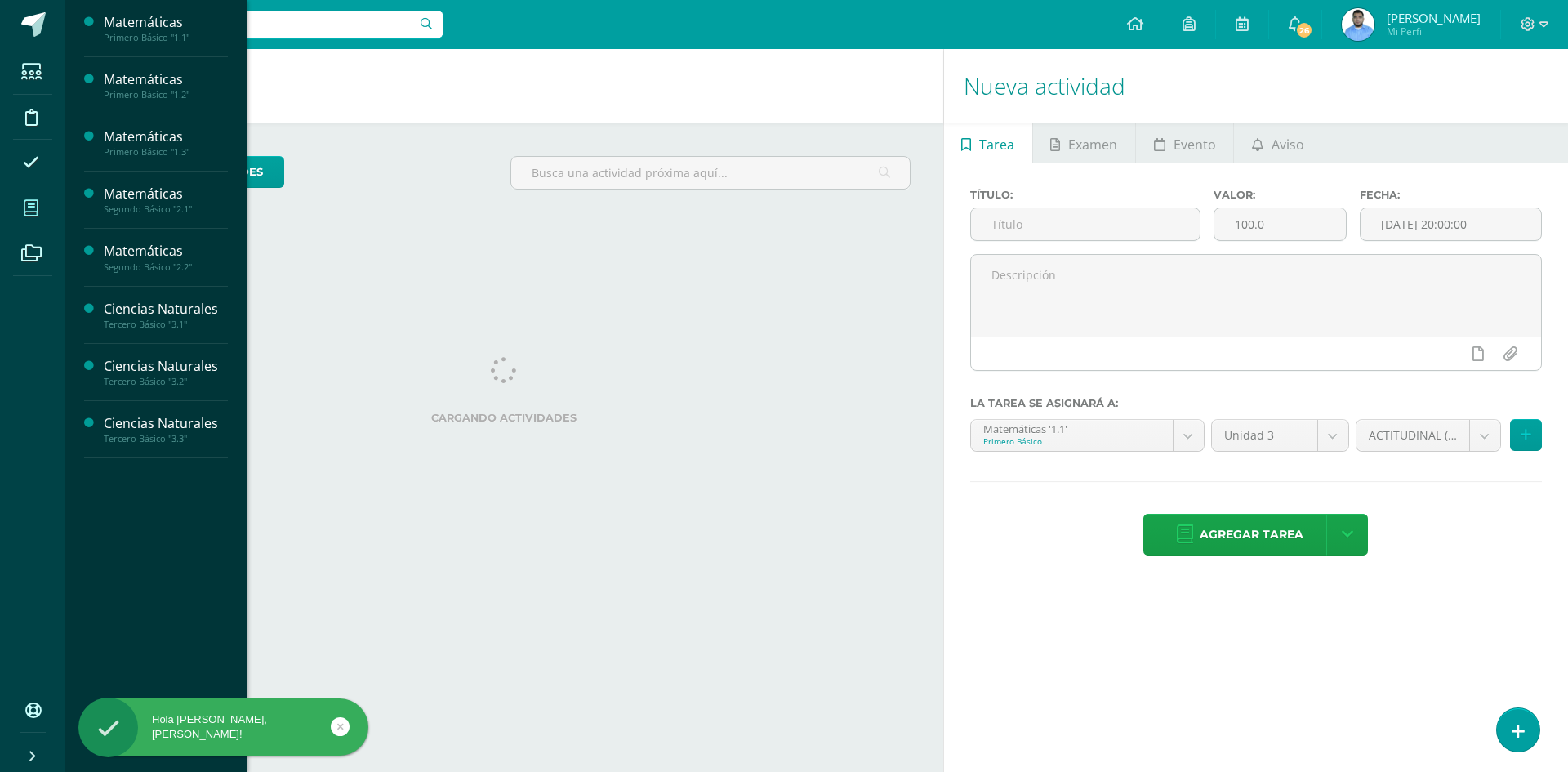
click at [30, 214] on icon at bounding box center [31, 208] width 14 height 16
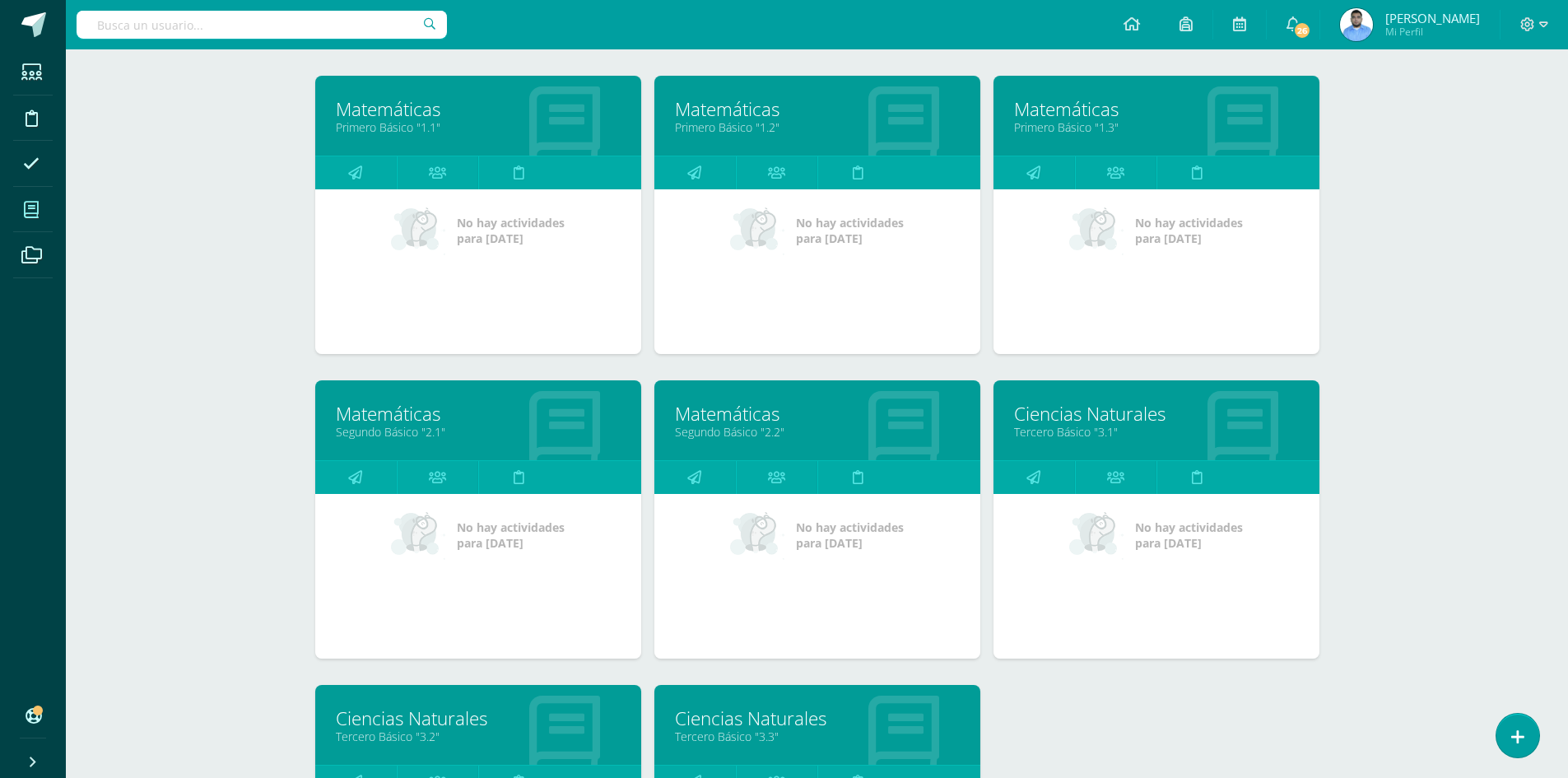
scroll to position [247, 0]
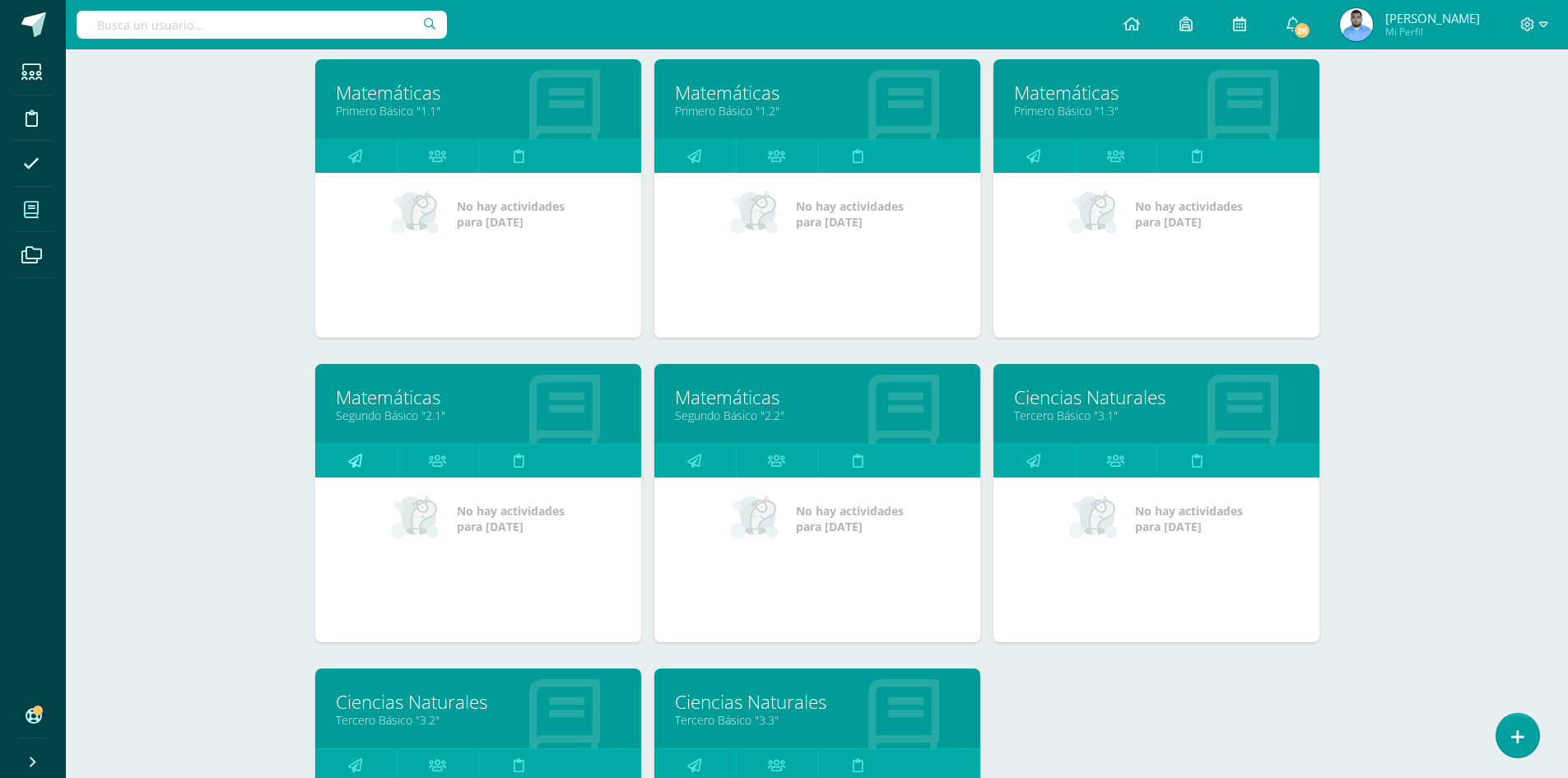
click at [365, 463] on link at bounding box center [355, 461] width 81 height 33
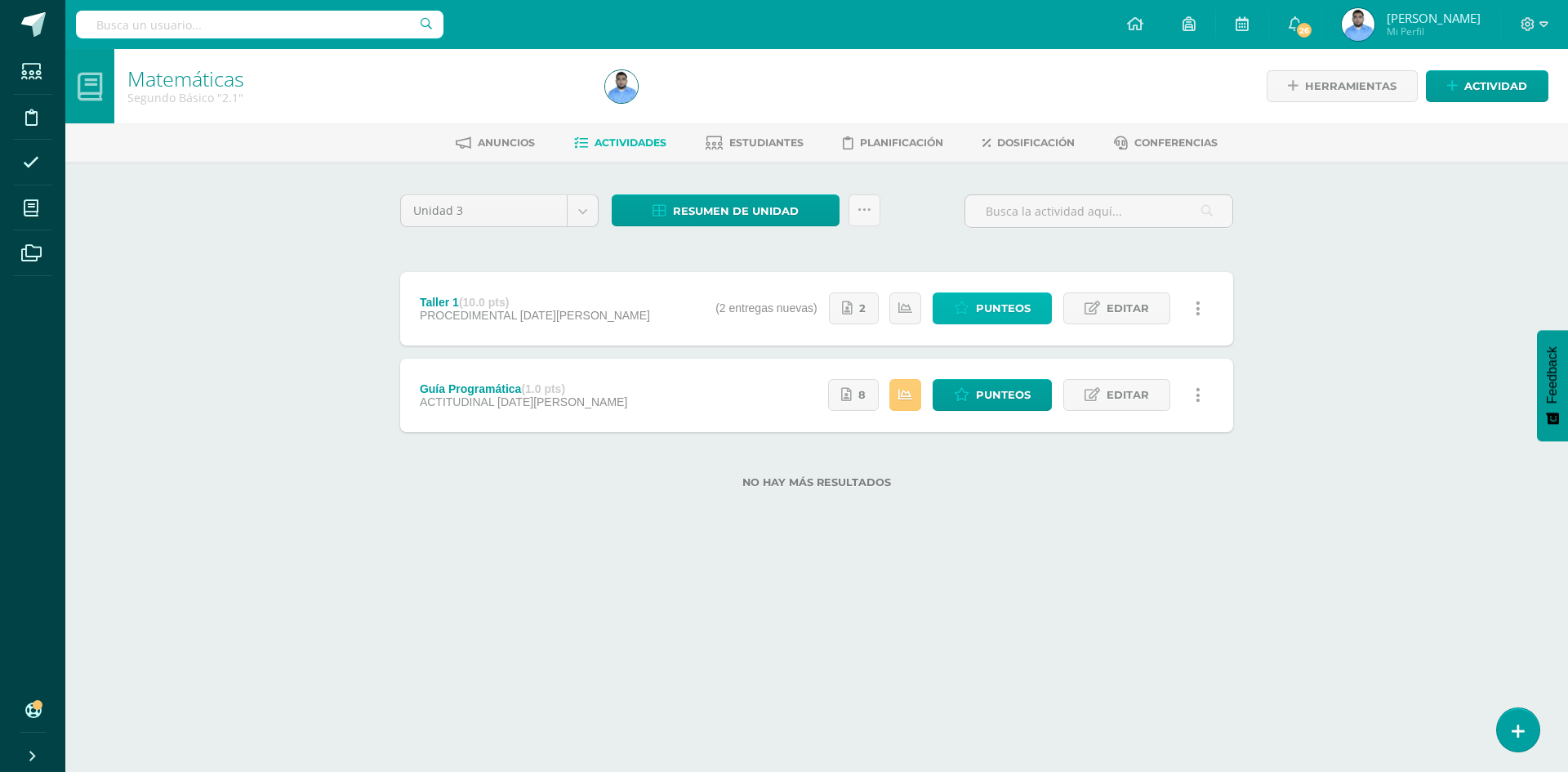
click at [972, 308] on link "Punteos" at bounding box center [993, 307] width 119 height 31
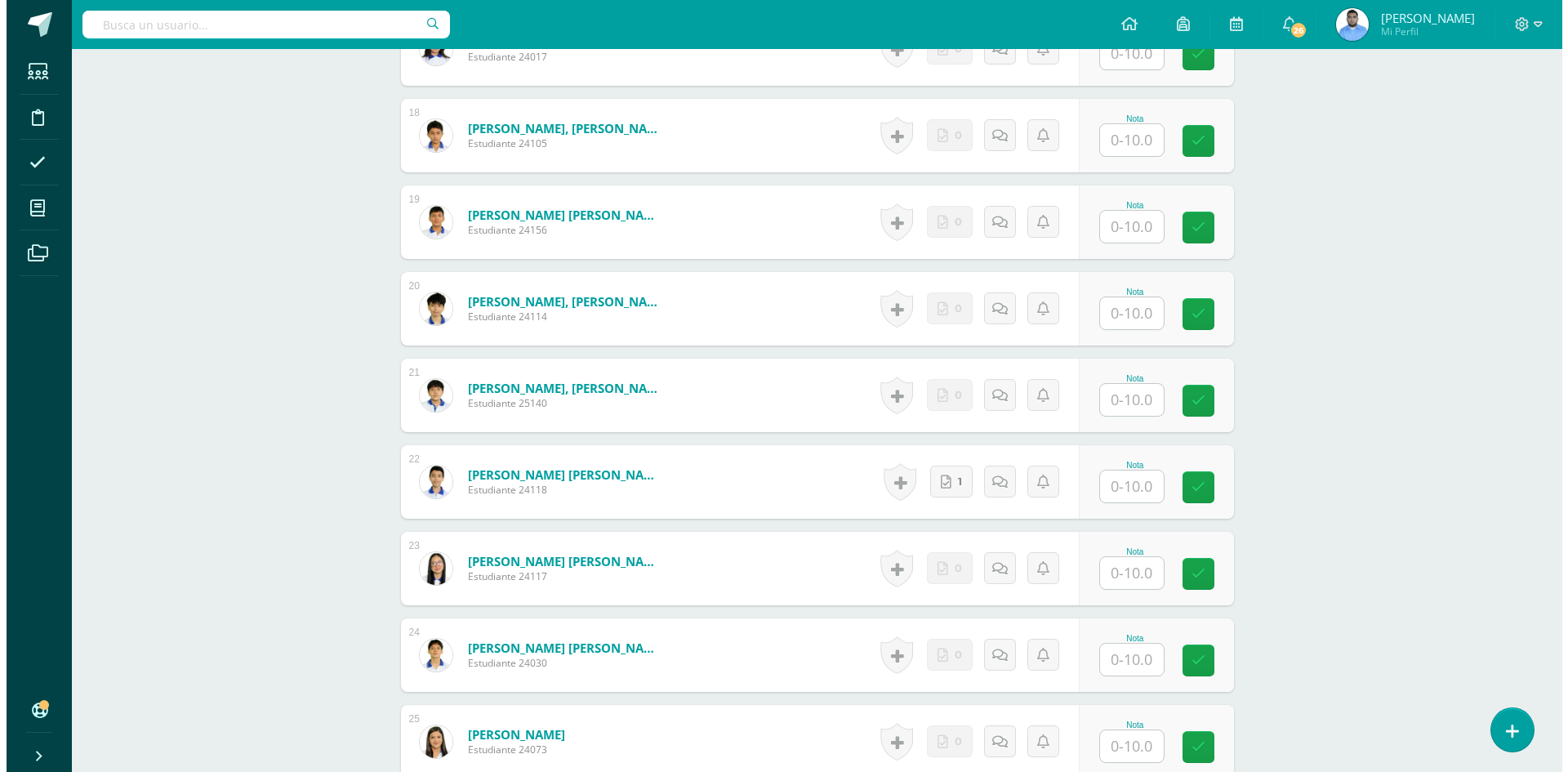
scroll to position [1957, 0]
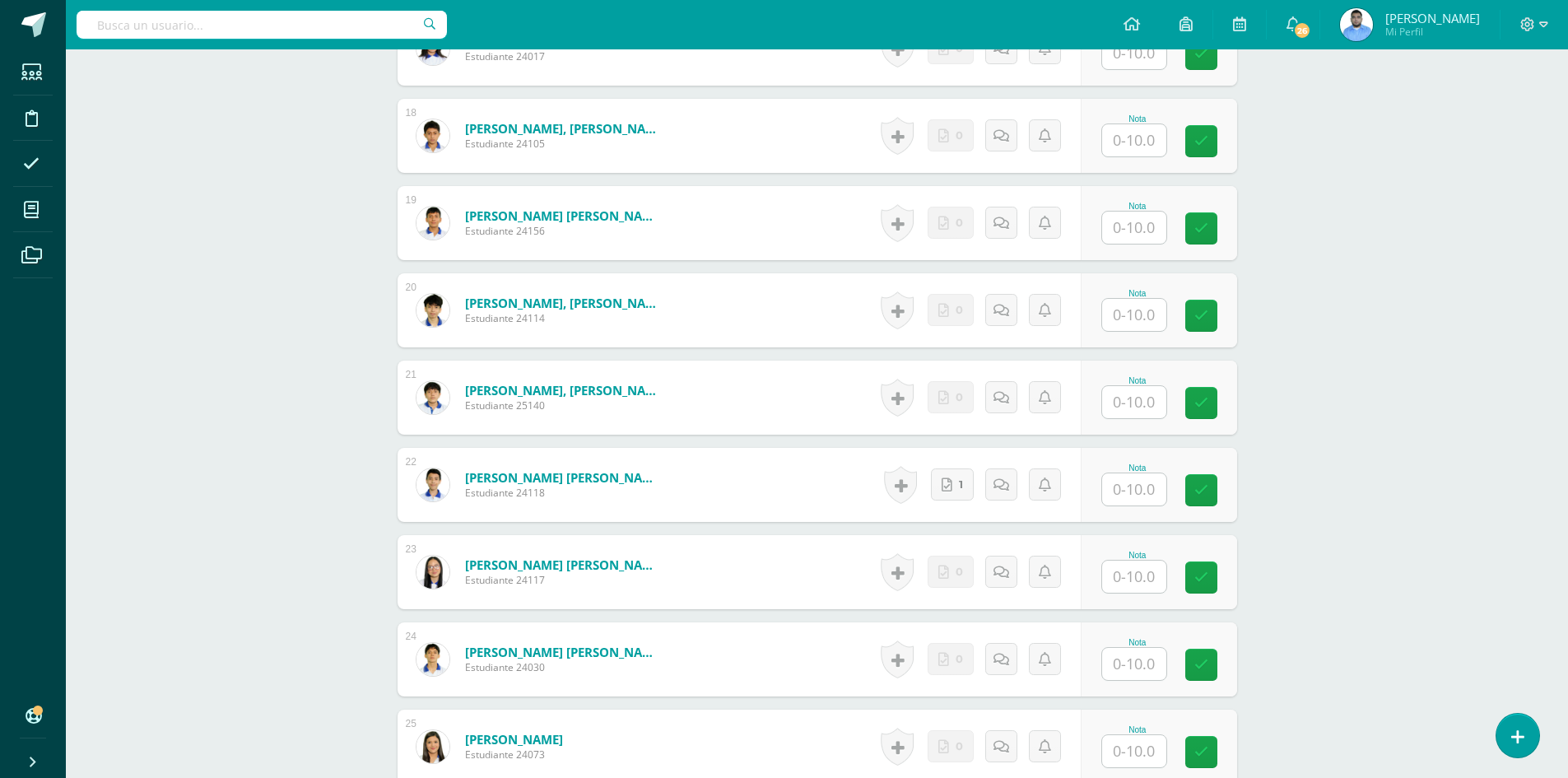
click at [1141, 469] on div "Nota" at bounding box center [1137, 467] width 72 height 9
click at [1140, 484] on input "text" at bounding box center [1134, 489] width 64 height 32
type input "10"
click at [891, 492] on link at bounding box center [902, 485] width 33 height 39
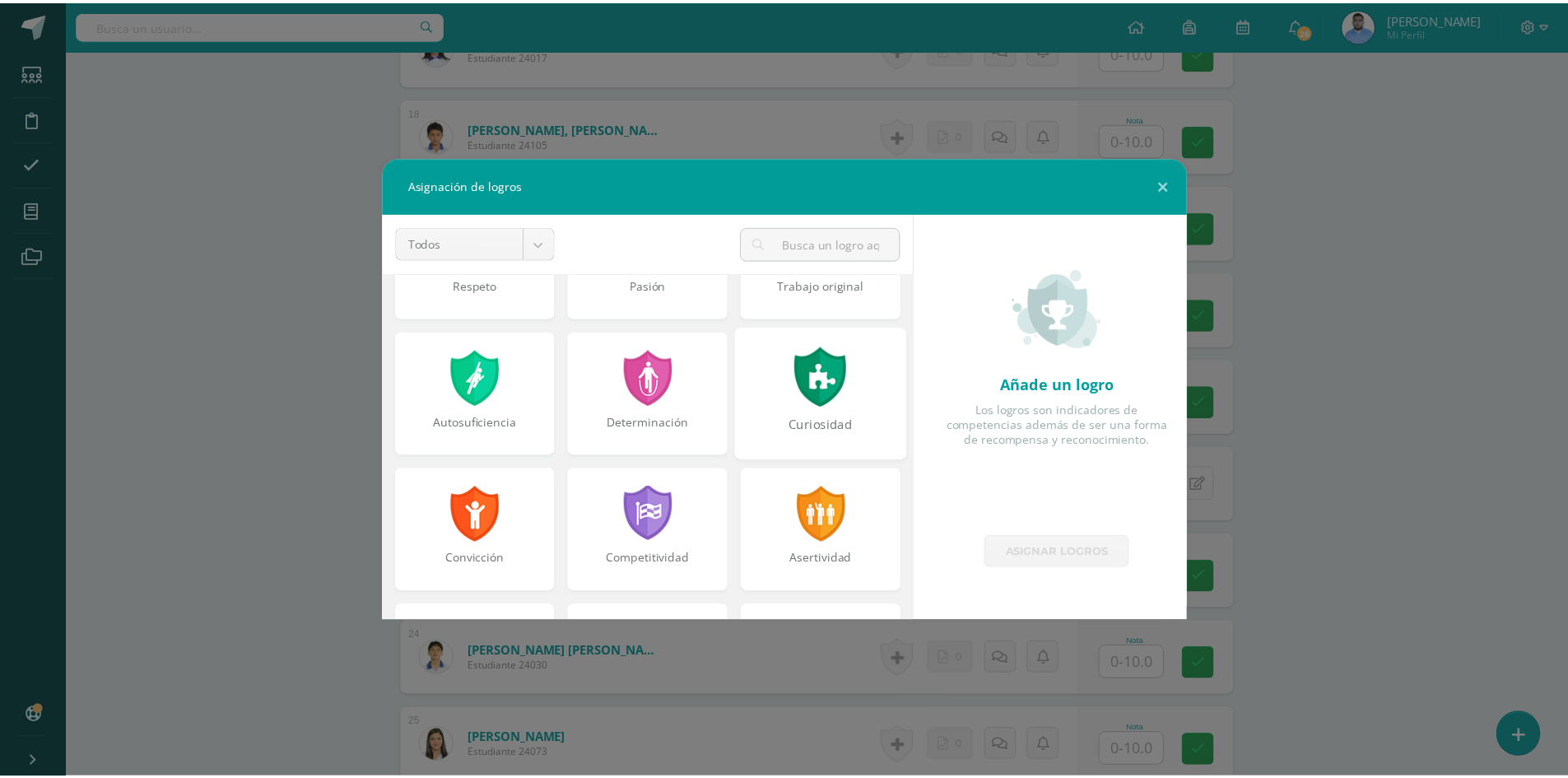
scroll to position [165, 0]
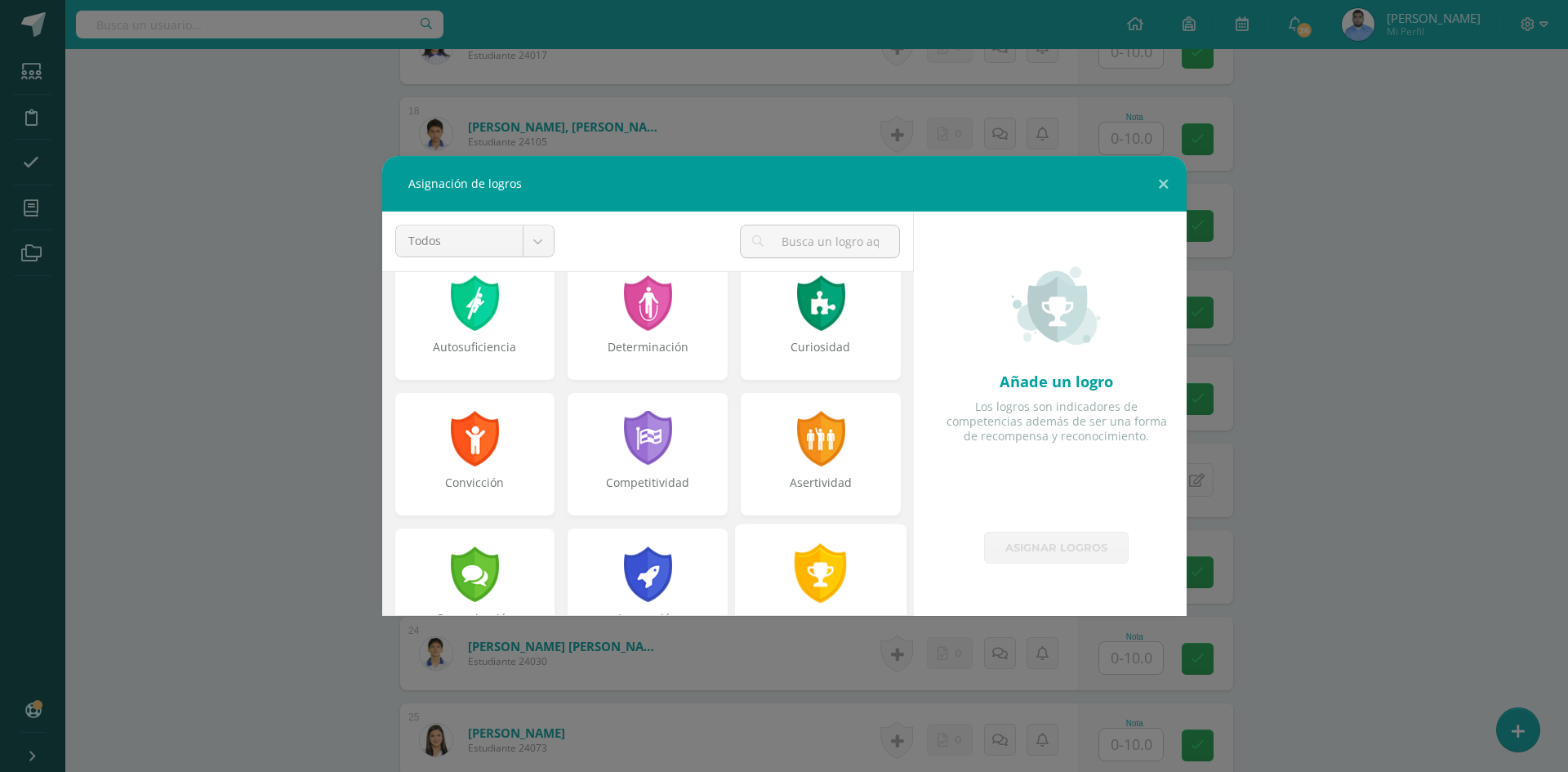
click at [804, 587] on div at bounding box center [821, 573] width 56 height 60
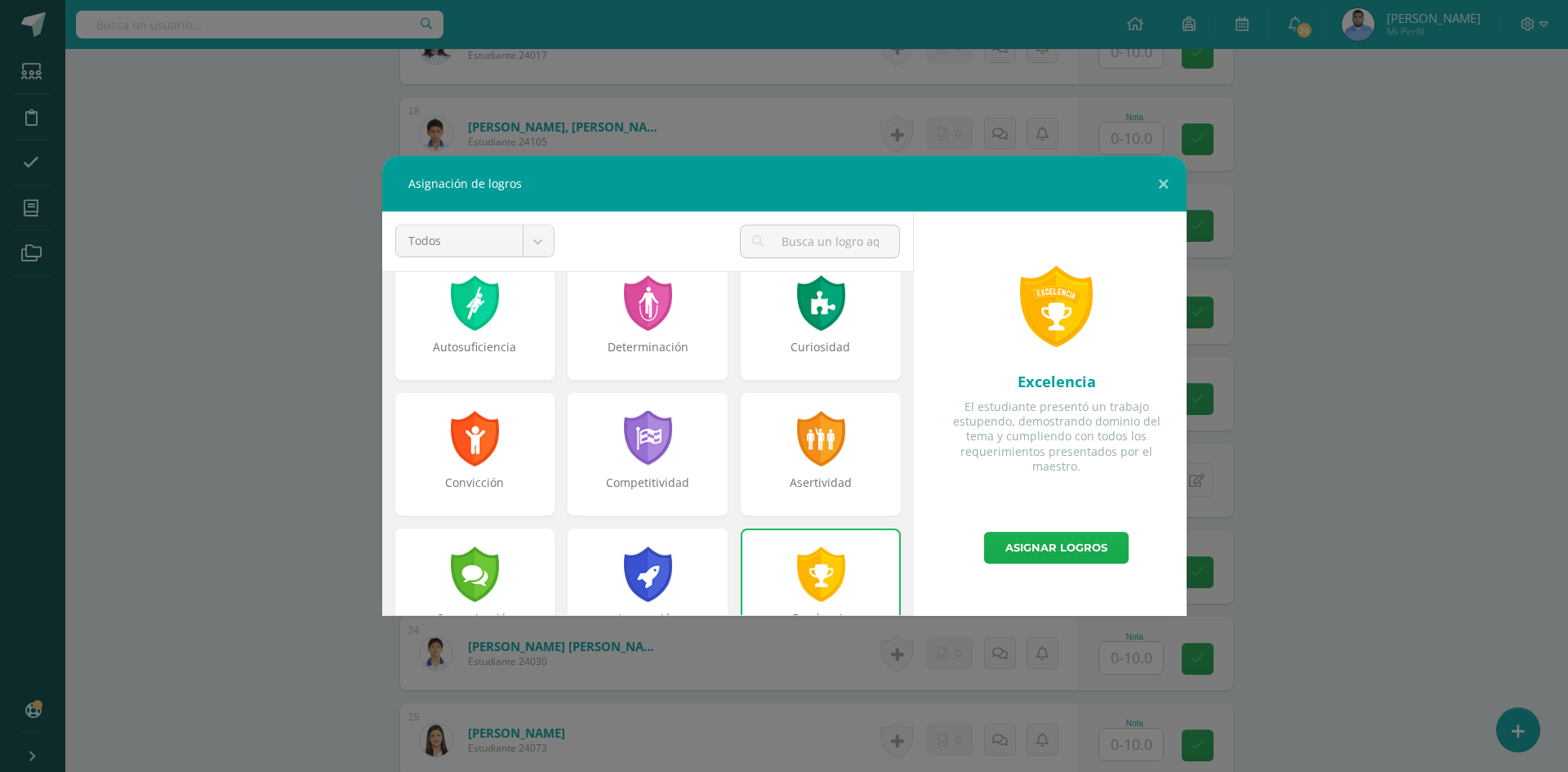
click at [1065, 543] on link "Asignar logros" at bounding box center [1056, 547] width 145 height 31
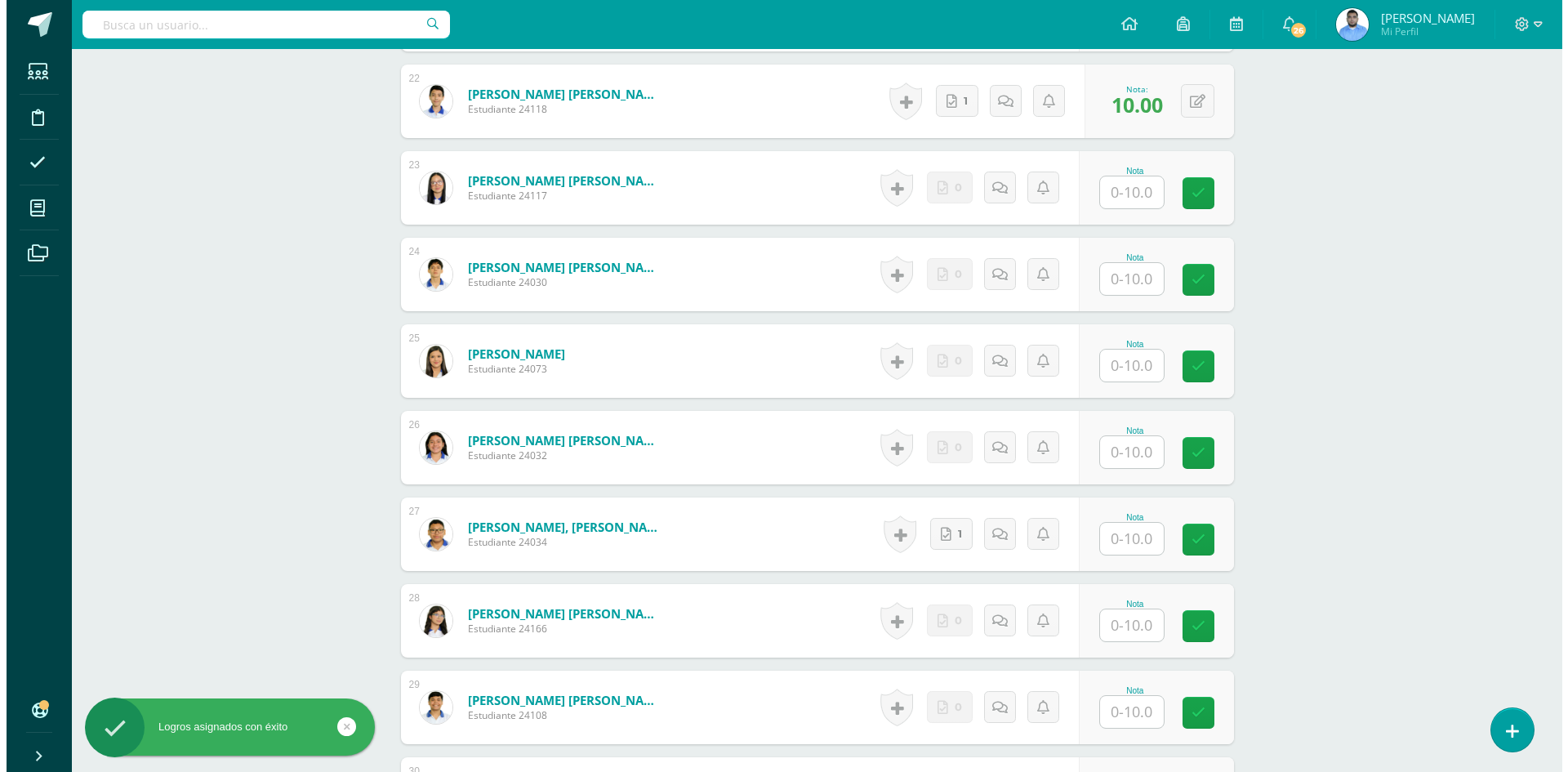
scroll to position [2365, 0]
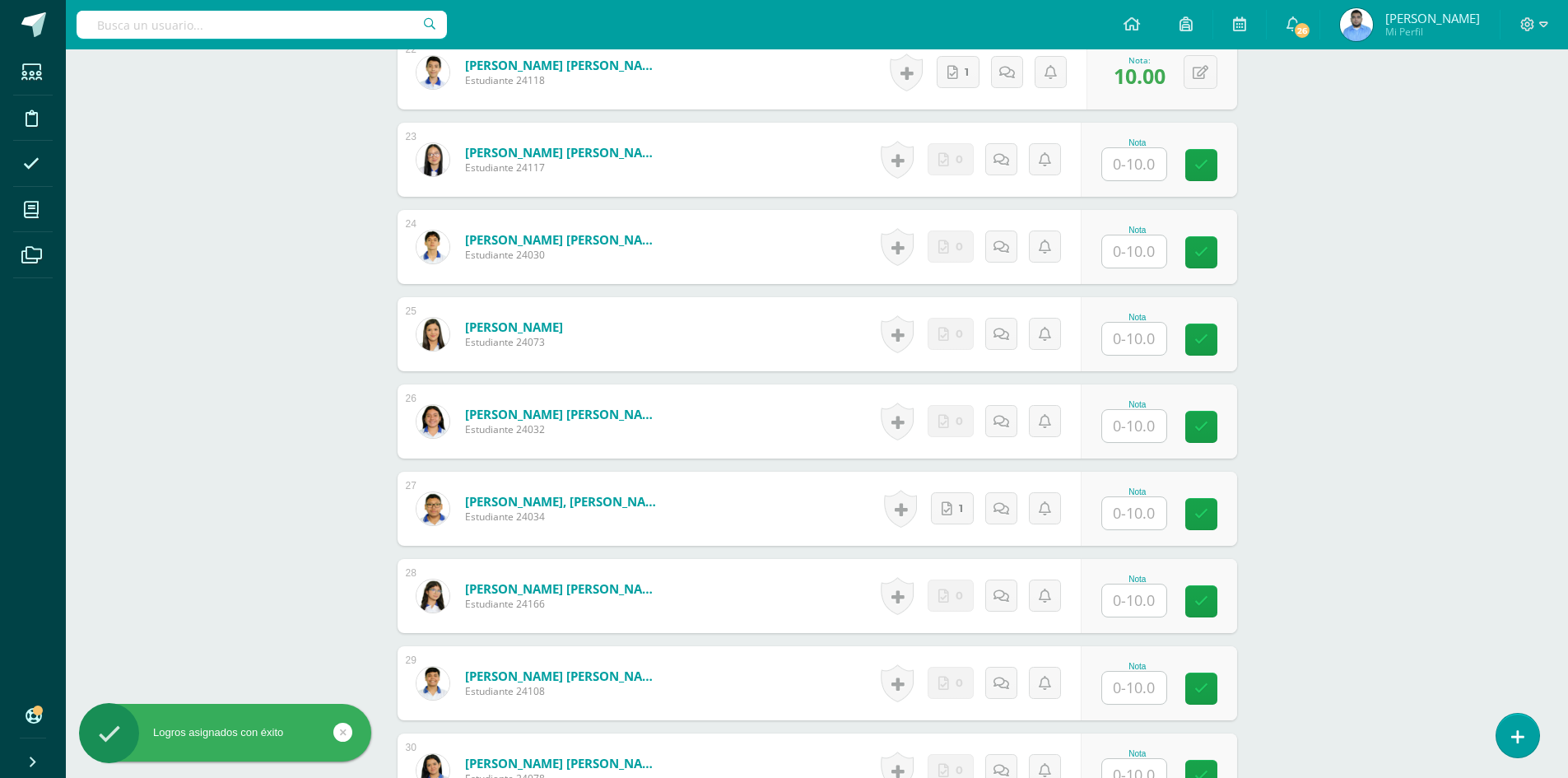
click at [1123, 500] on input "text" at bounding box center [1134, 512] width 64 height 32
type input "10"
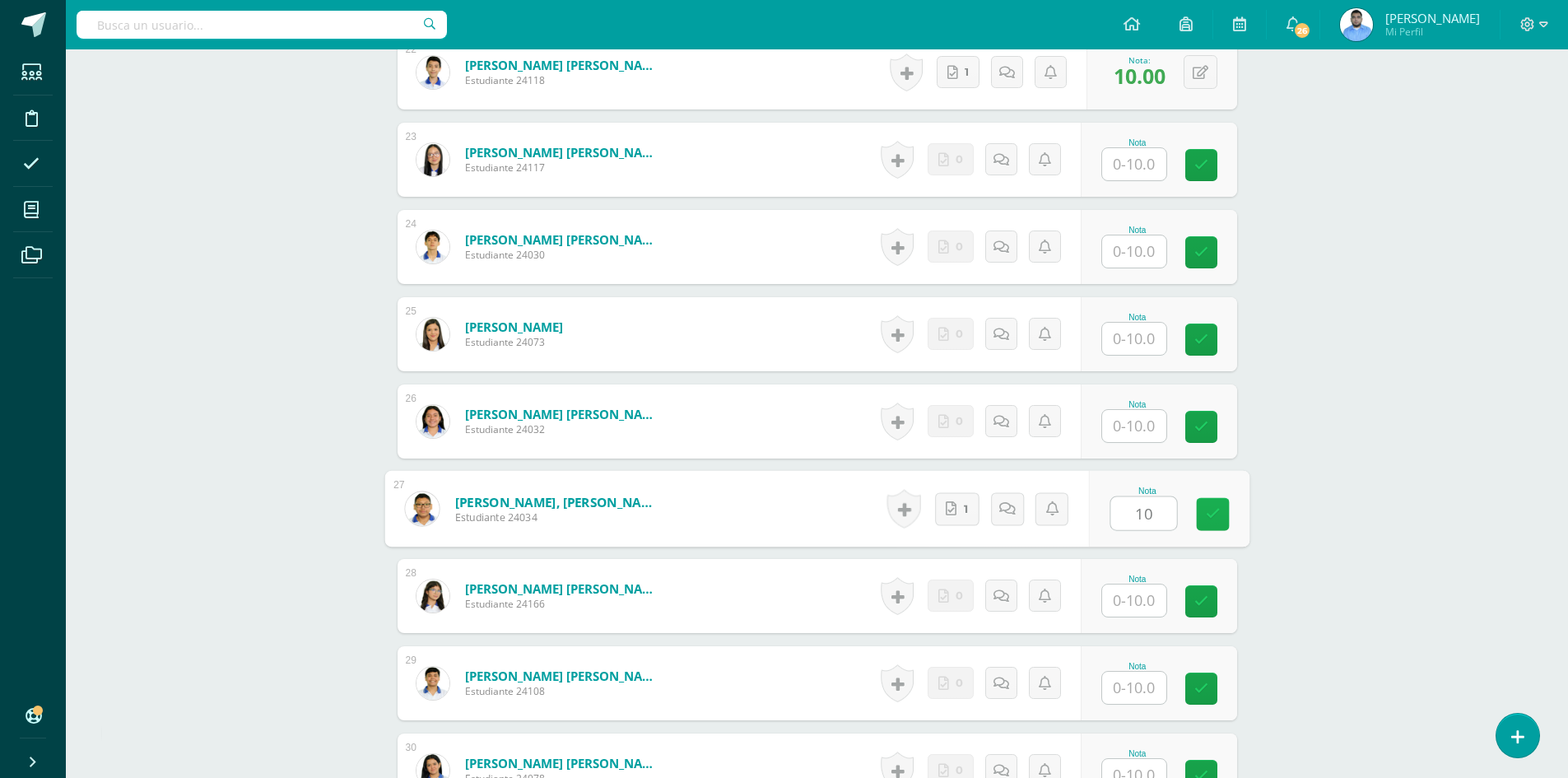
click at [1201, 515] on link at bounding box center [1212, 514] width 33 height 33
click at [894, 506] on link at bounding box center [906, 509] width 33 height 38
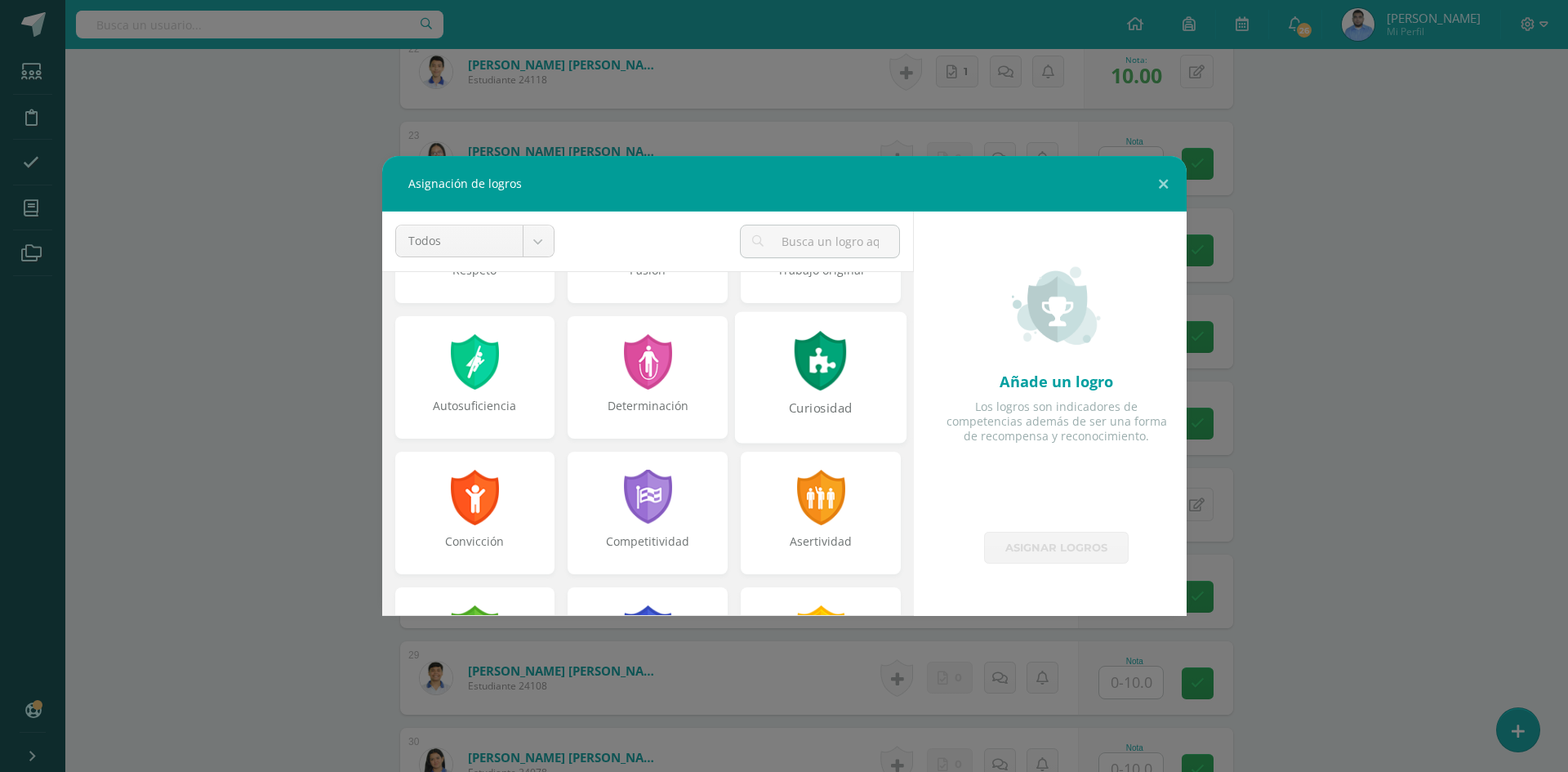
scroll to position [245, 0]
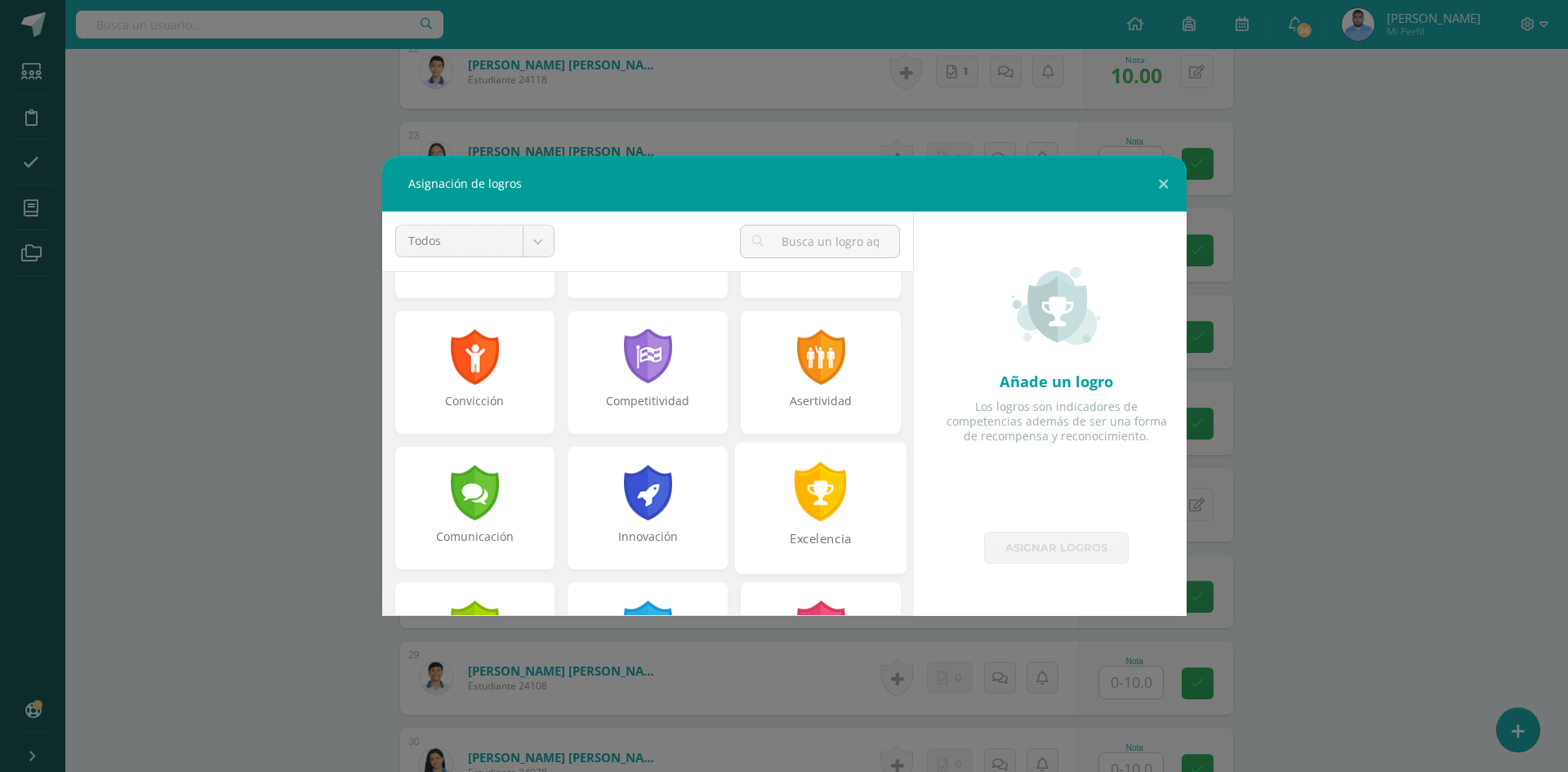
click at [825, 498] on div at bounding box center [821, 491] width 56 height 60
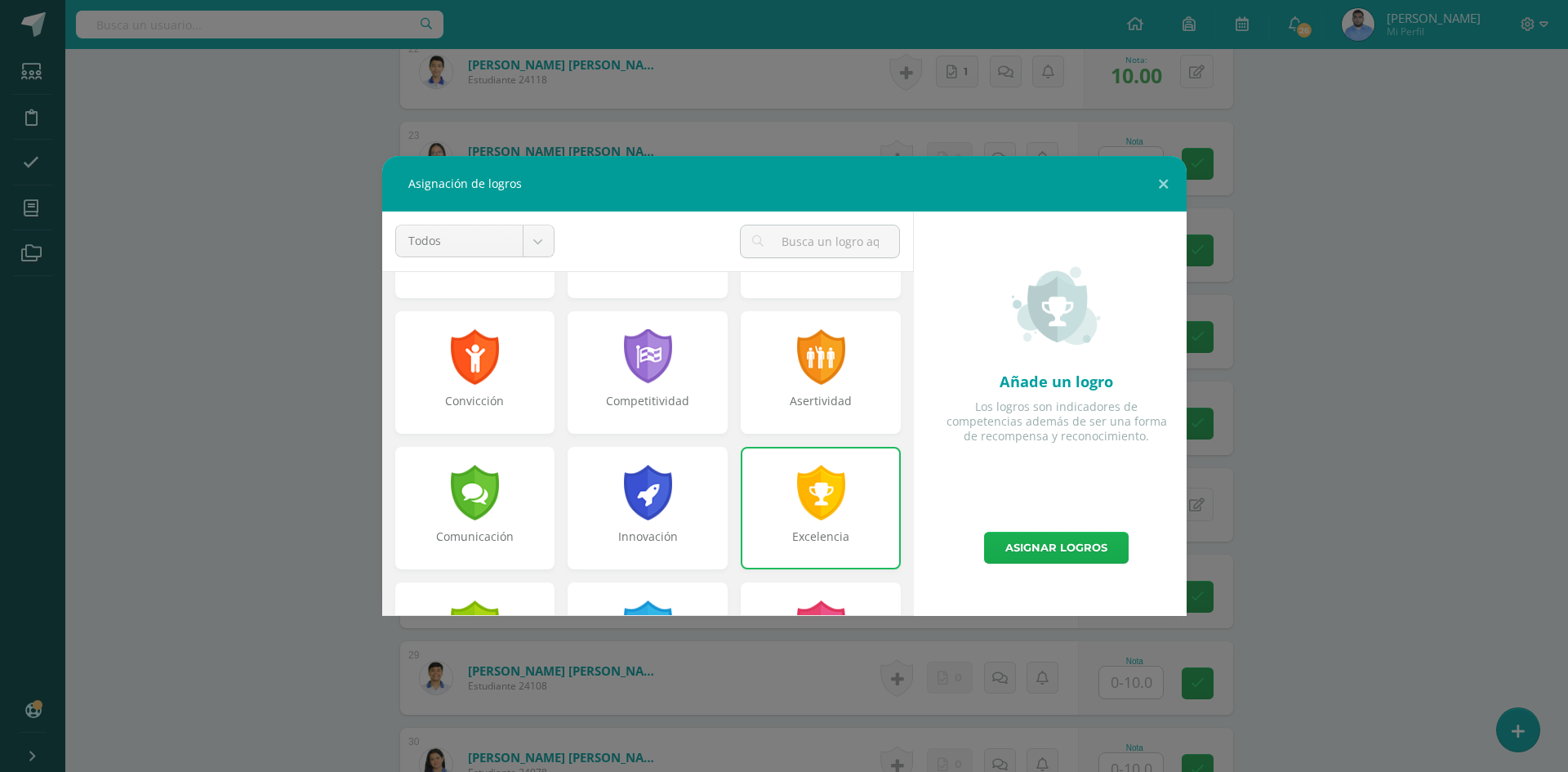
click at [1101, 547] on link "Asignar logros" at bounding box center [1056, 547] width 145 height 31
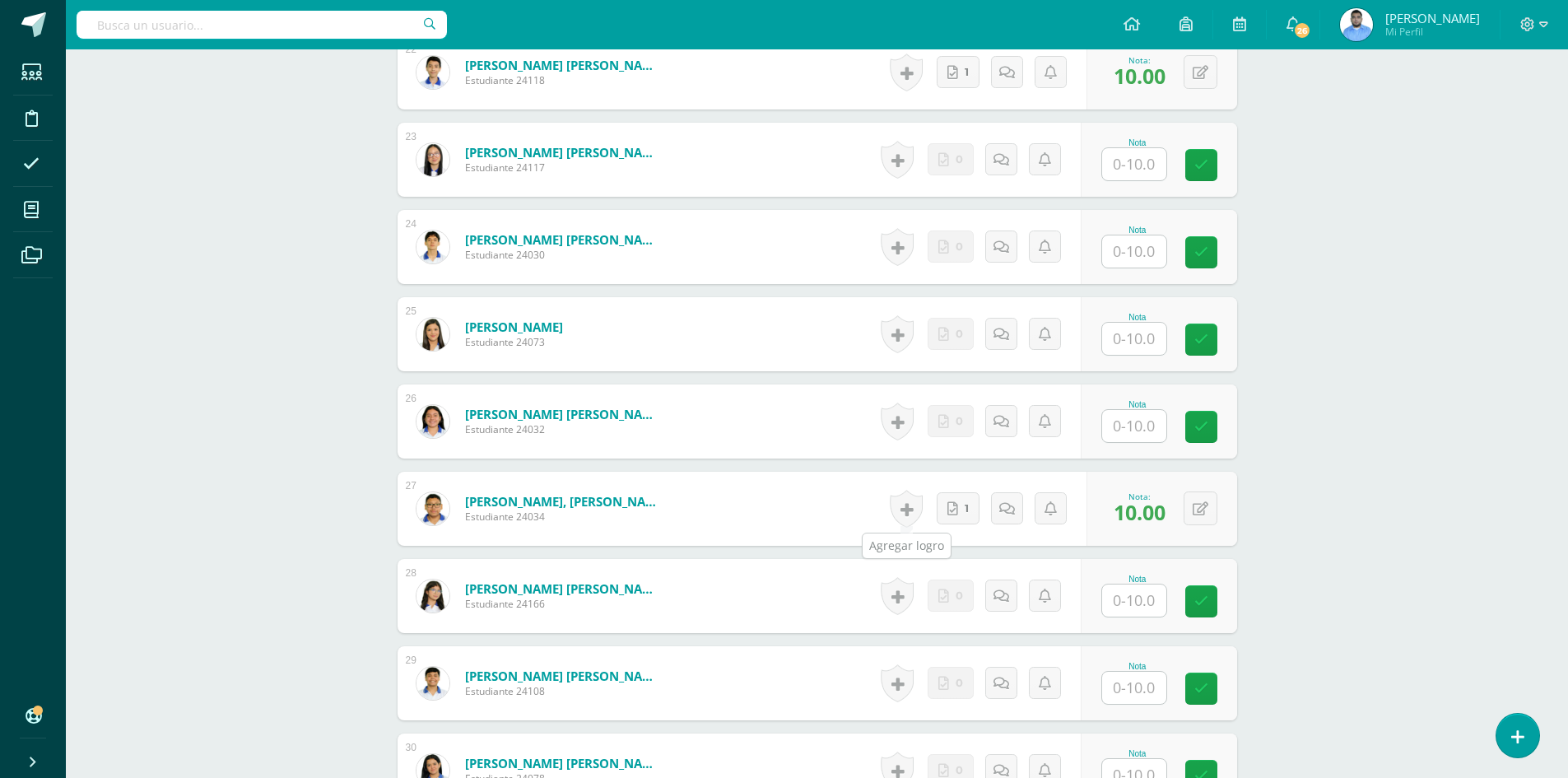
click at [900, 505] on link at bounding box center [906, 509] width 33 height 38
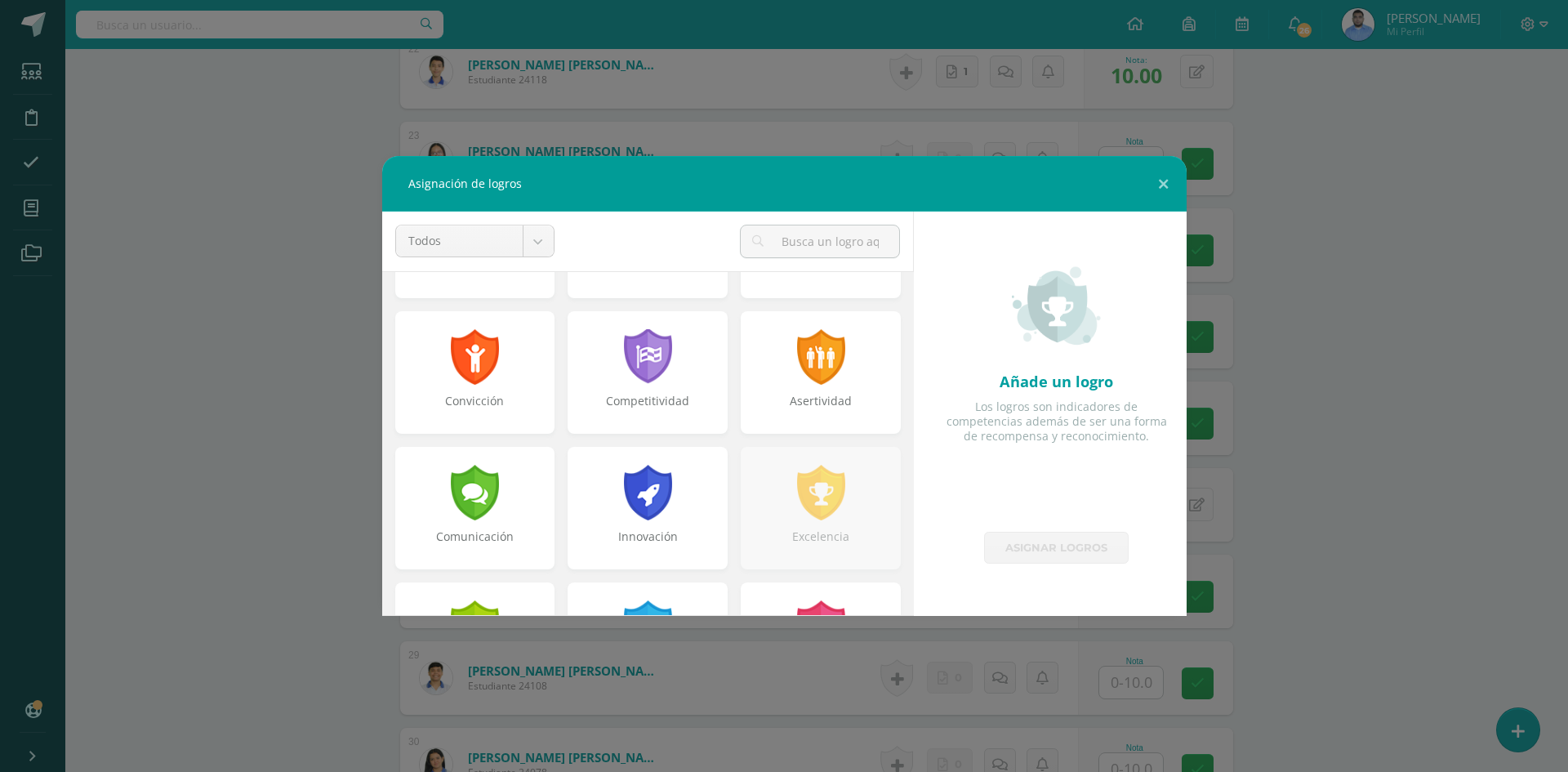
click at [1273, 278] on div "Asignación de logros Todos Todos Respeto Pasión Trabajo original Autosuficienci…" at bounding box center [784, 386] width 1555 height 460
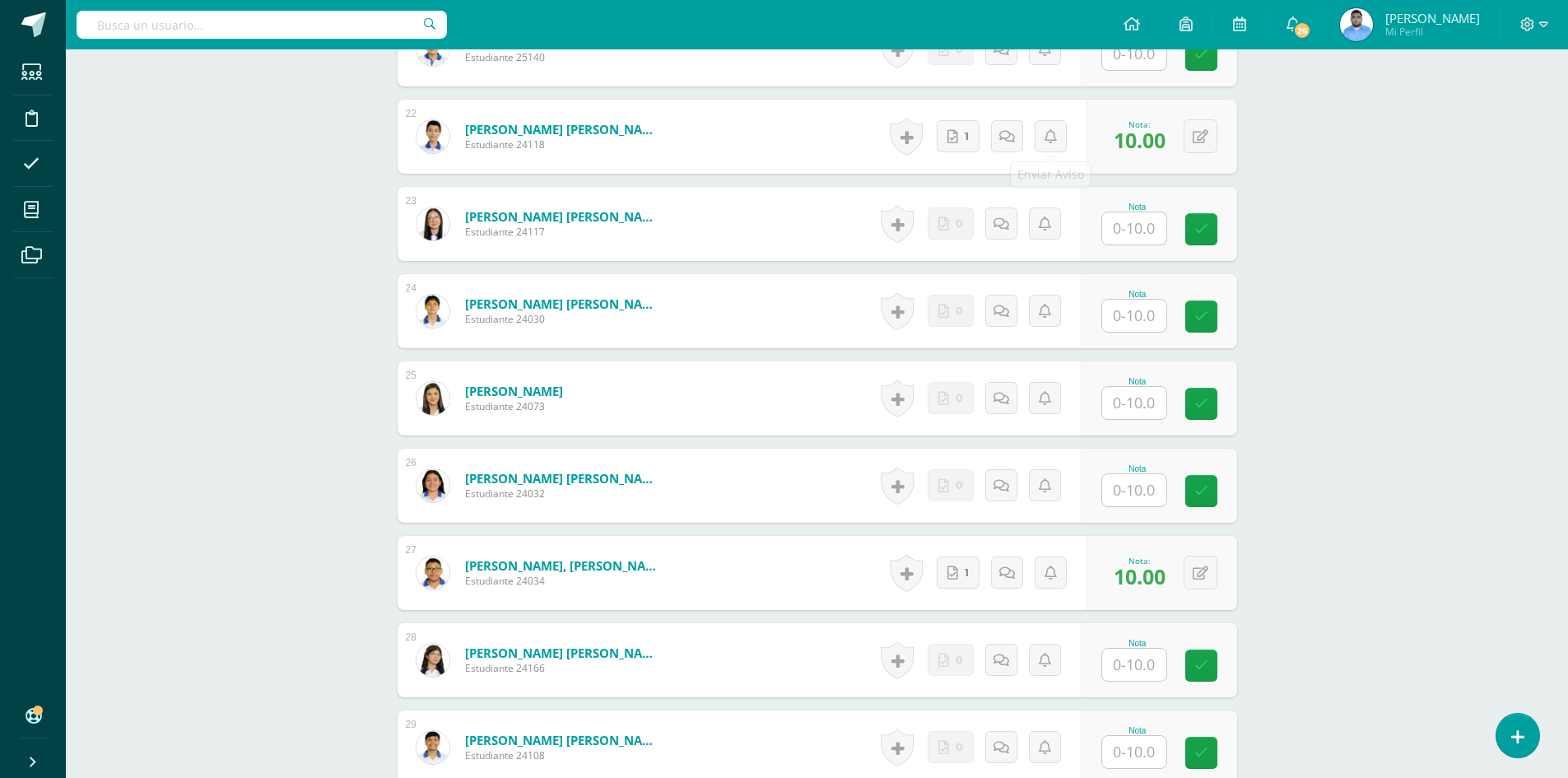
scroll to position [2301, 0]
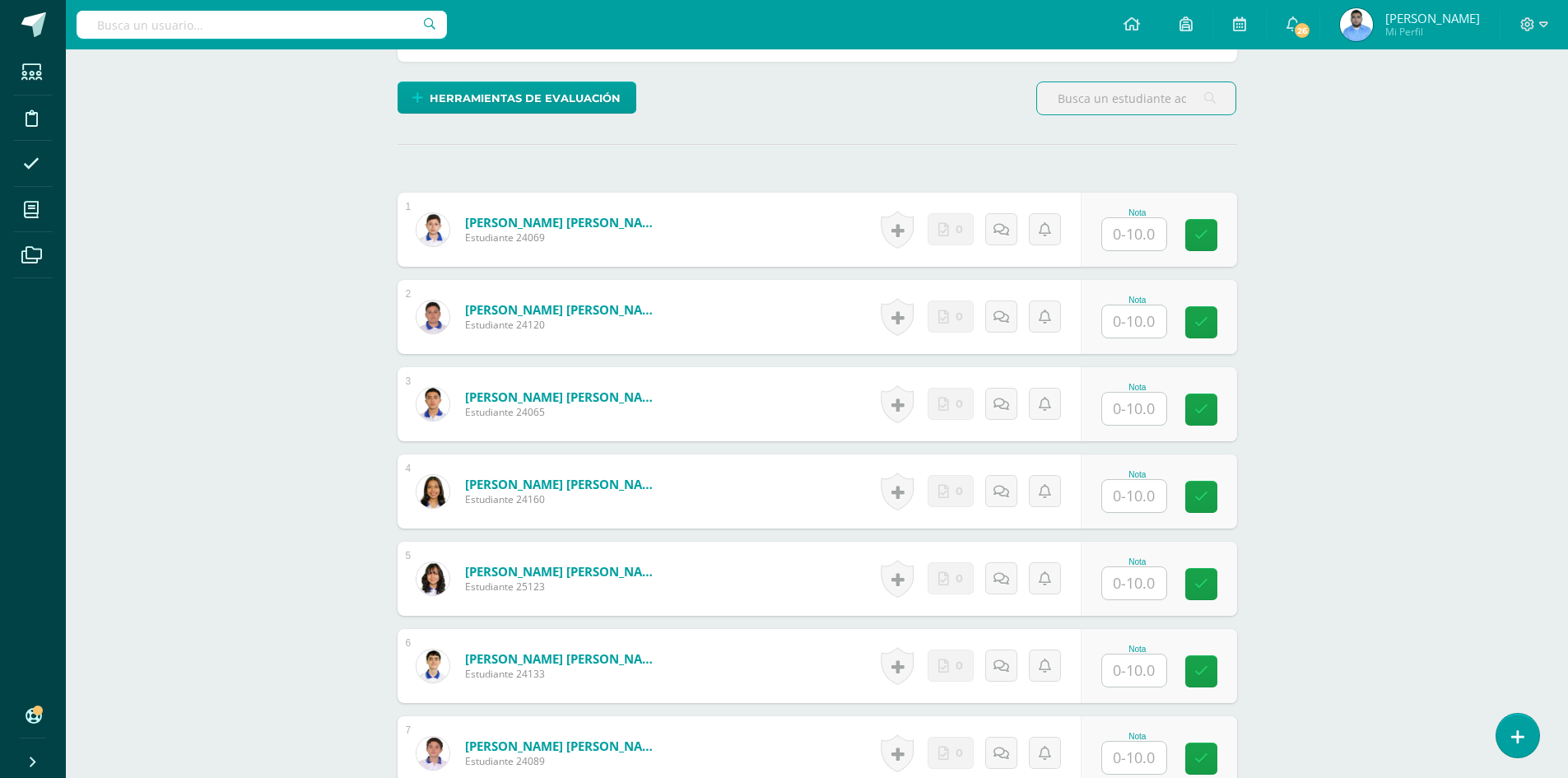
scroll to position [412, 0]
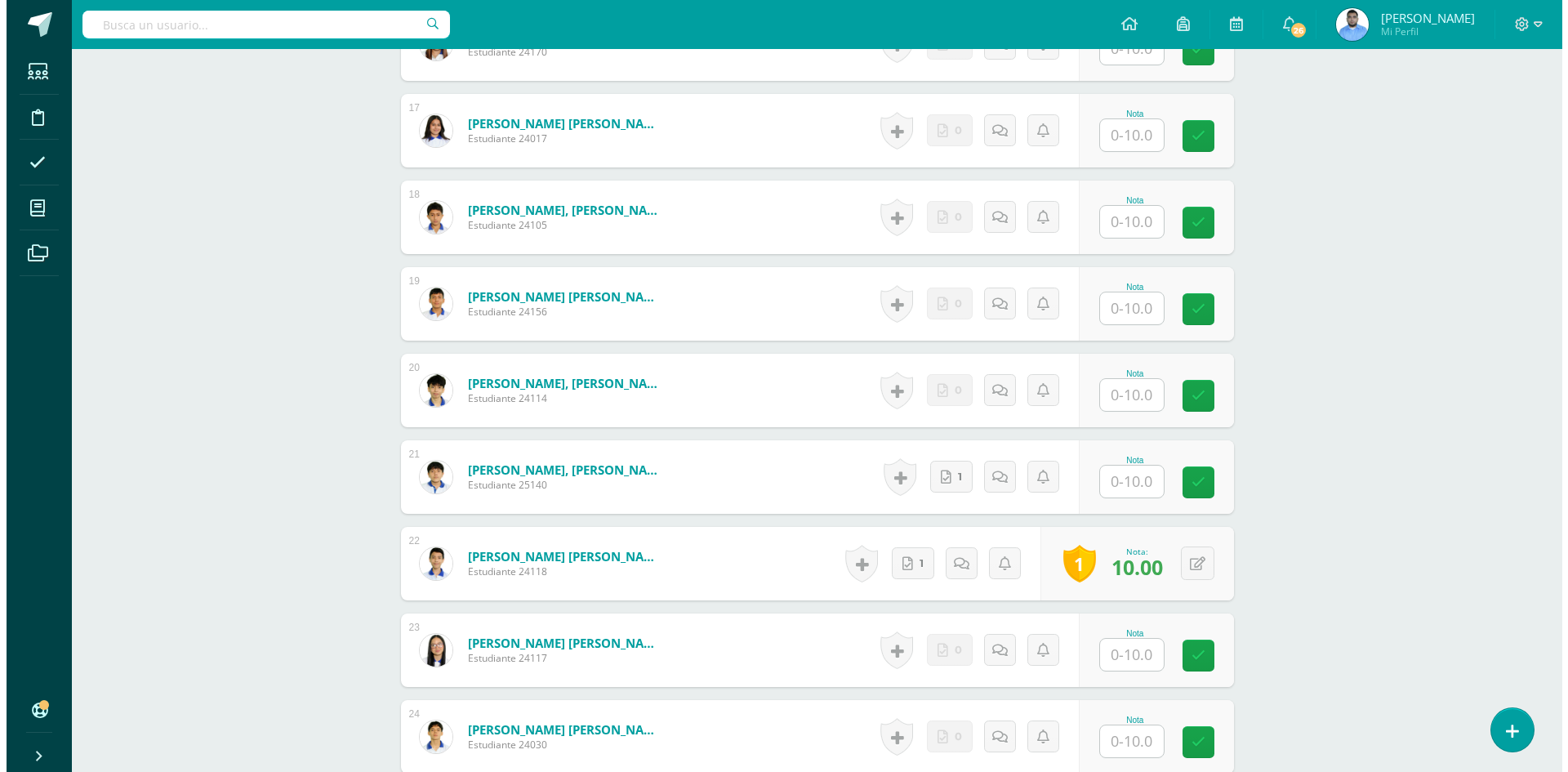
scroll to position [1875, 0]
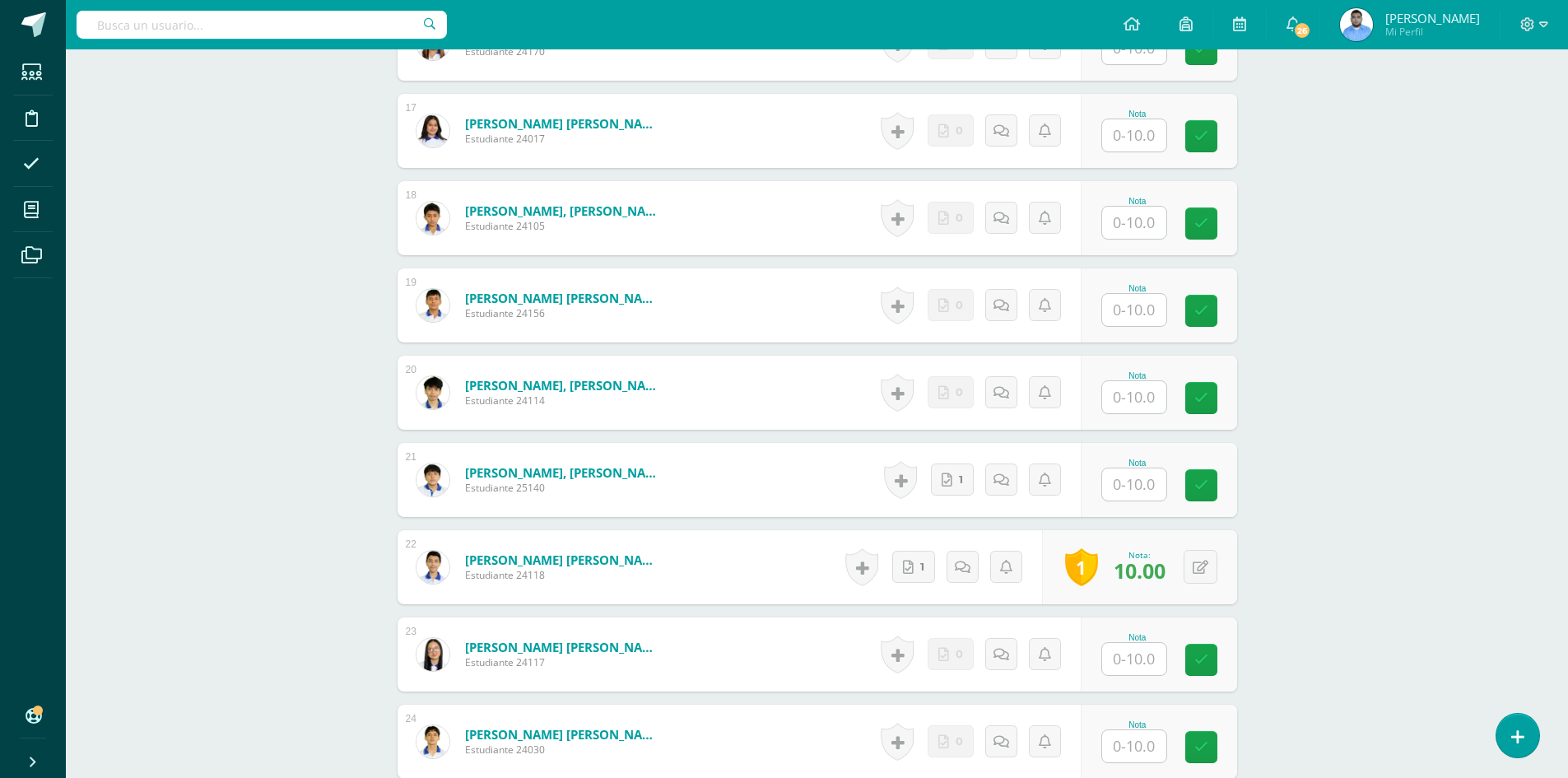
click at [1144, 496] on input "text" at bounding box center [1134, 484] width 64 height 32
type input "10"
click at [917, 479] on link at bounding box center [902, 479] width 33 height 39
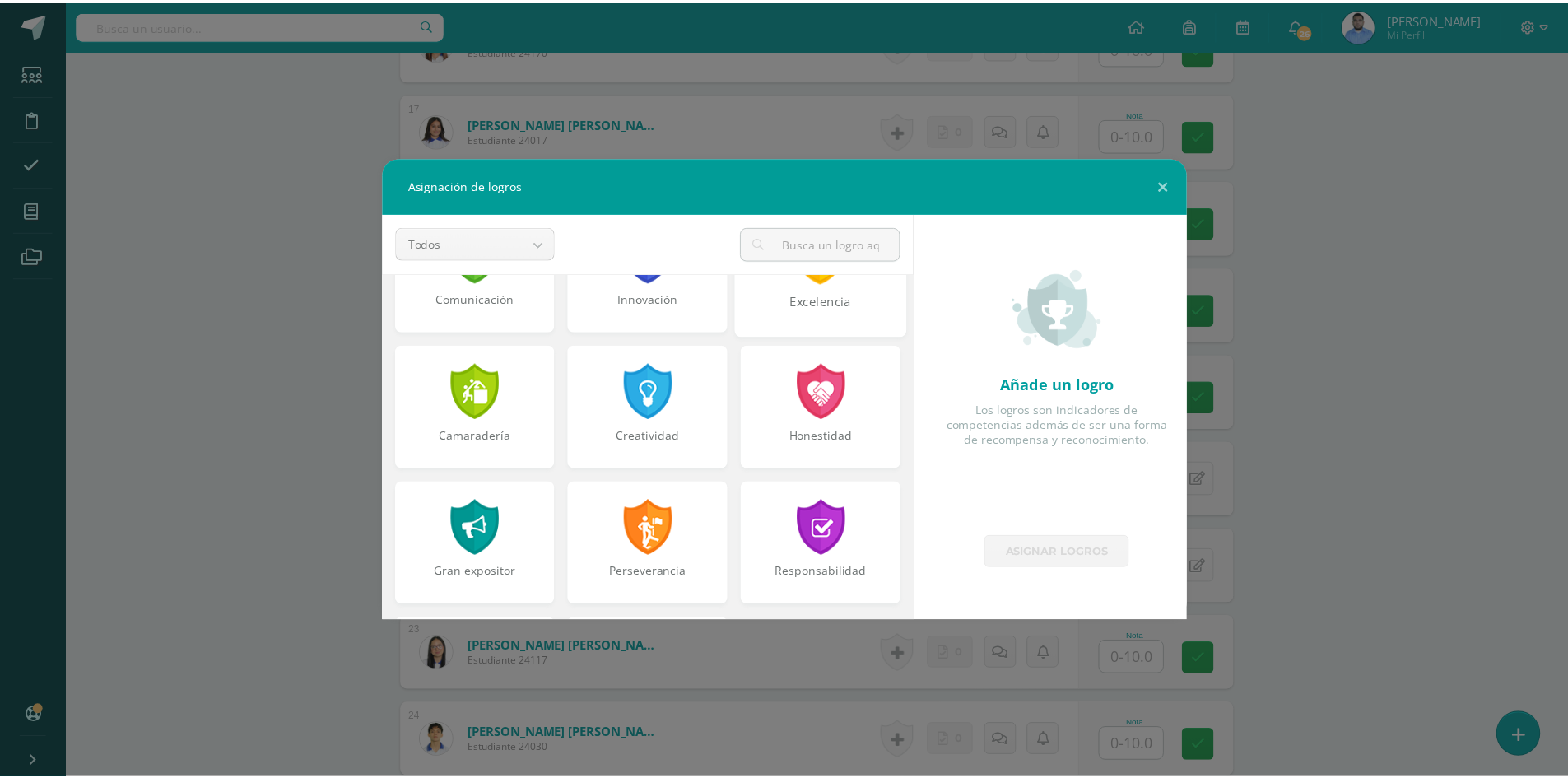
scroll to position [412, 0]
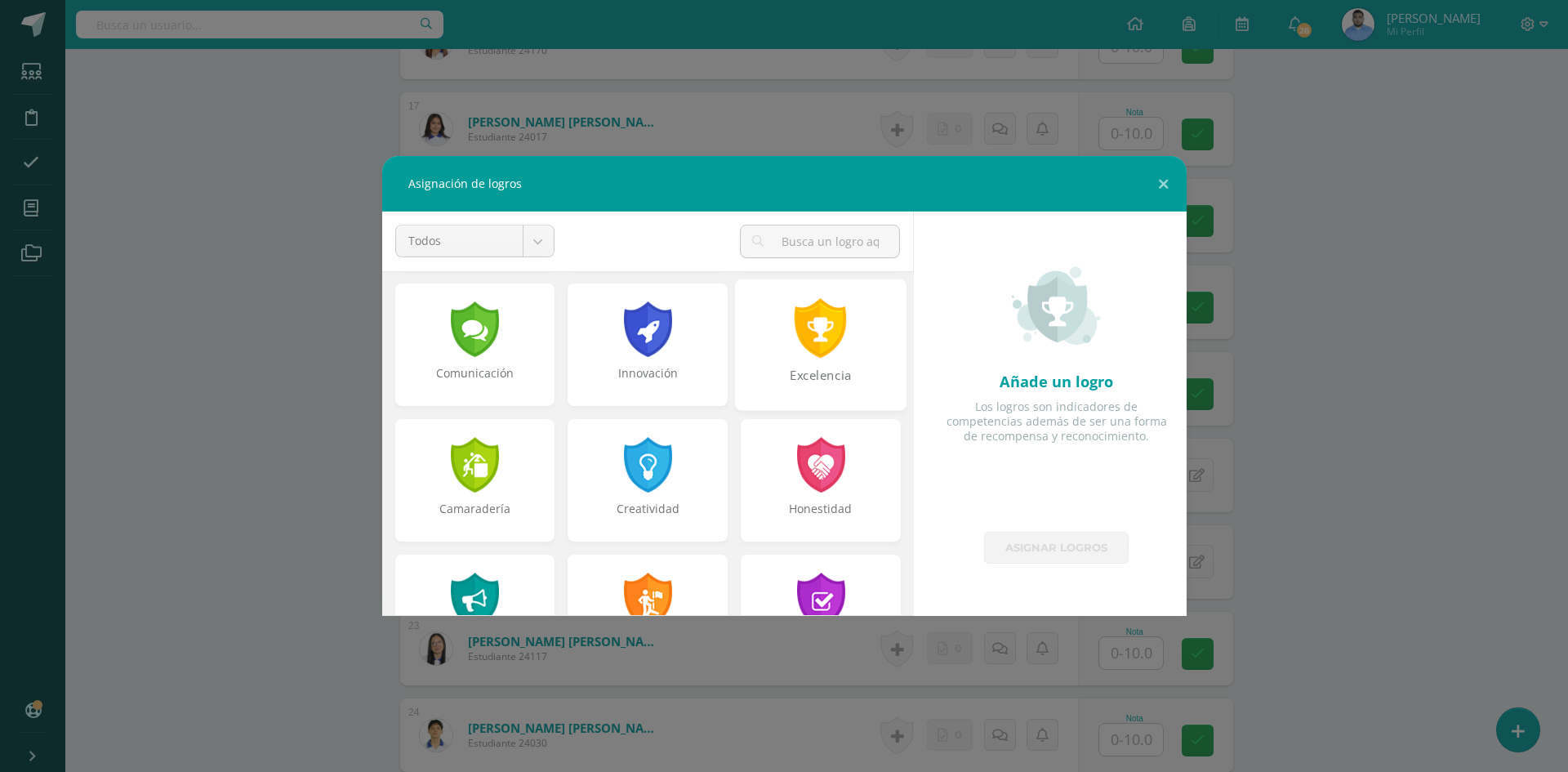
click at [845, 380] on div "Excelencia" at bounding box center [821, 384] width 169 height 35
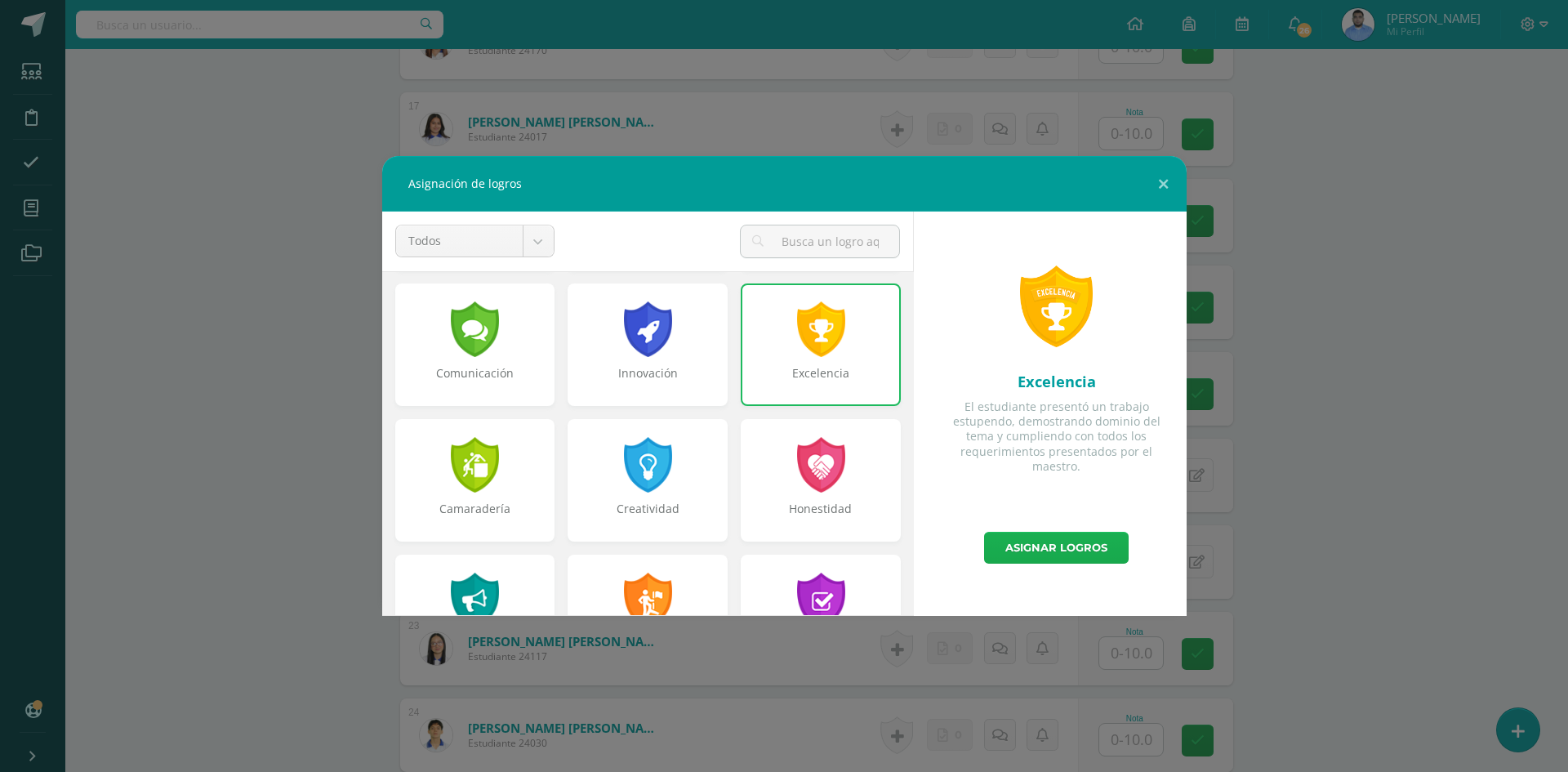
click at [1027, 543] on link "Asignar logros" at bounding box center [1056, 547] width 145 height 31
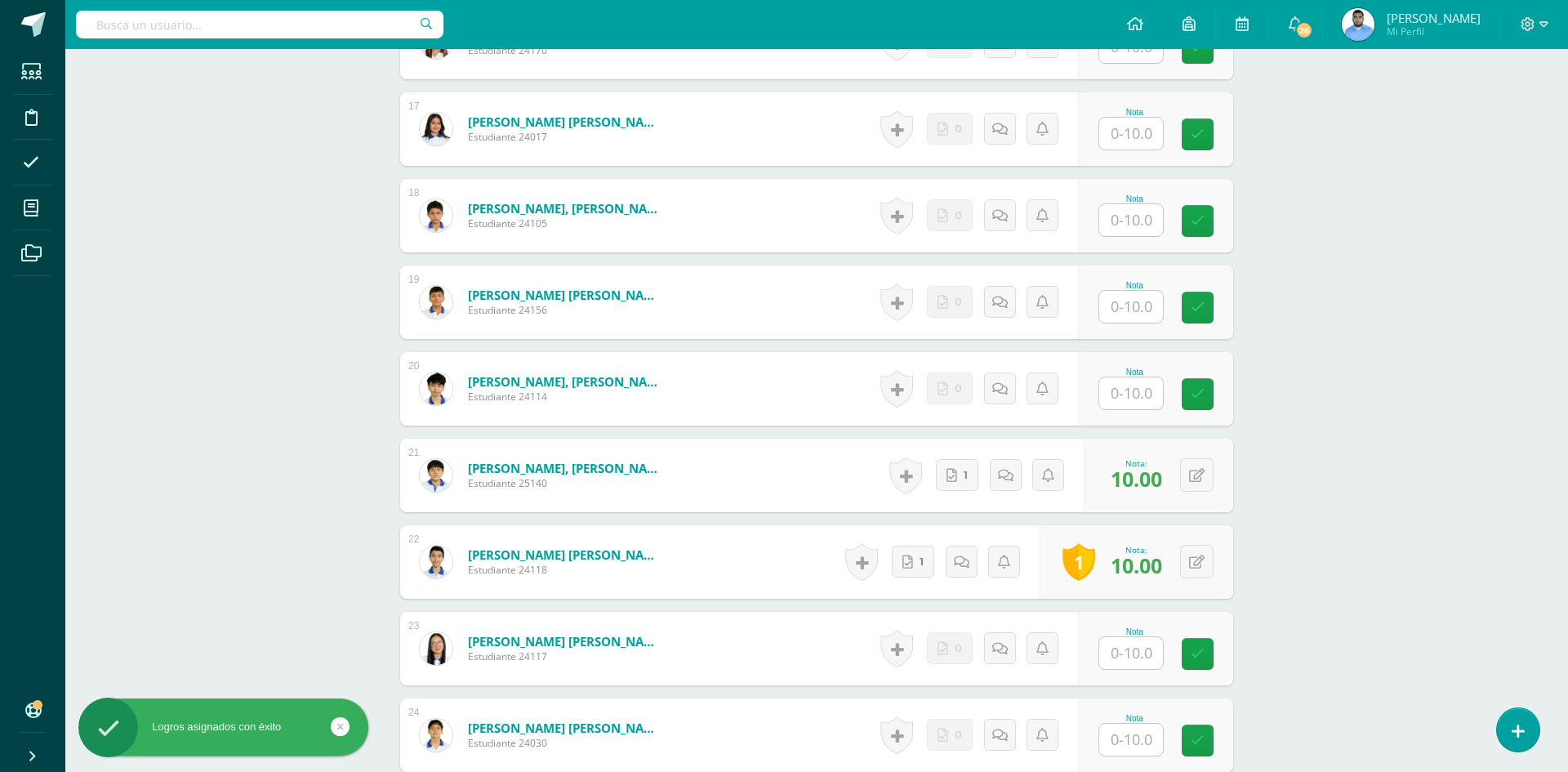
click at [1363, 448] on div "Asignación de logros Todos Todos Respeto Pasión Trabajo original Autosuficienci…" at bounding box center [784, 386] width 1555 height 460
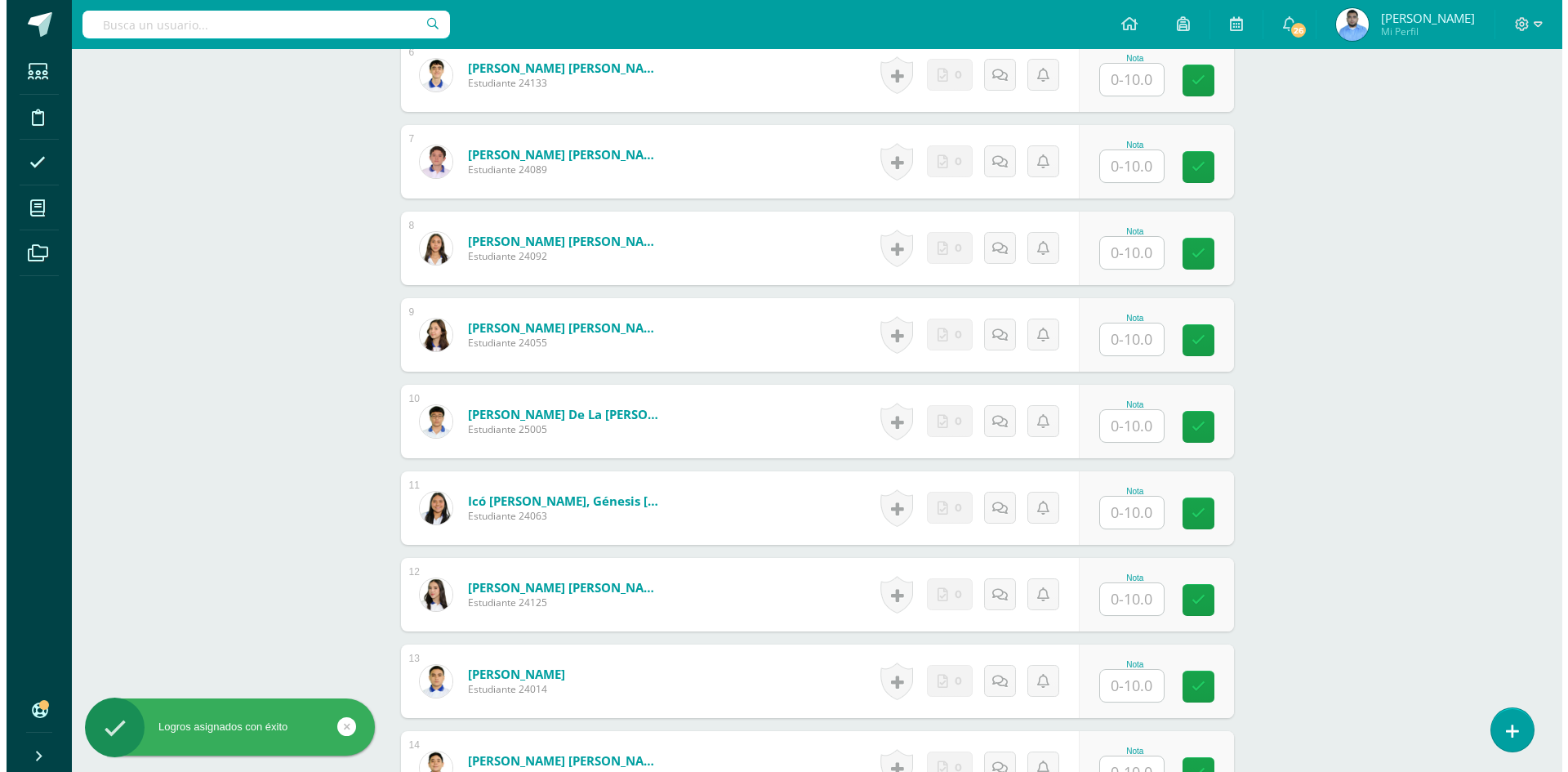
scroll to position [895, 0]
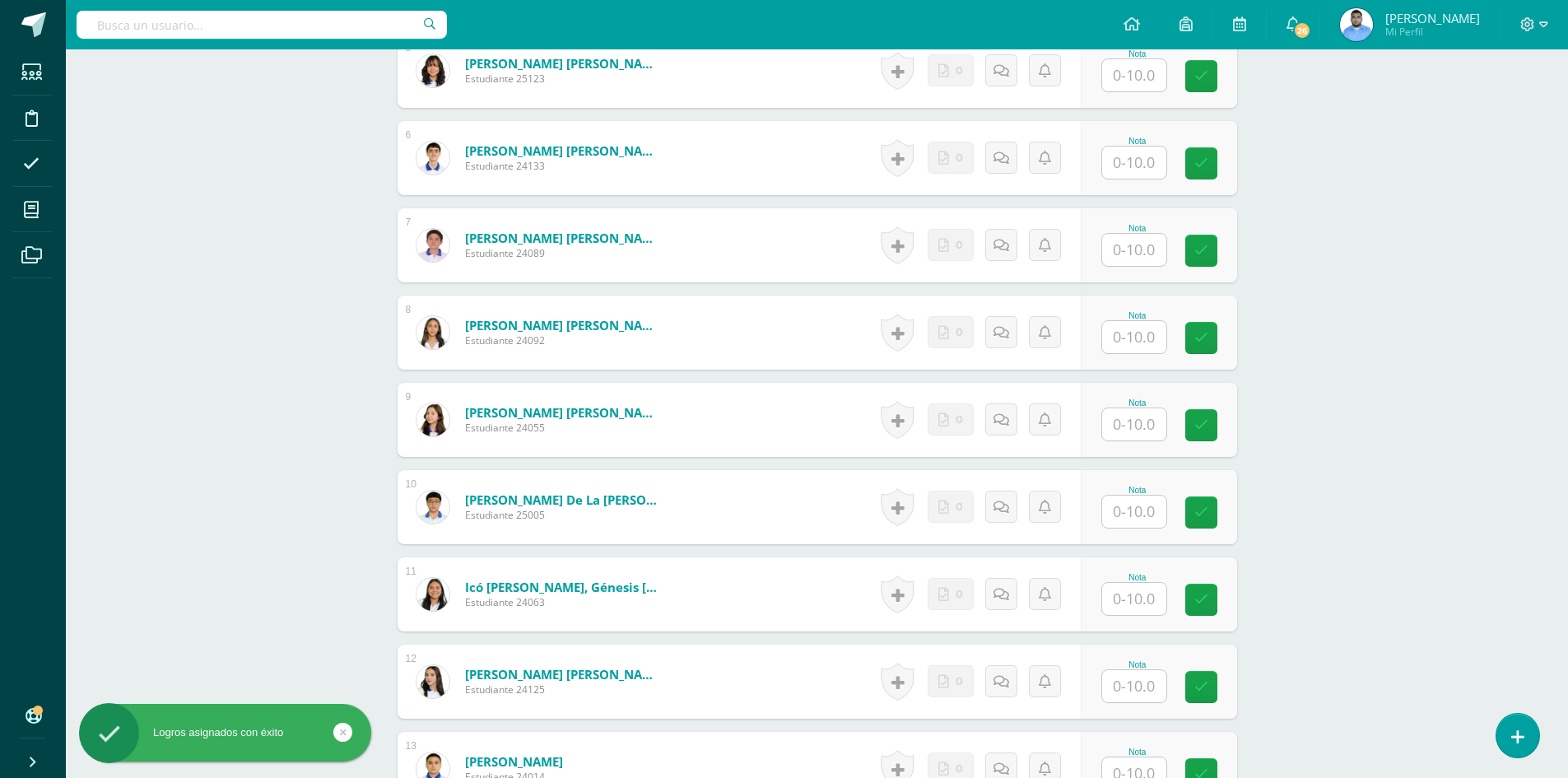
click at [1149, 346] on input "text" at bounding box center [1134, 336] width 64 height 32
type input "10"
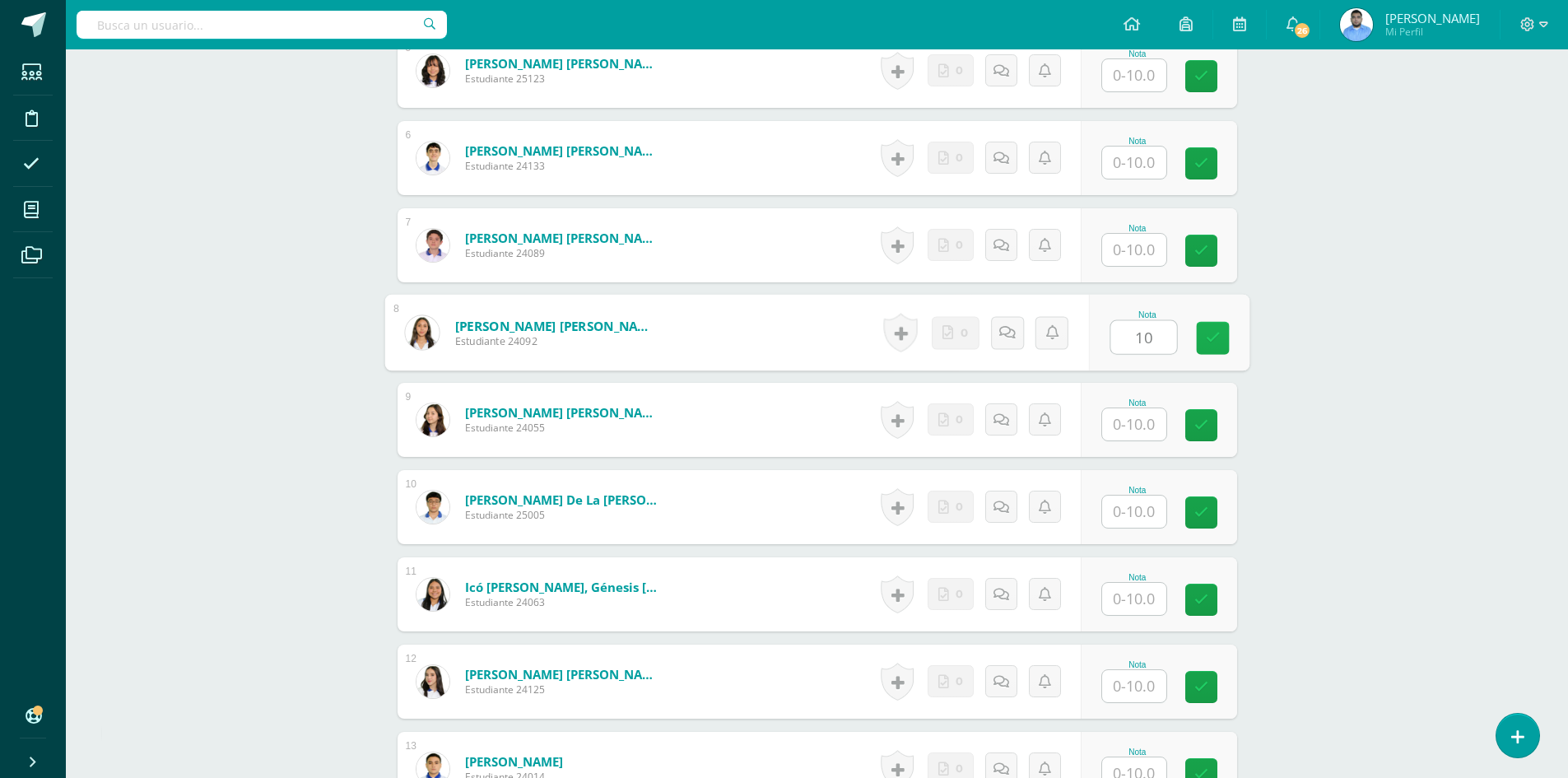
click at [1209, 347] on link at bounding box center [1212, 338] width 33 height 33
click at [918, 338] on link at bounding box center [902, 333] width 33 height 38
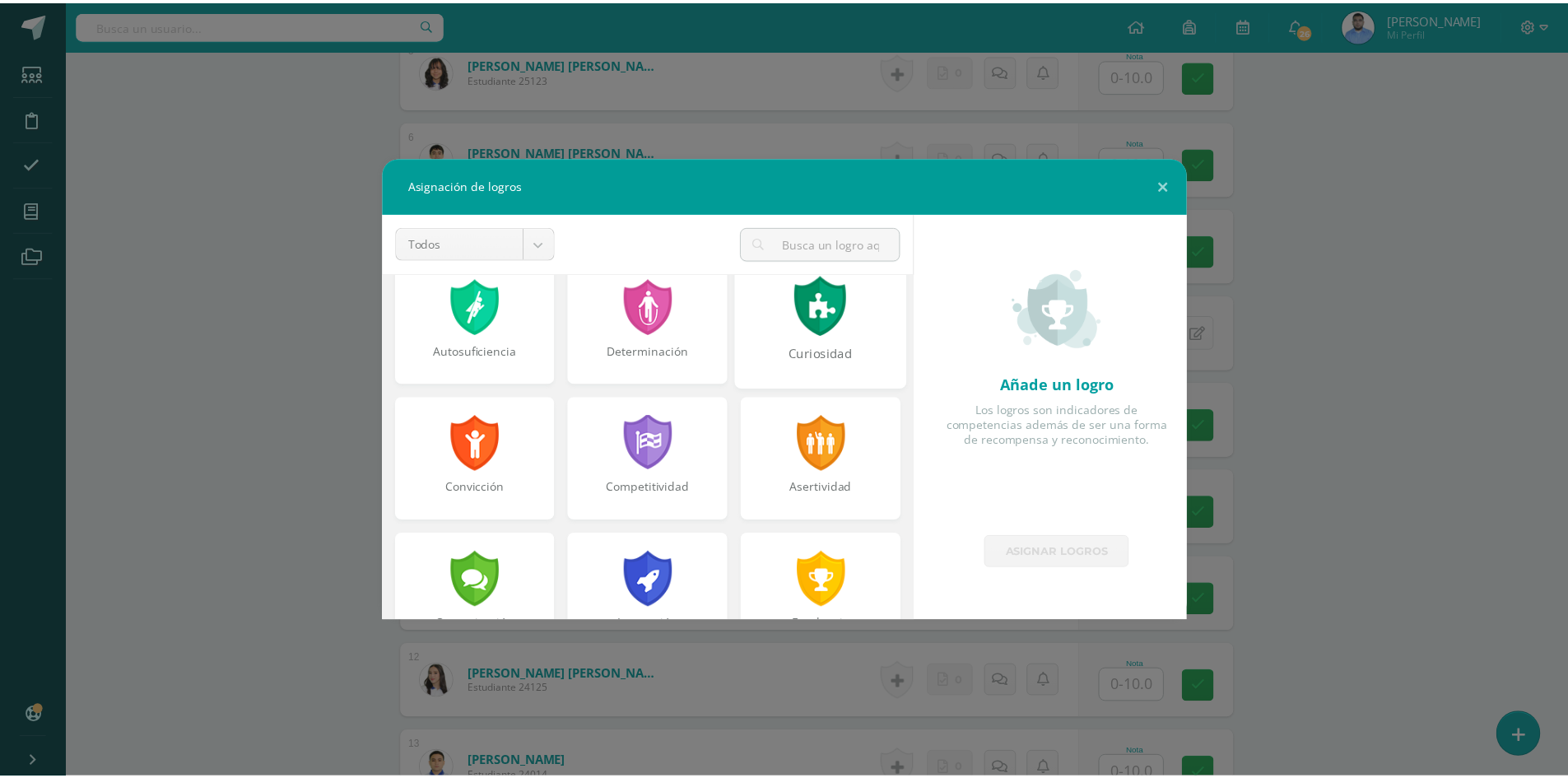
scroll to position [165, 0]
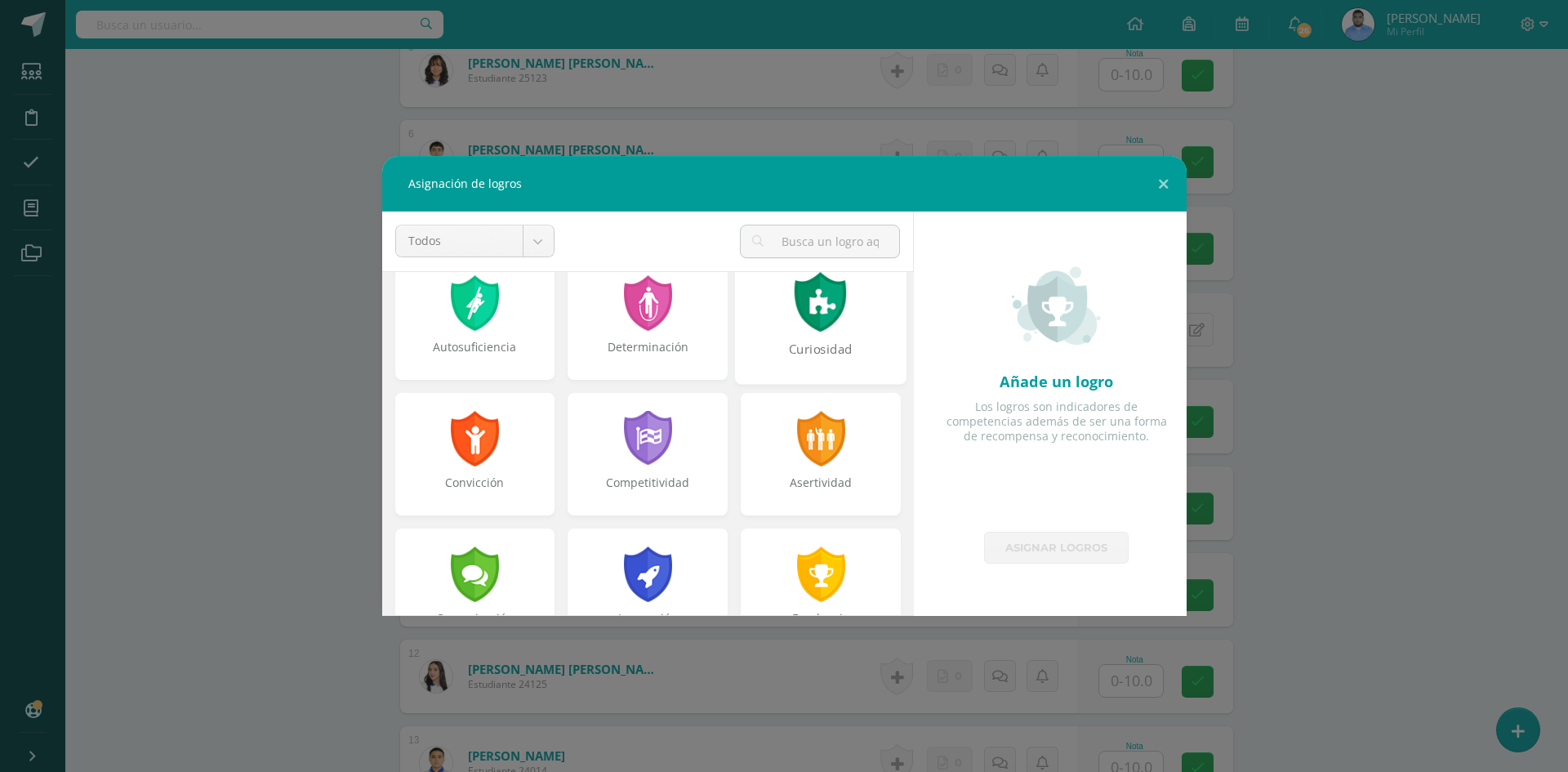
click at [855, 474] on div "Asertividad" at bounding box center [821, 490] width 157 height 32
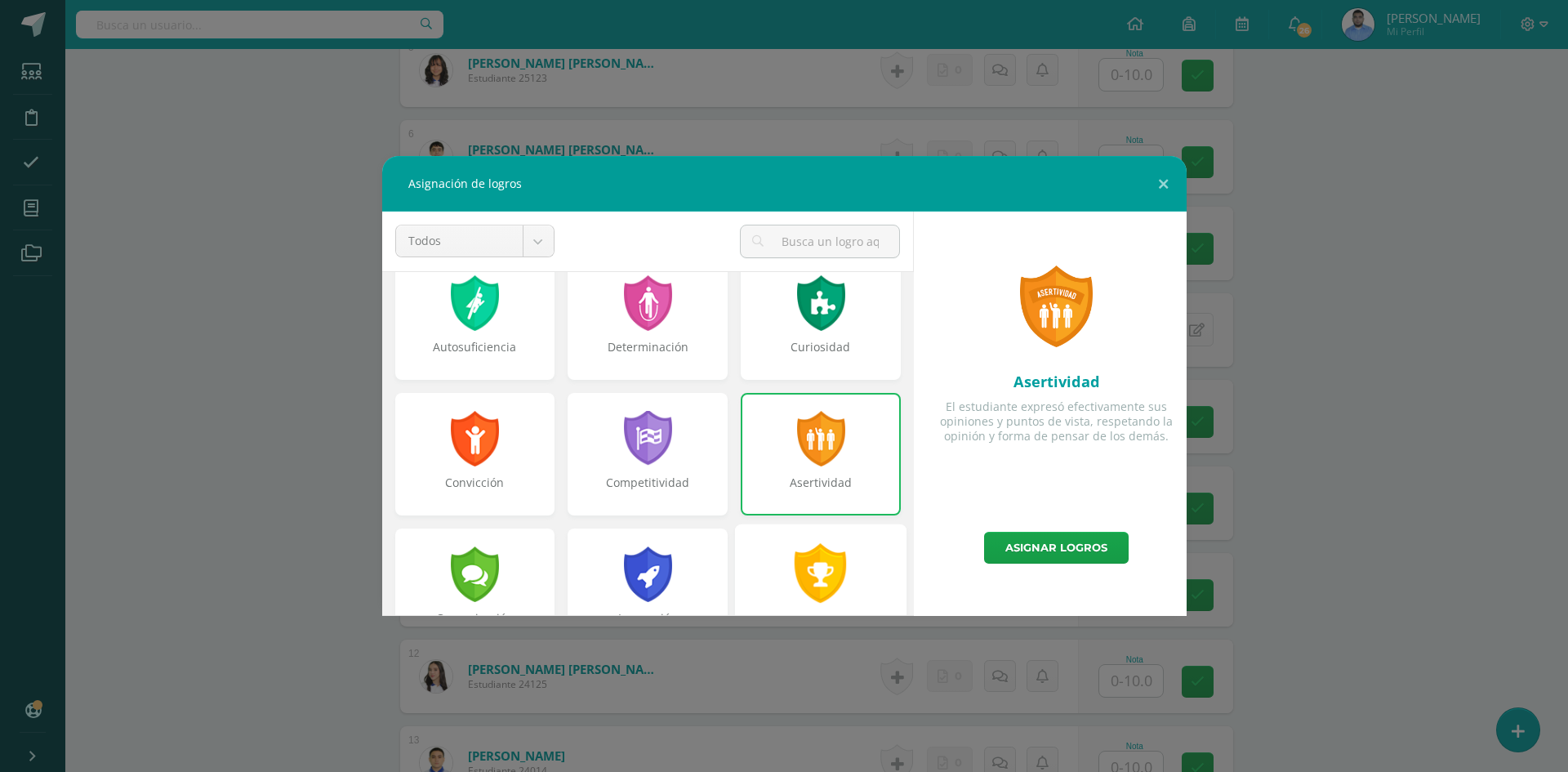
click at [822, 566] on div at bounding box center [821, 573] width 56 height 60
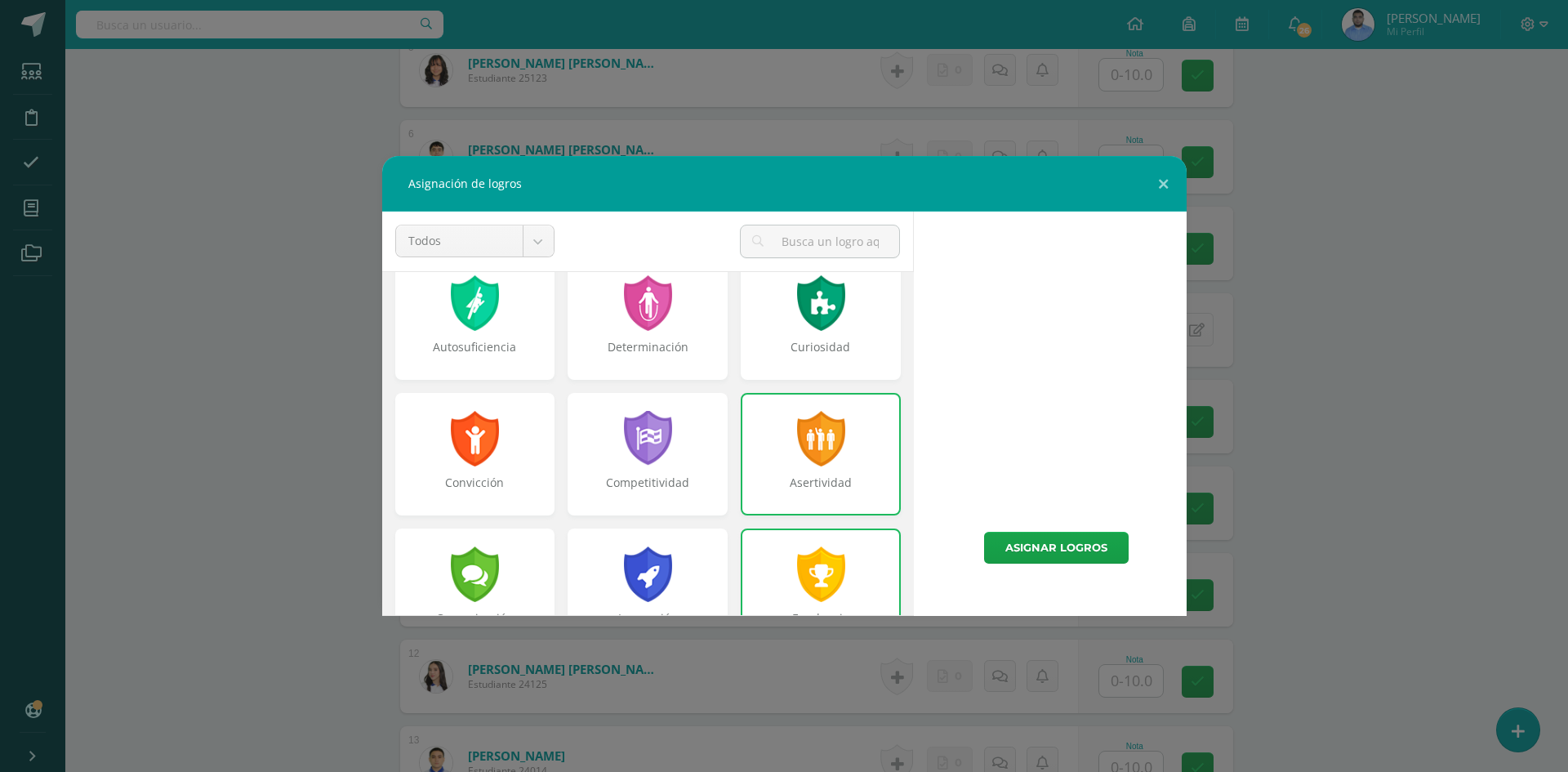
click at [830, 486] on div "Asertividad" at bounding box center [821, 490] width 157 height 32
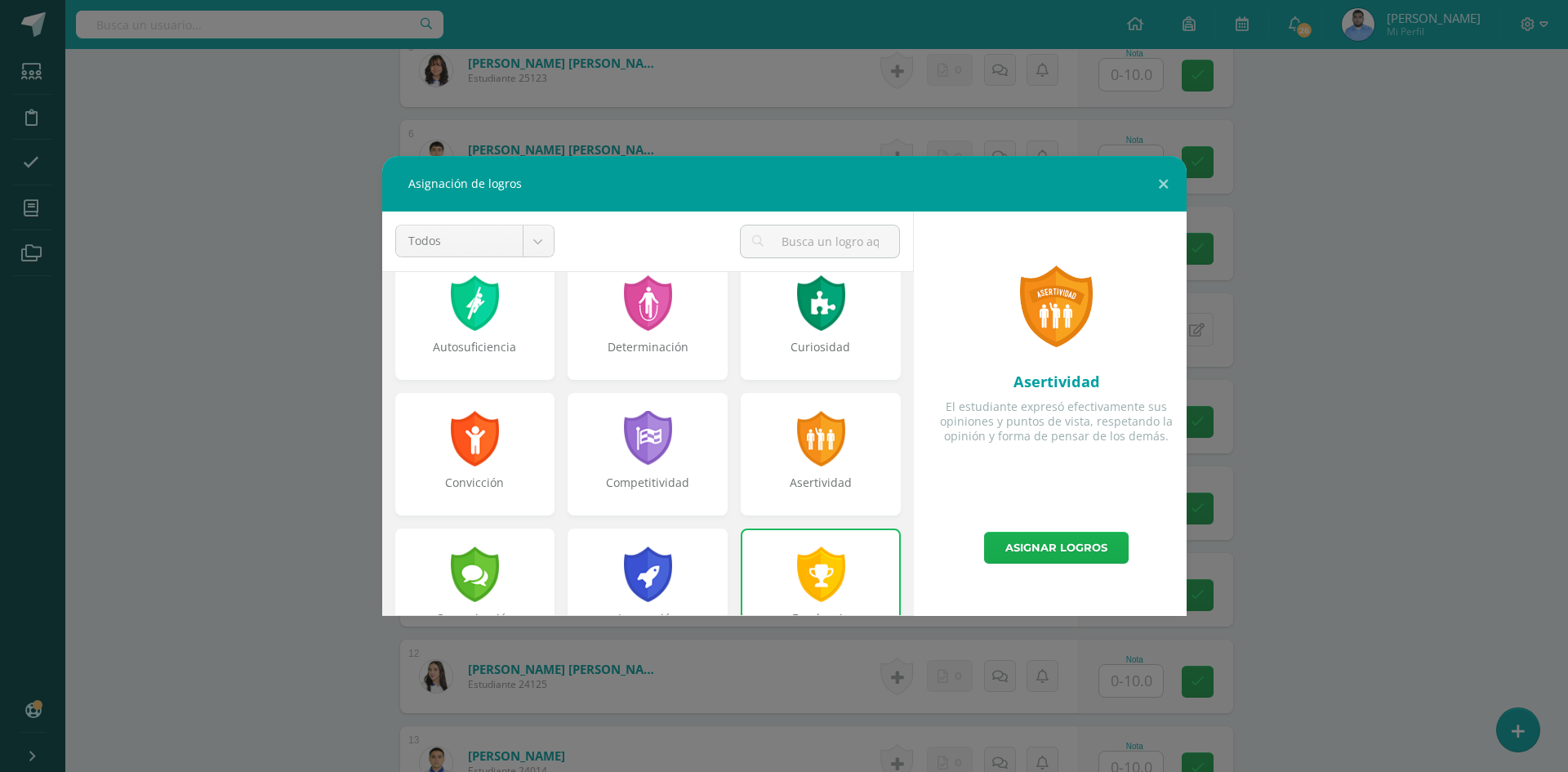
click at [1035, 556] on link "Asignar logros" at bounding box center [1056, 547] width 145 height 31
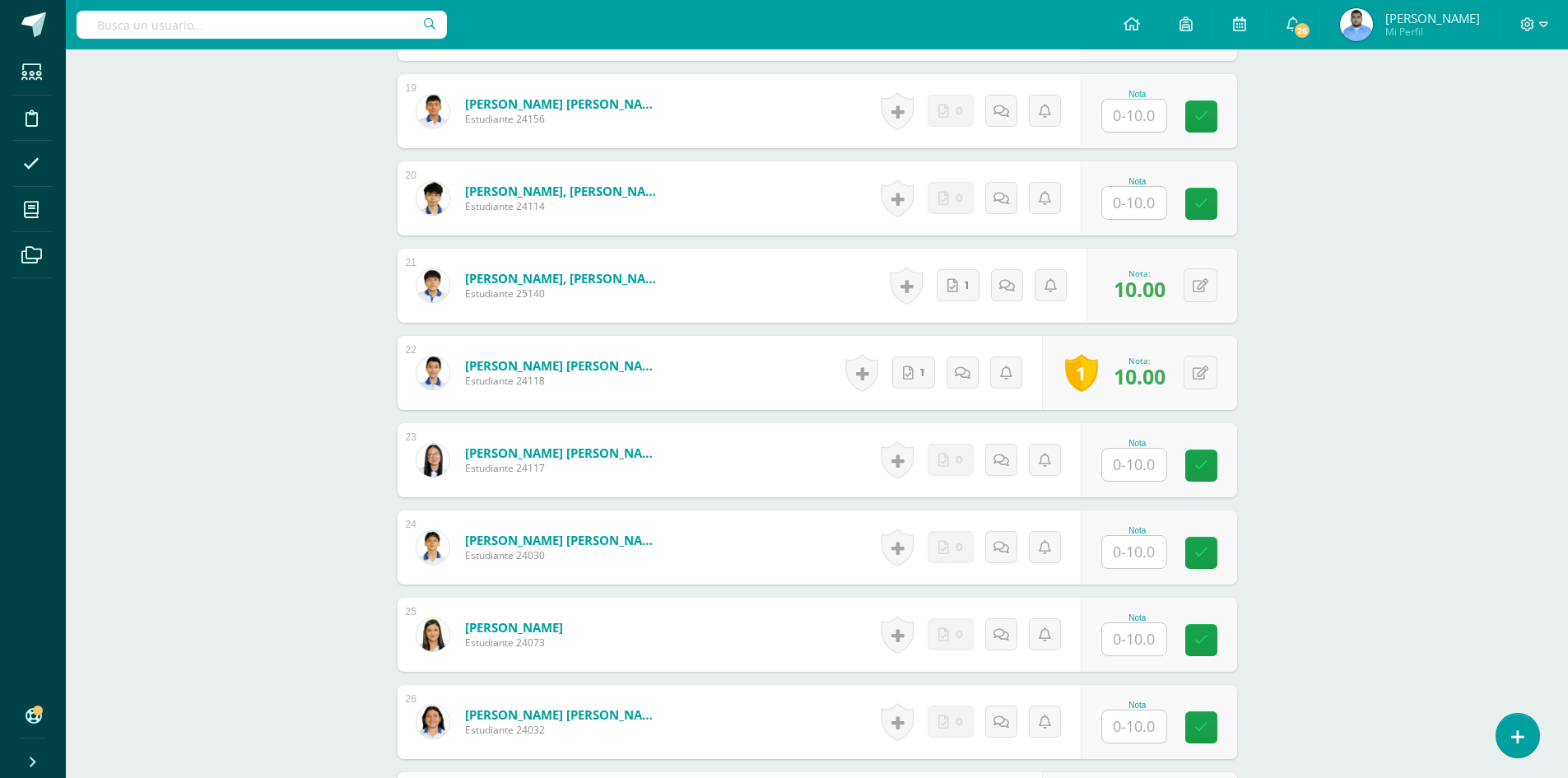
scroll to position [2054, 0]
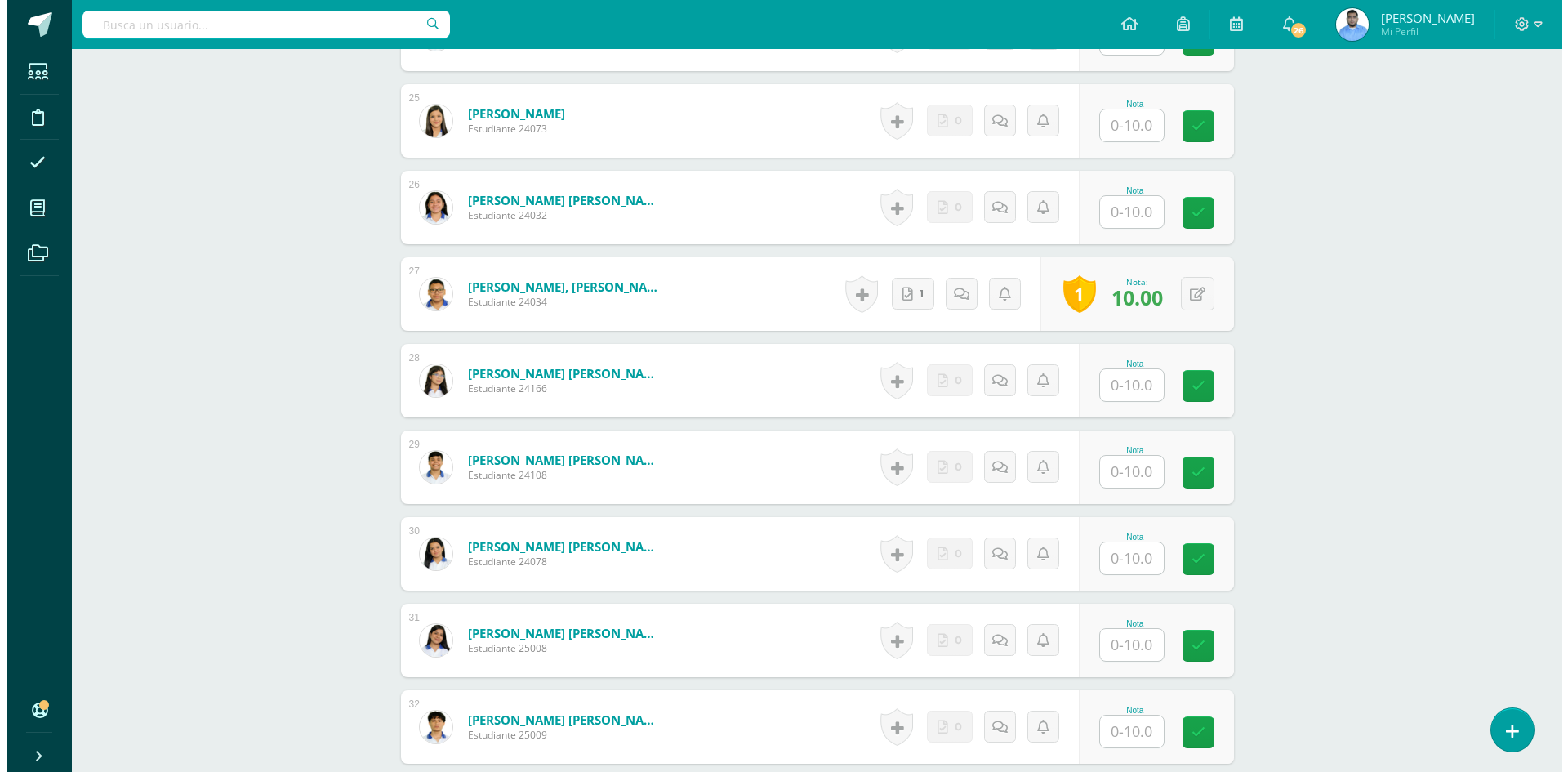
scroll to position [2577, 0]
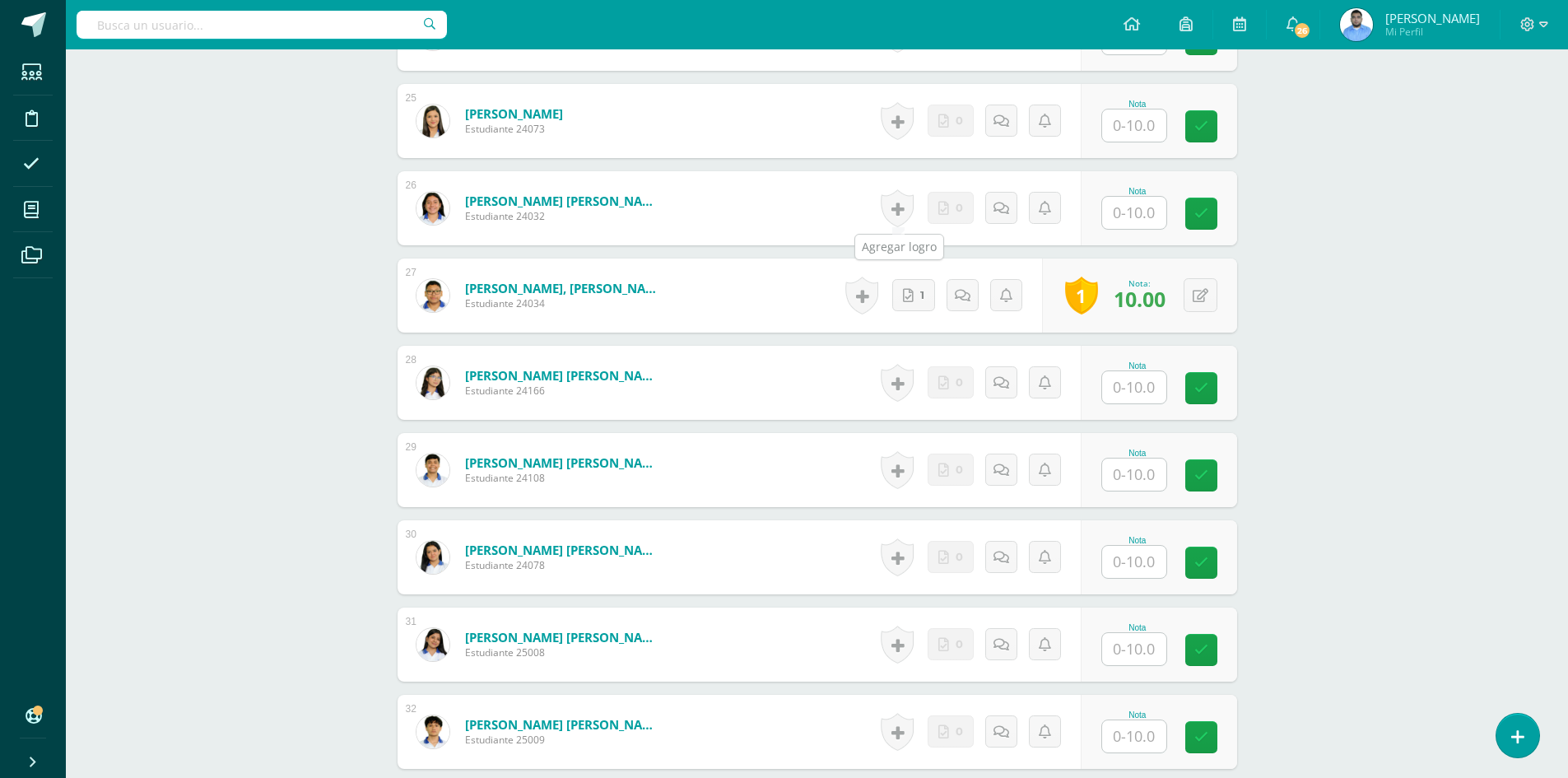
click at [904, 204] on link at bounding box center [896, 208] width 33 height 38
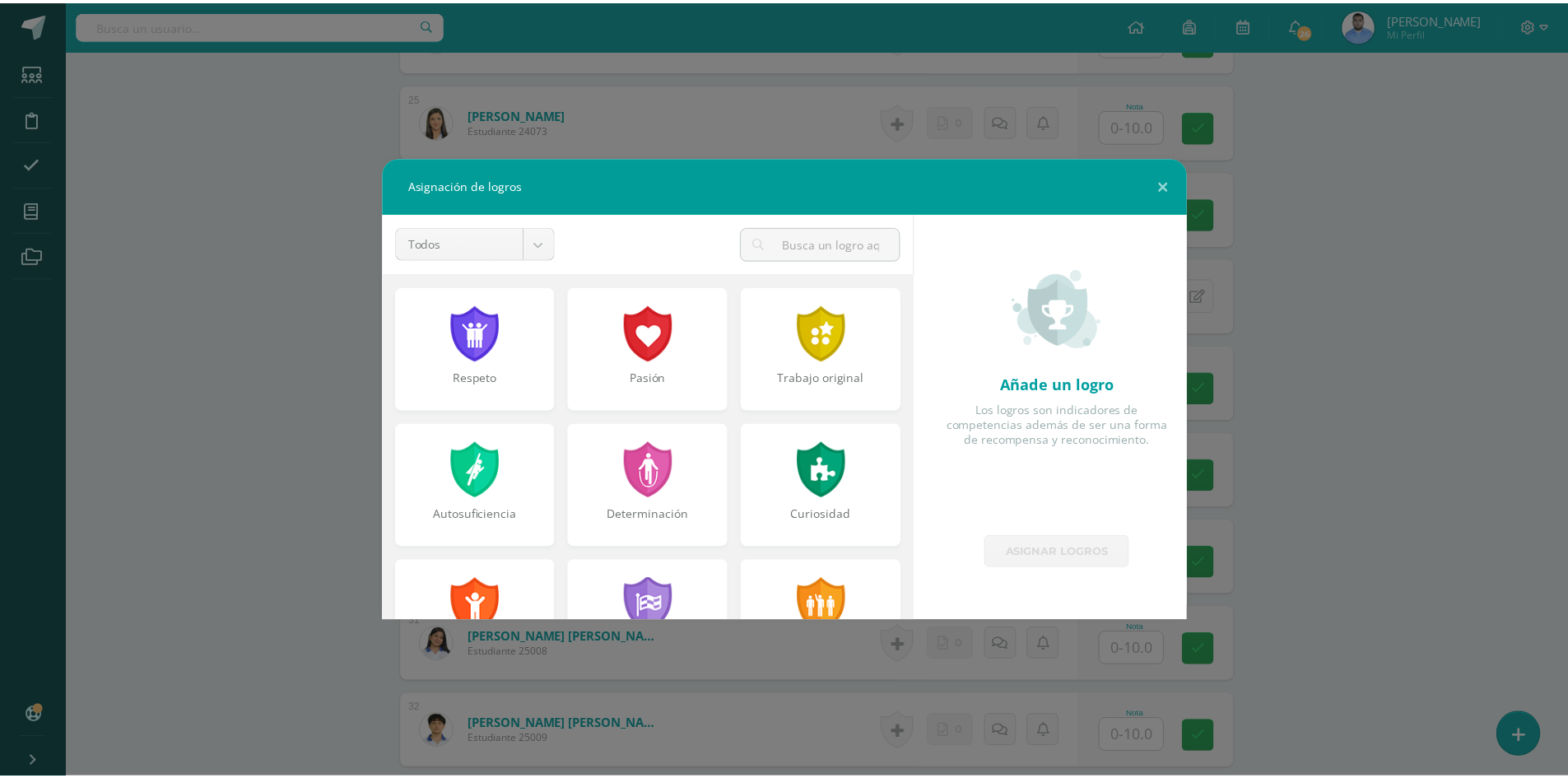
scroll to position [247, 0]
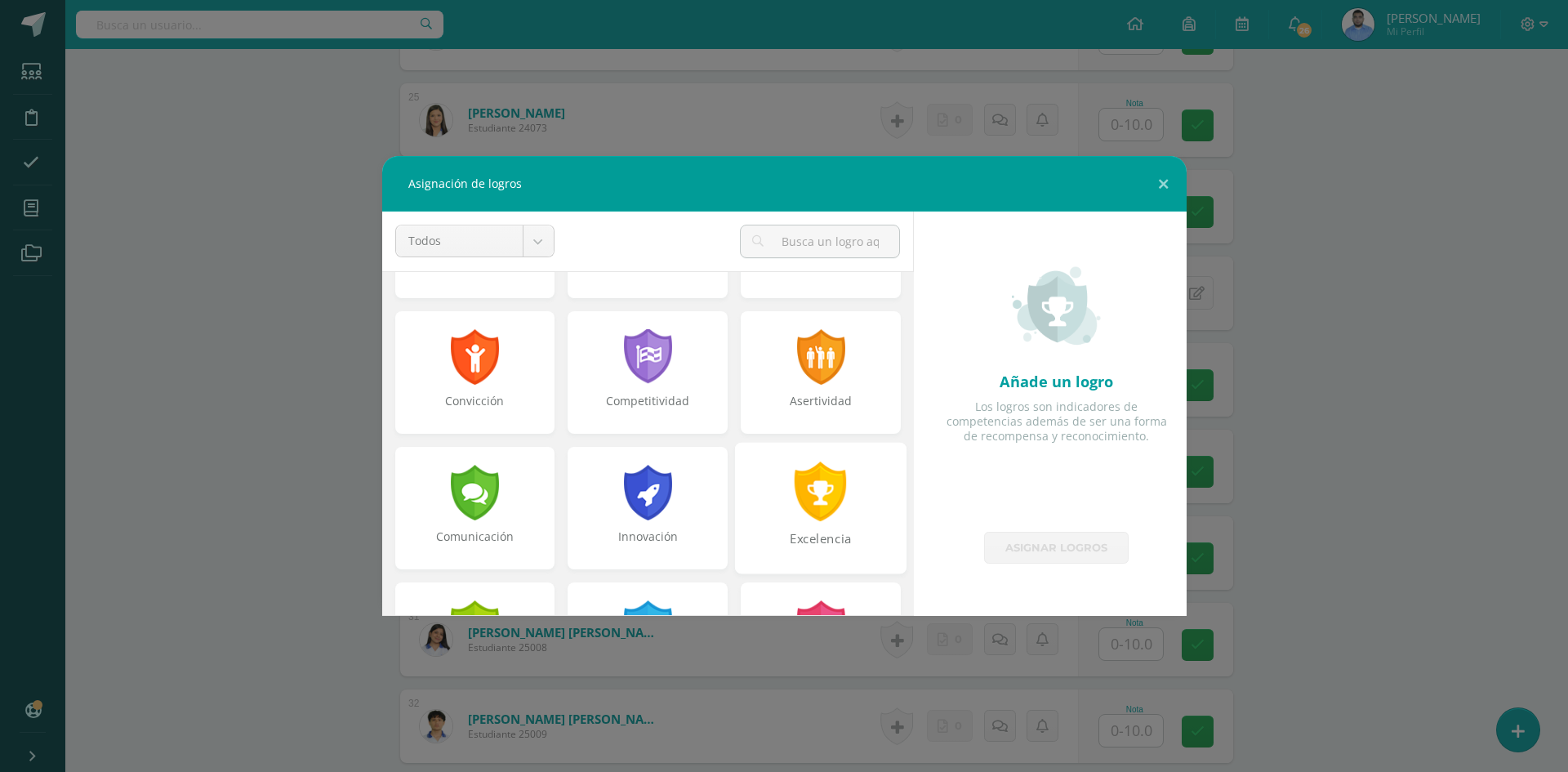
click at [848, 542] on div "Excelencia" at bounding box center [821, 547] width 169 height 35
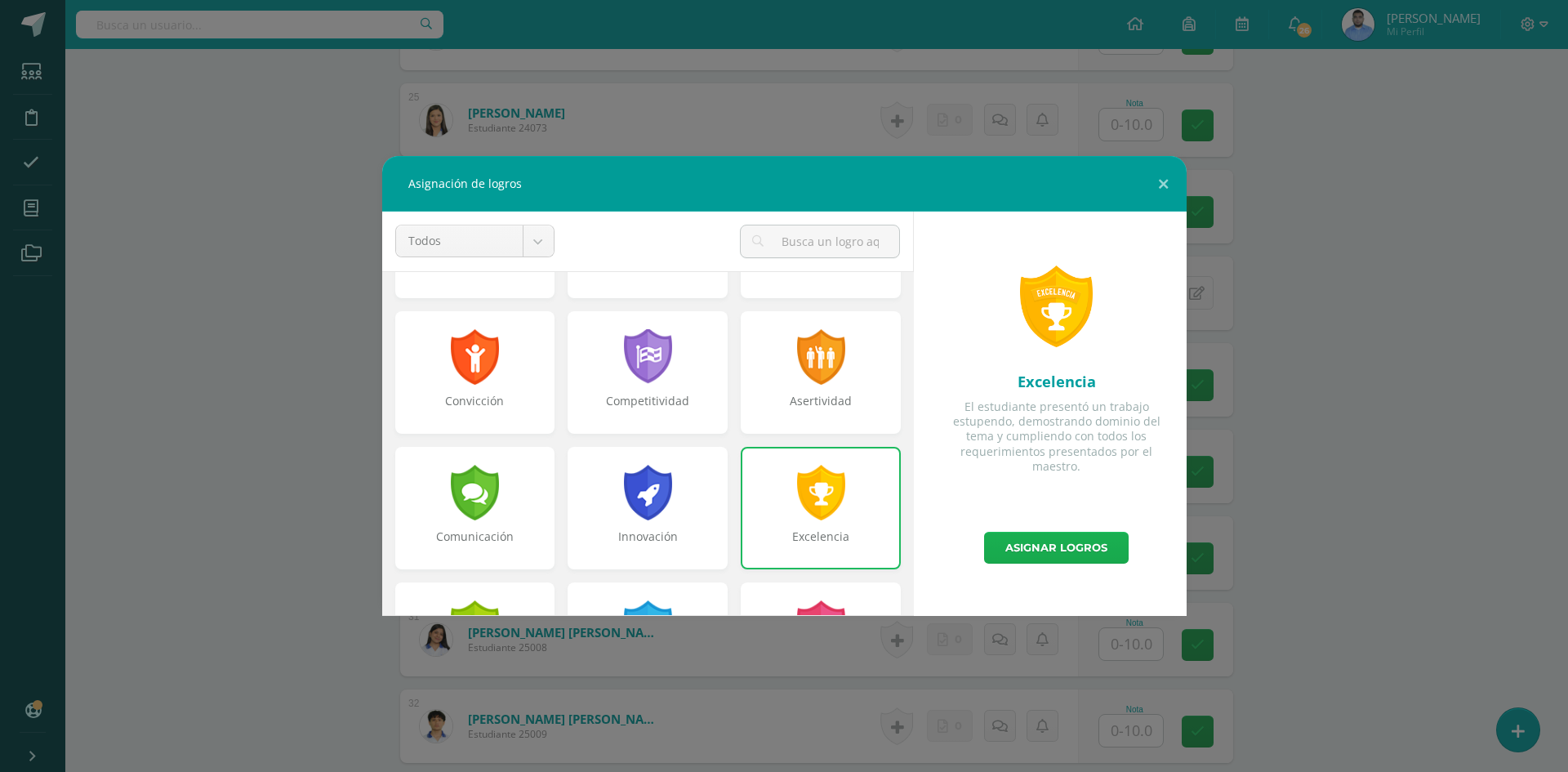
click at [1054, 545] on link "Asignar logros" at bounding box center [1056, 547] width 145 height 31
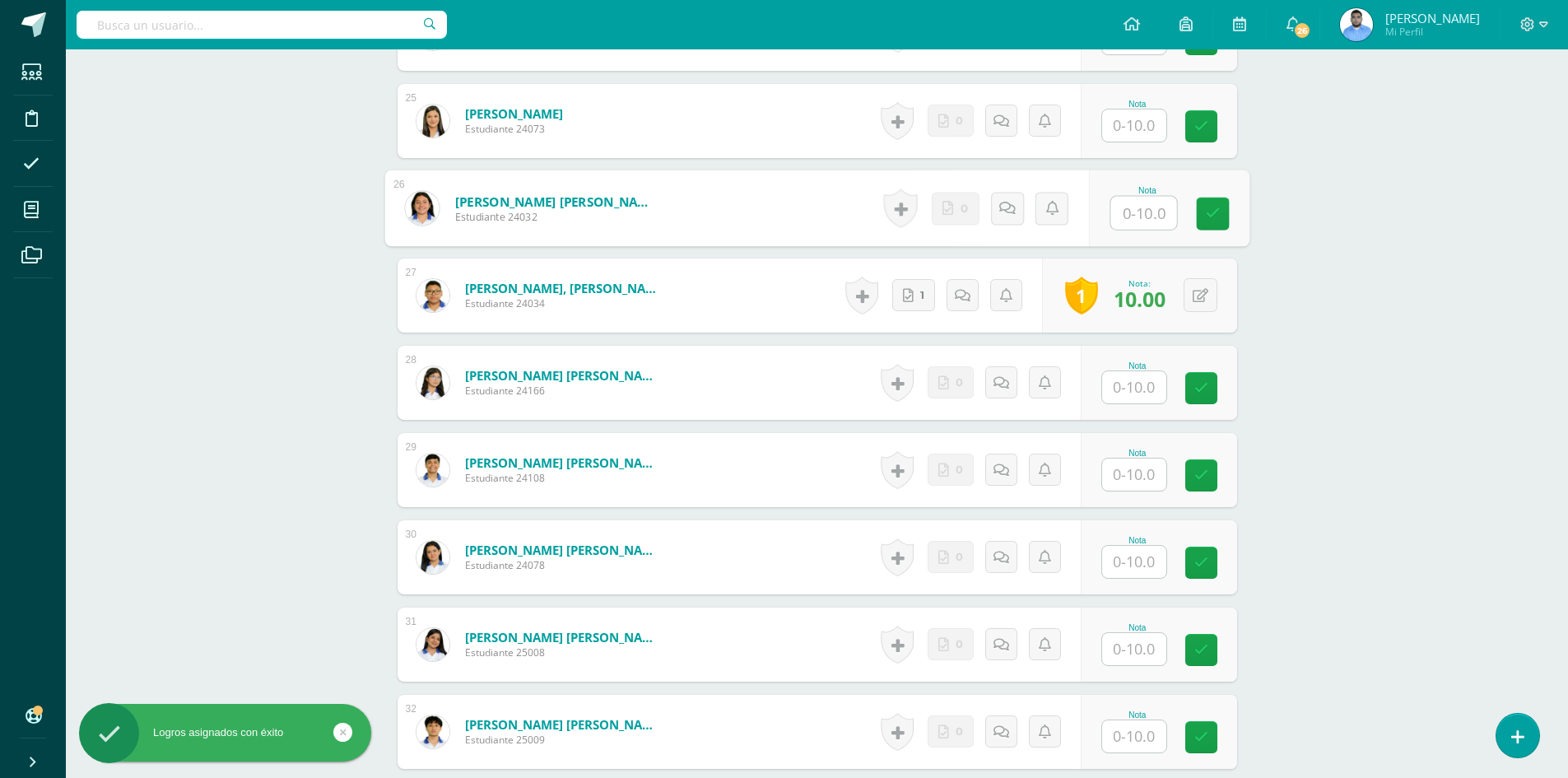
click at [1119, 203] on input "text" at bounding box center [1143, 213] width 66 height 33
type input "10"
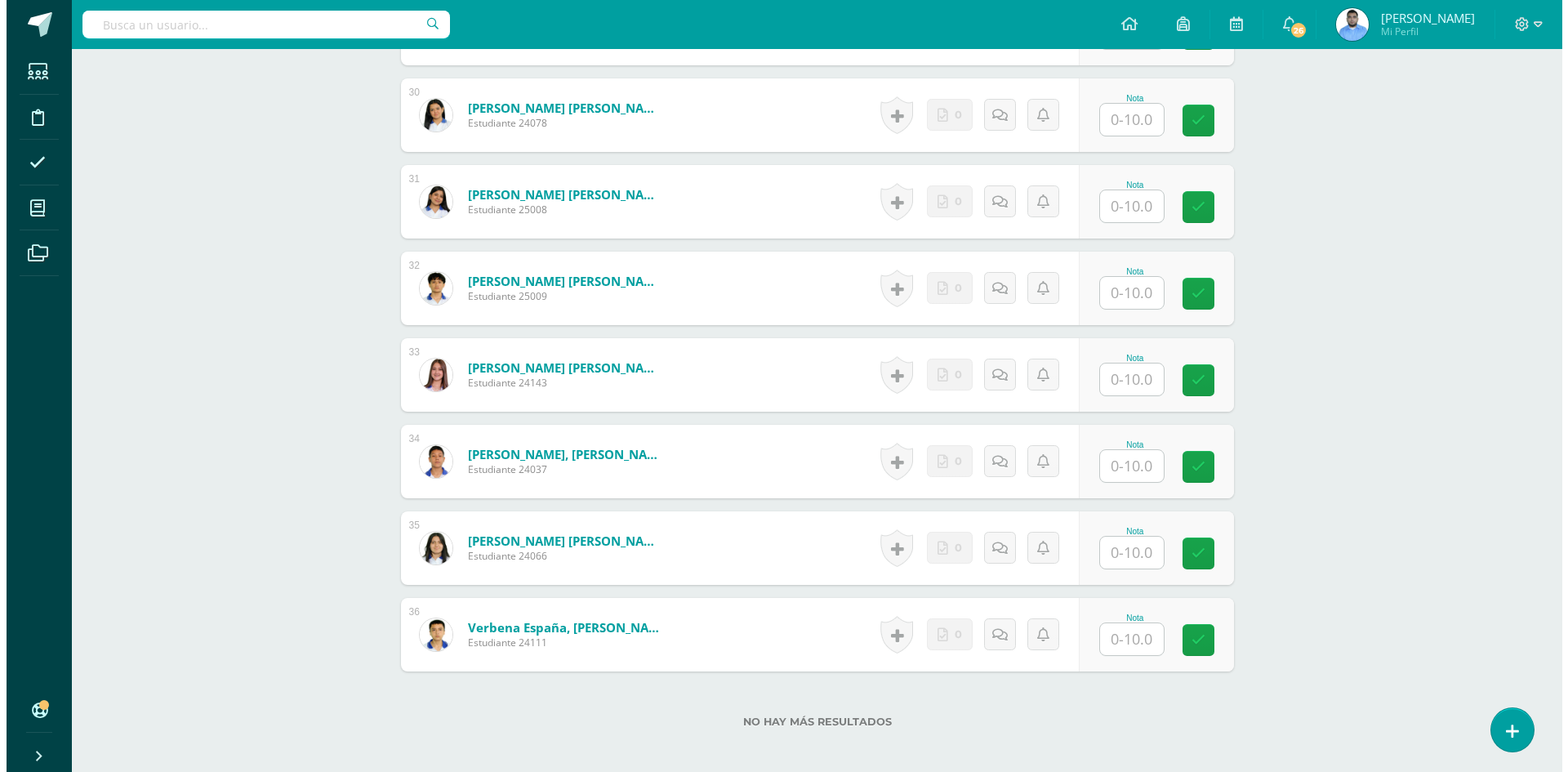
scroll to position [3020, 0]
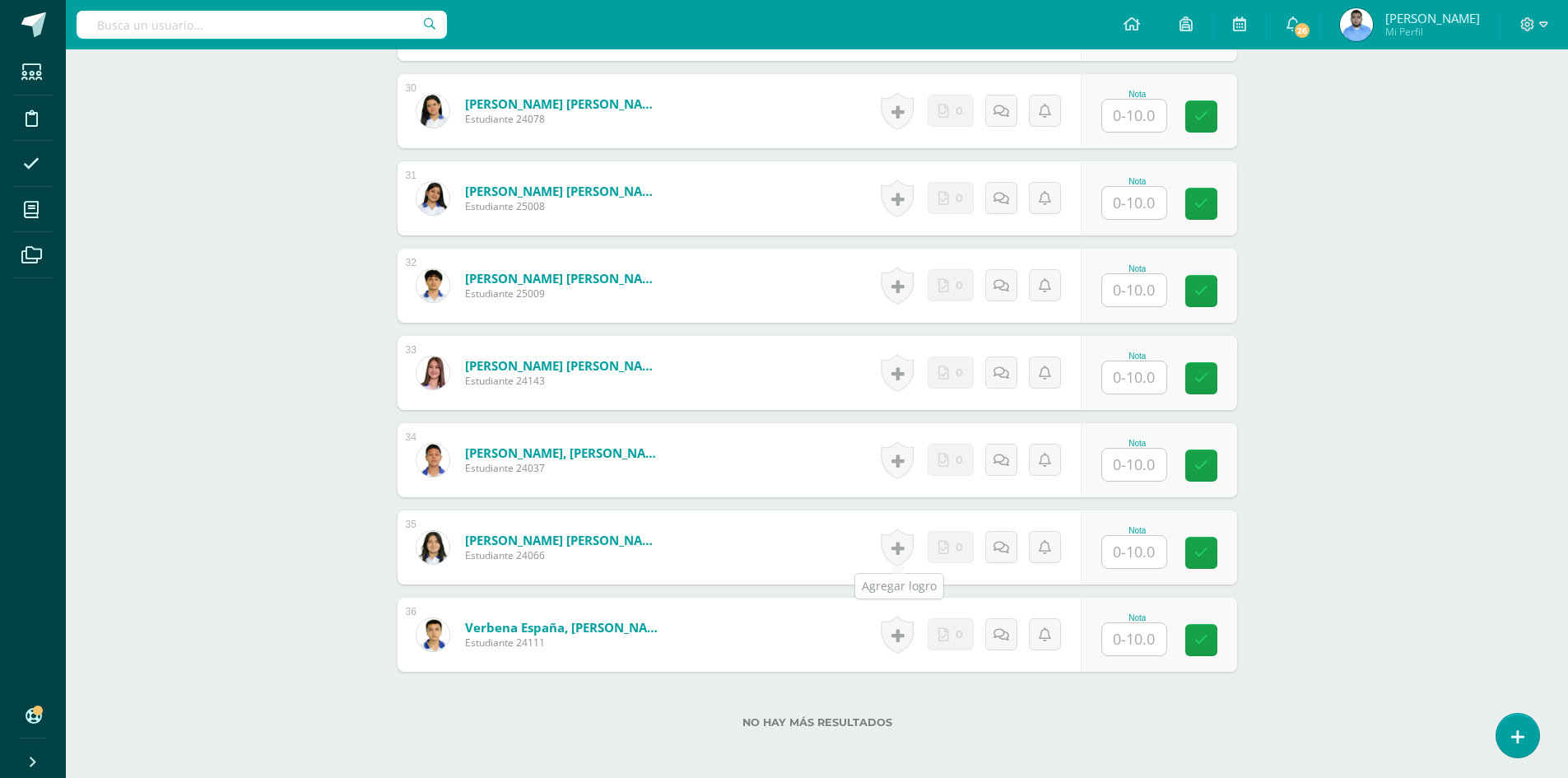
click at [902, 561] on link at bounding box center [896, 547] width 33 height 38
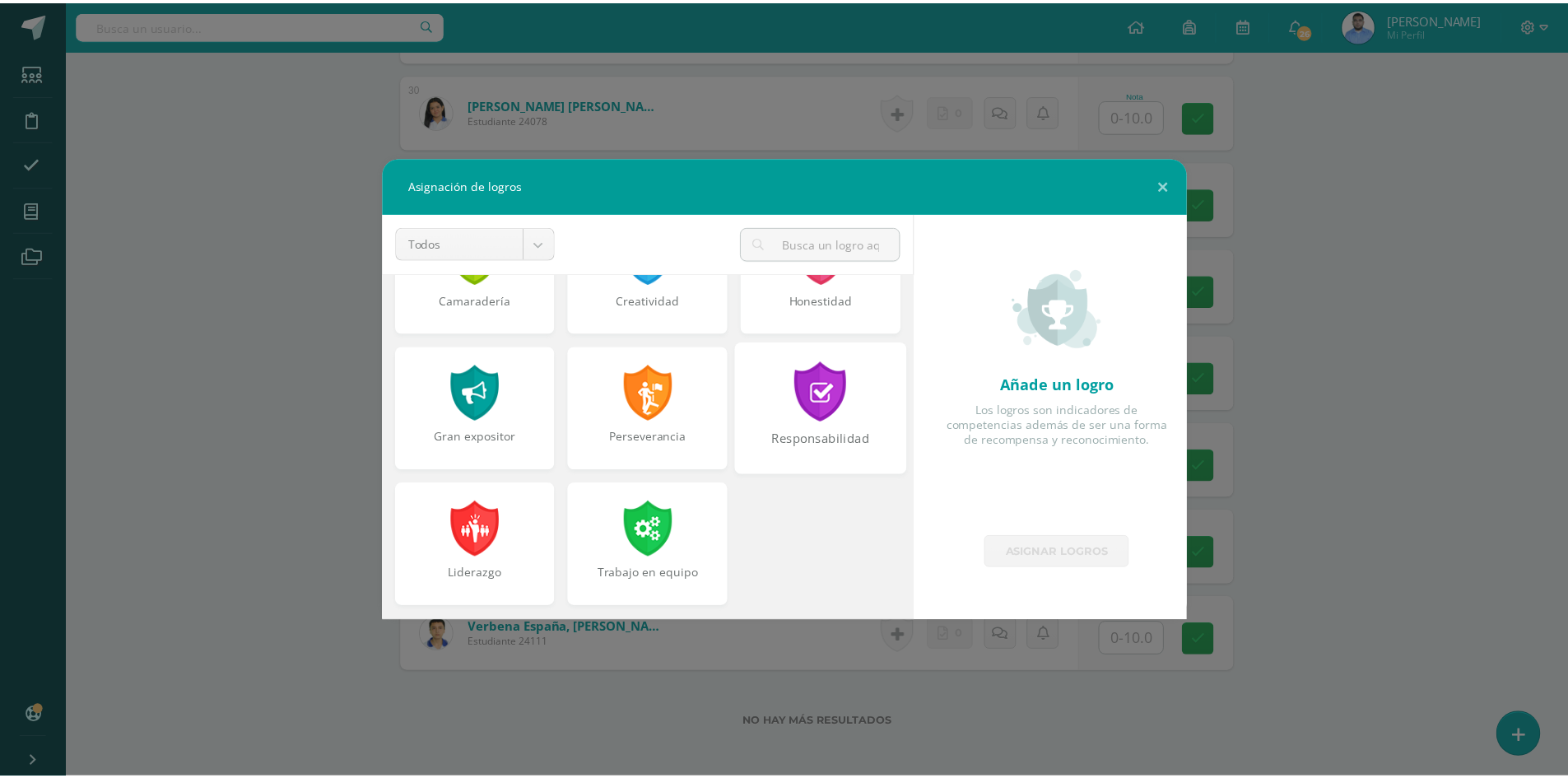
scroll to position [377, 0]
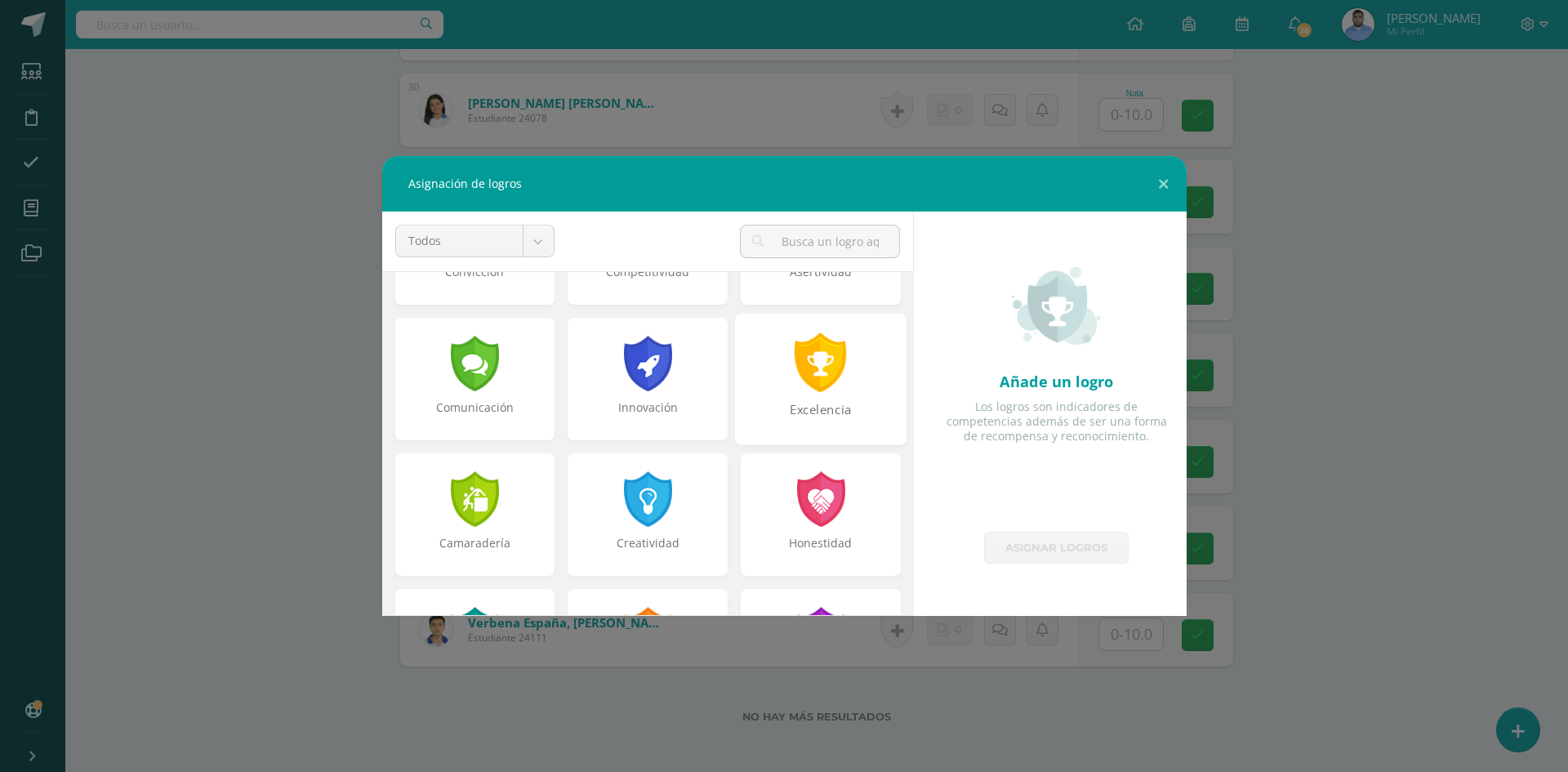
click at [832, 405] on div "Excelencia" at bounding box center [821, 418] width 169 height 35
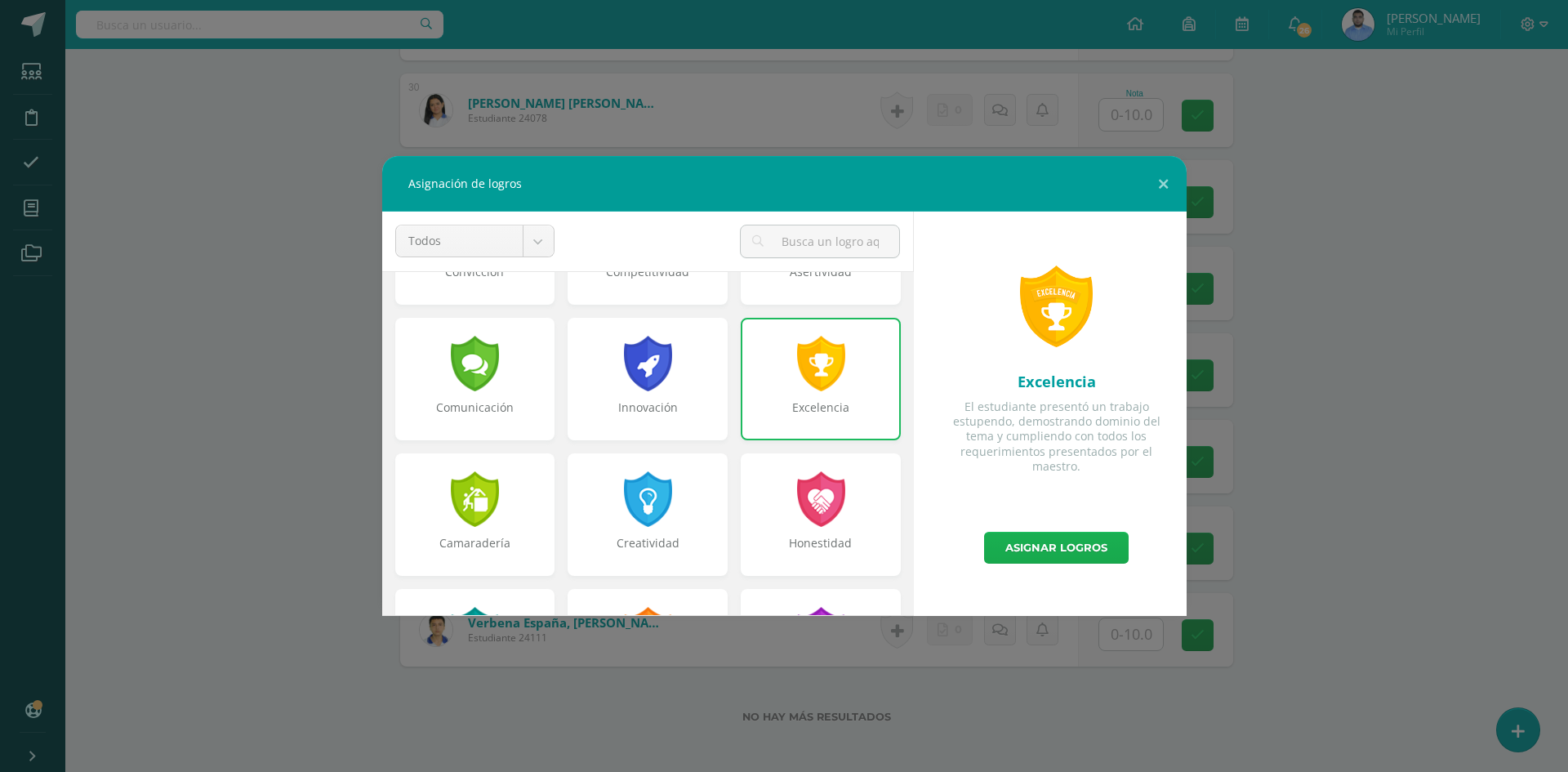
click at [1062, 550] on link "Asignar logros" at bounding box center [1056, 547] width 145 height 31
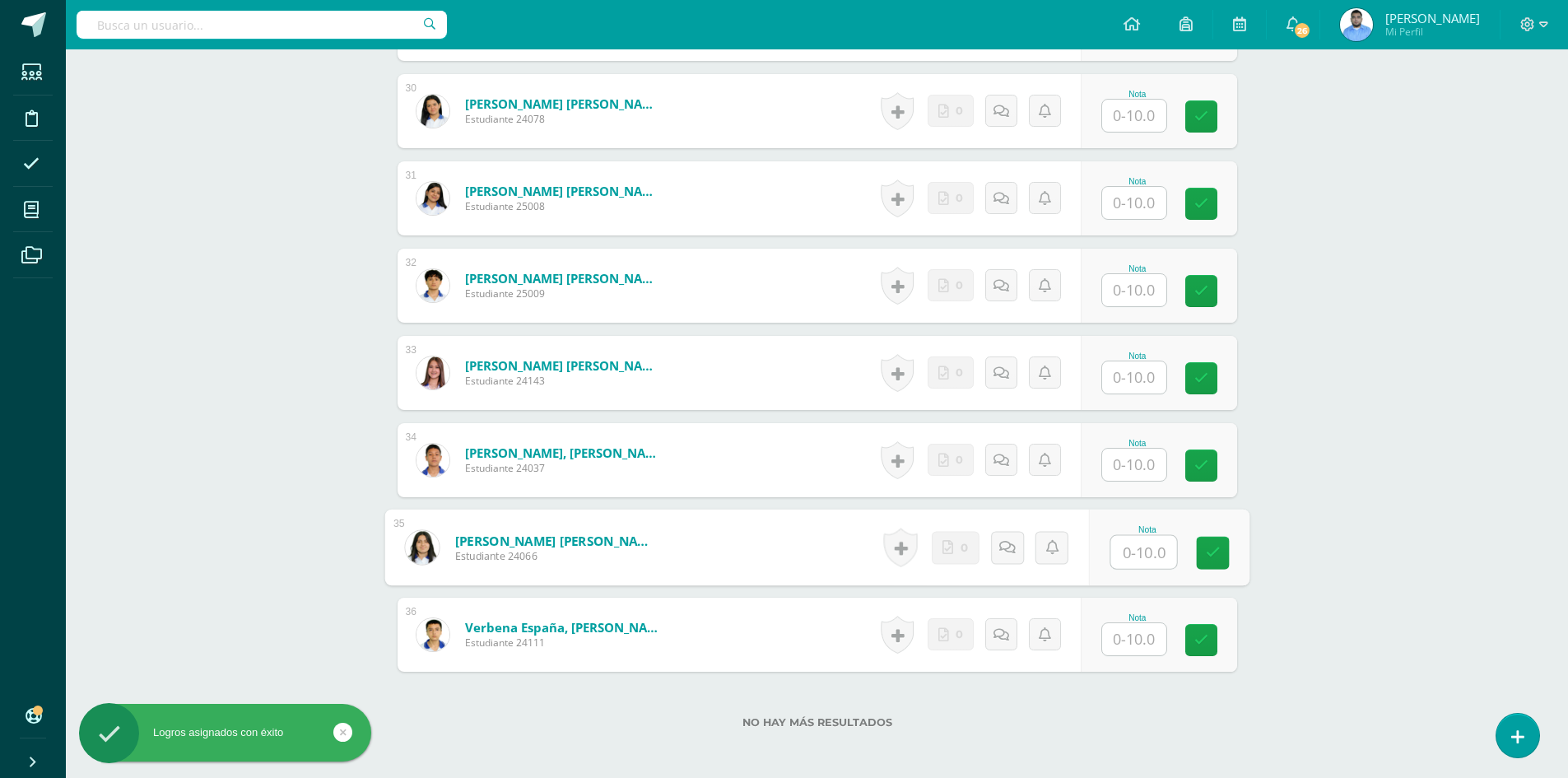
click at [1129, 546] on input "text" at bounding box center [1143, 552] width 66 height 33
type input "10"
click at [1220, 553] on link at bounding box center [1212, 552] width 33 height 33
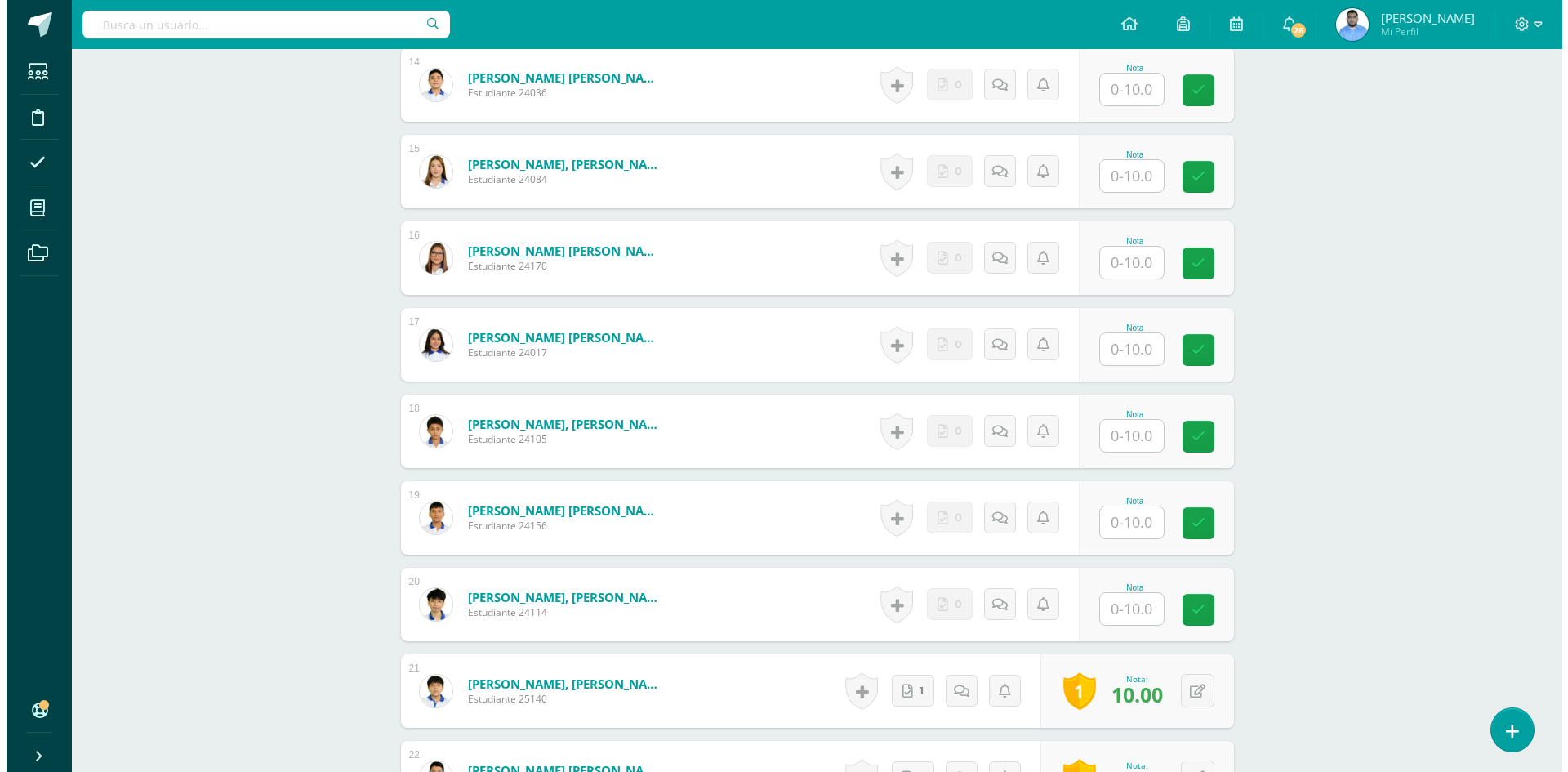
scroll to position [1632, 0]
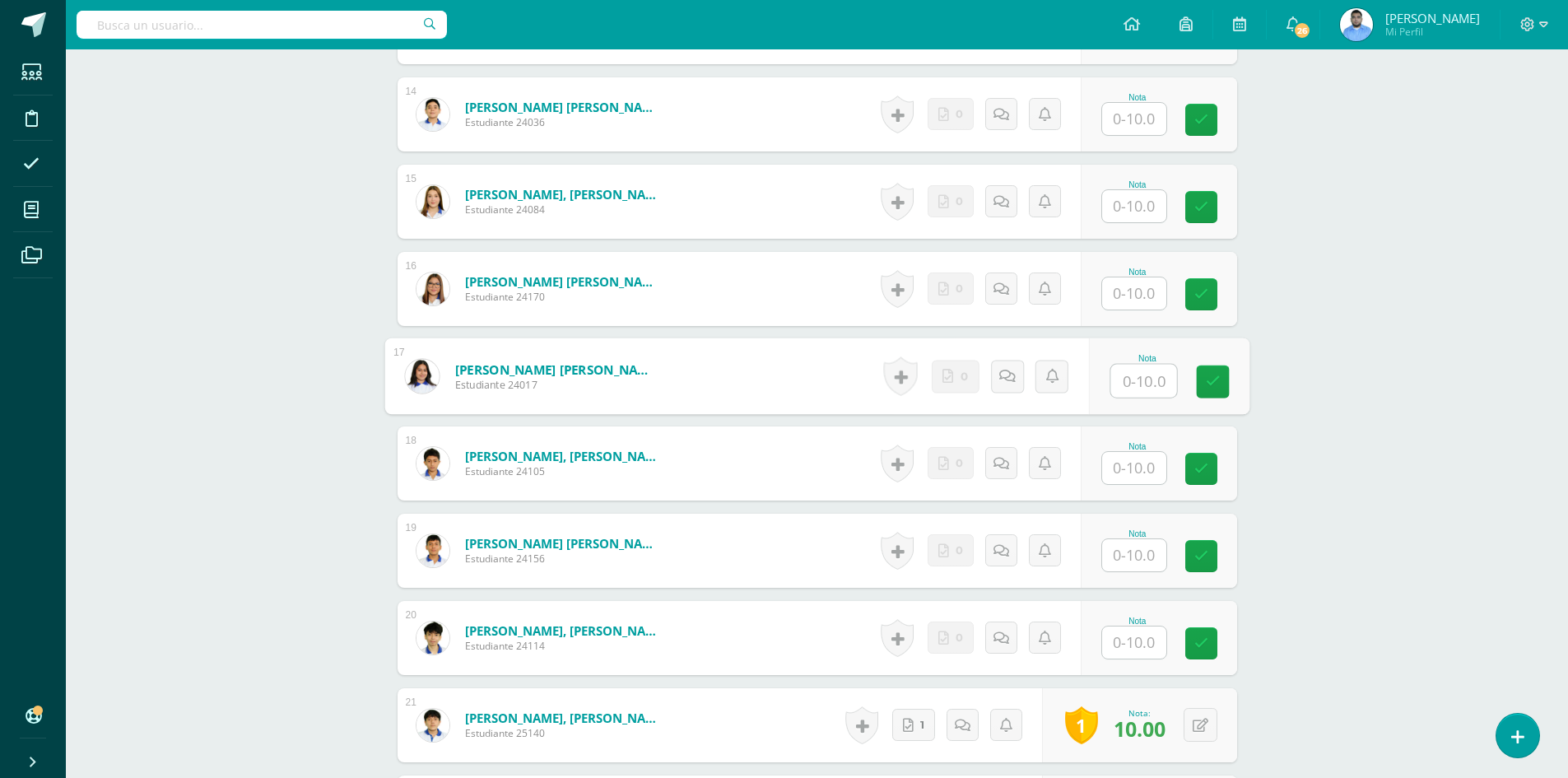
click at [1131, 388] on input "text" at bounding box center [1143, 381] width 66 height 33
type input "10"
click at [910, 374] on link at bounding box center [896, 376] width 33 height 38
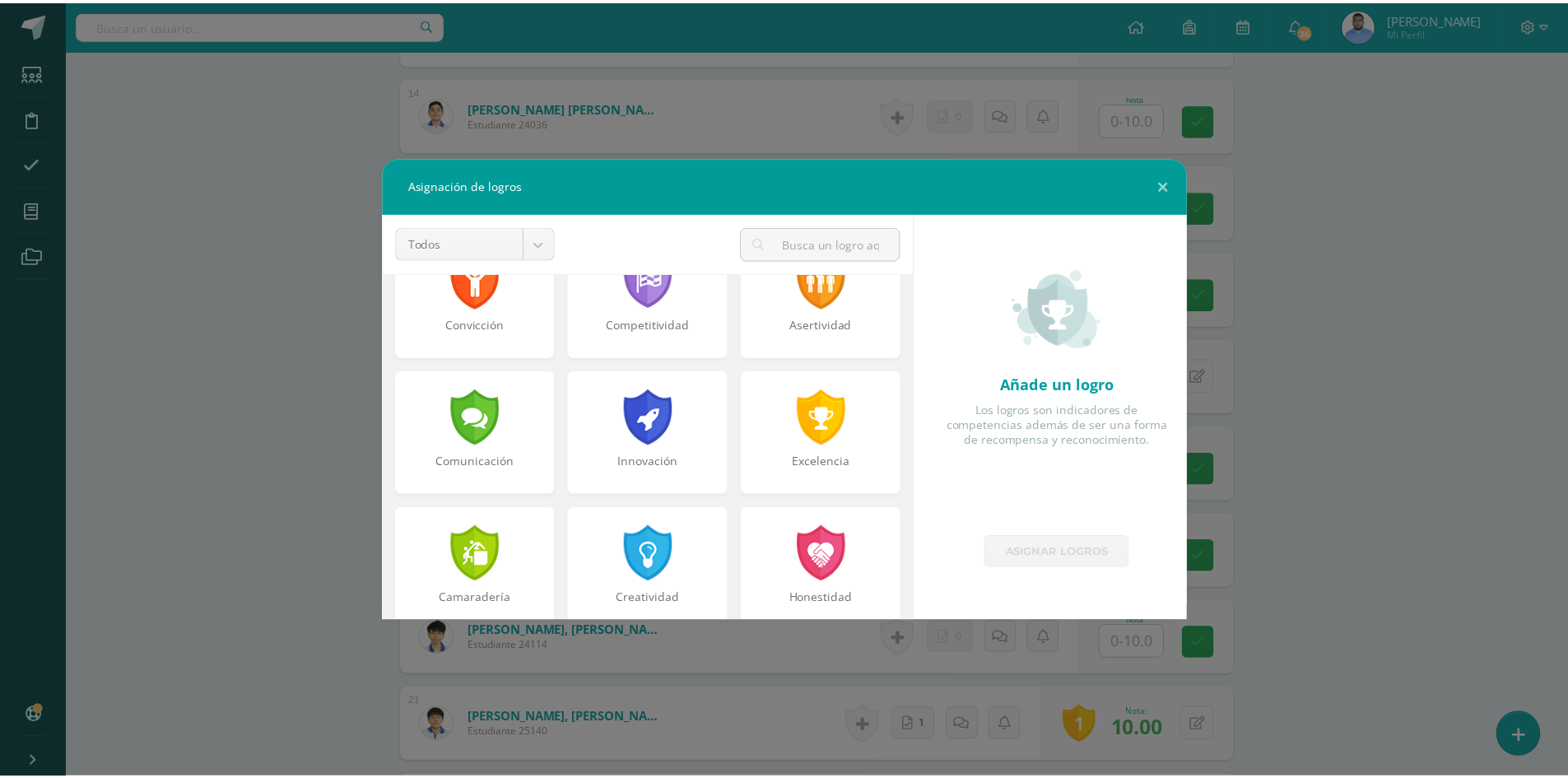
scroll to position [329, 0]
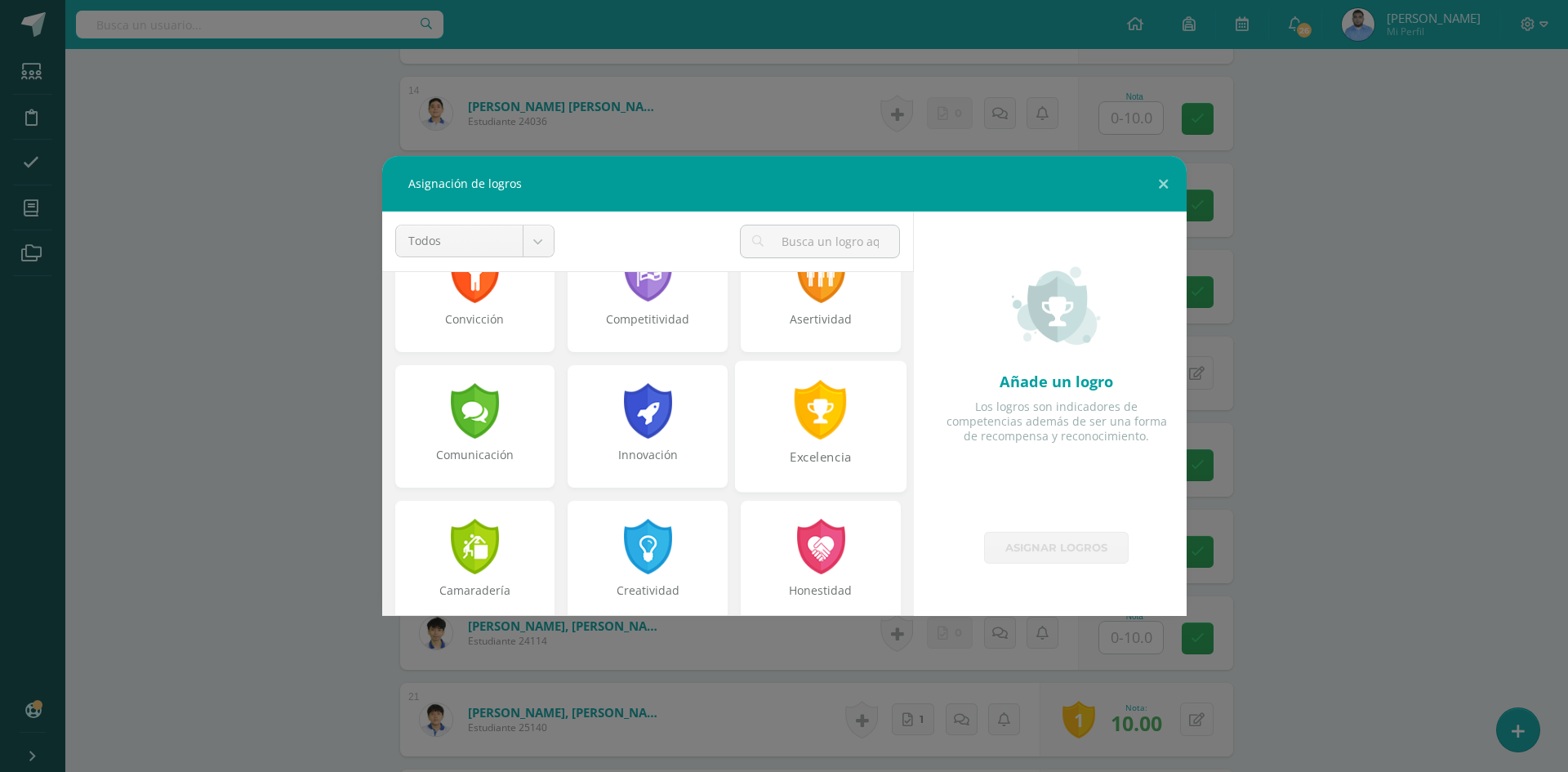
click at [836, 466] on div "Excelencia" at bounding box center [821, 466] width 169 height 35
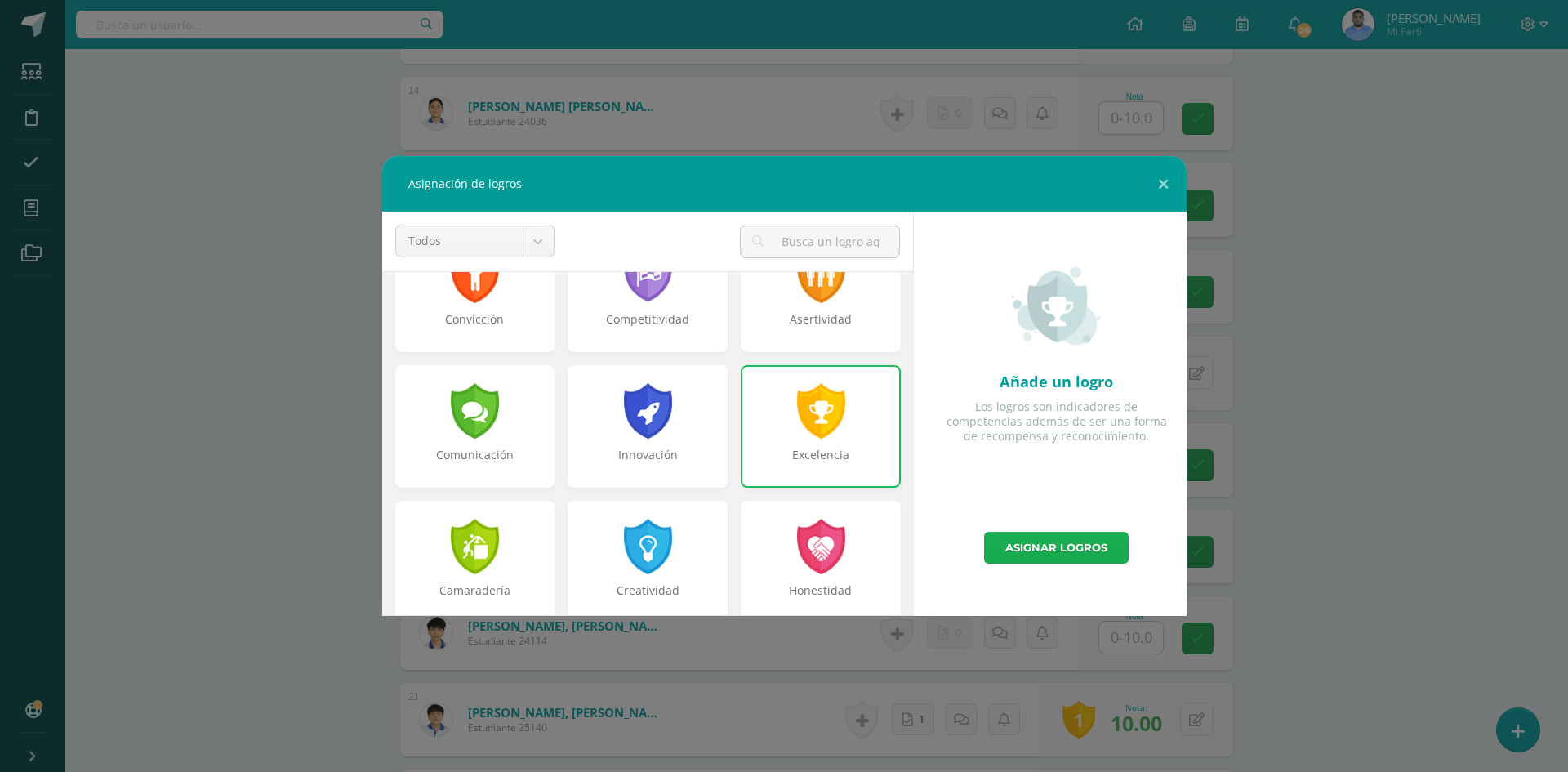
click at [1073, 538] on link "Asignar logros" at bounding box center [1056, 547] width 145 height 31
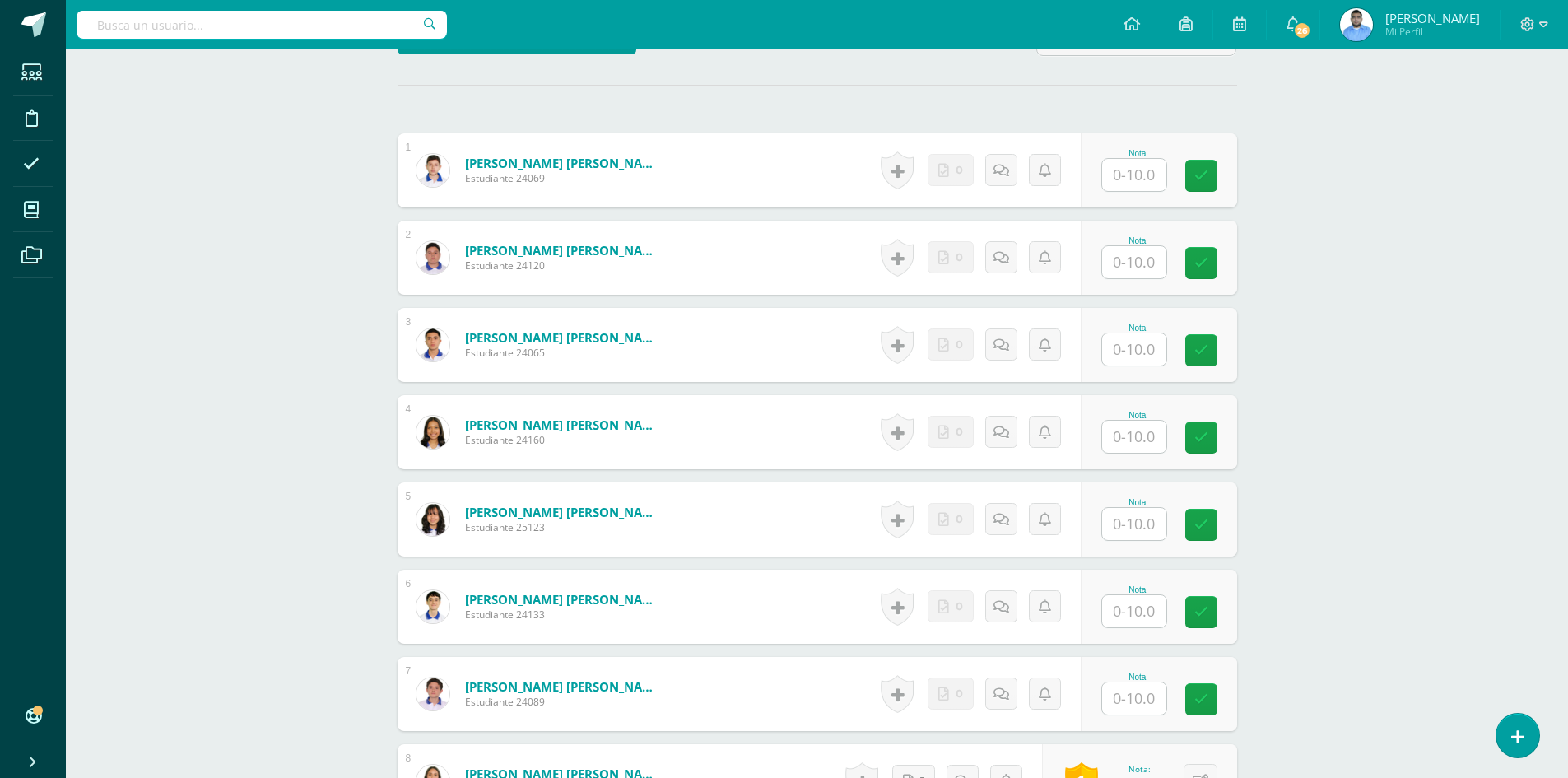
scroll to position [2409, 0]
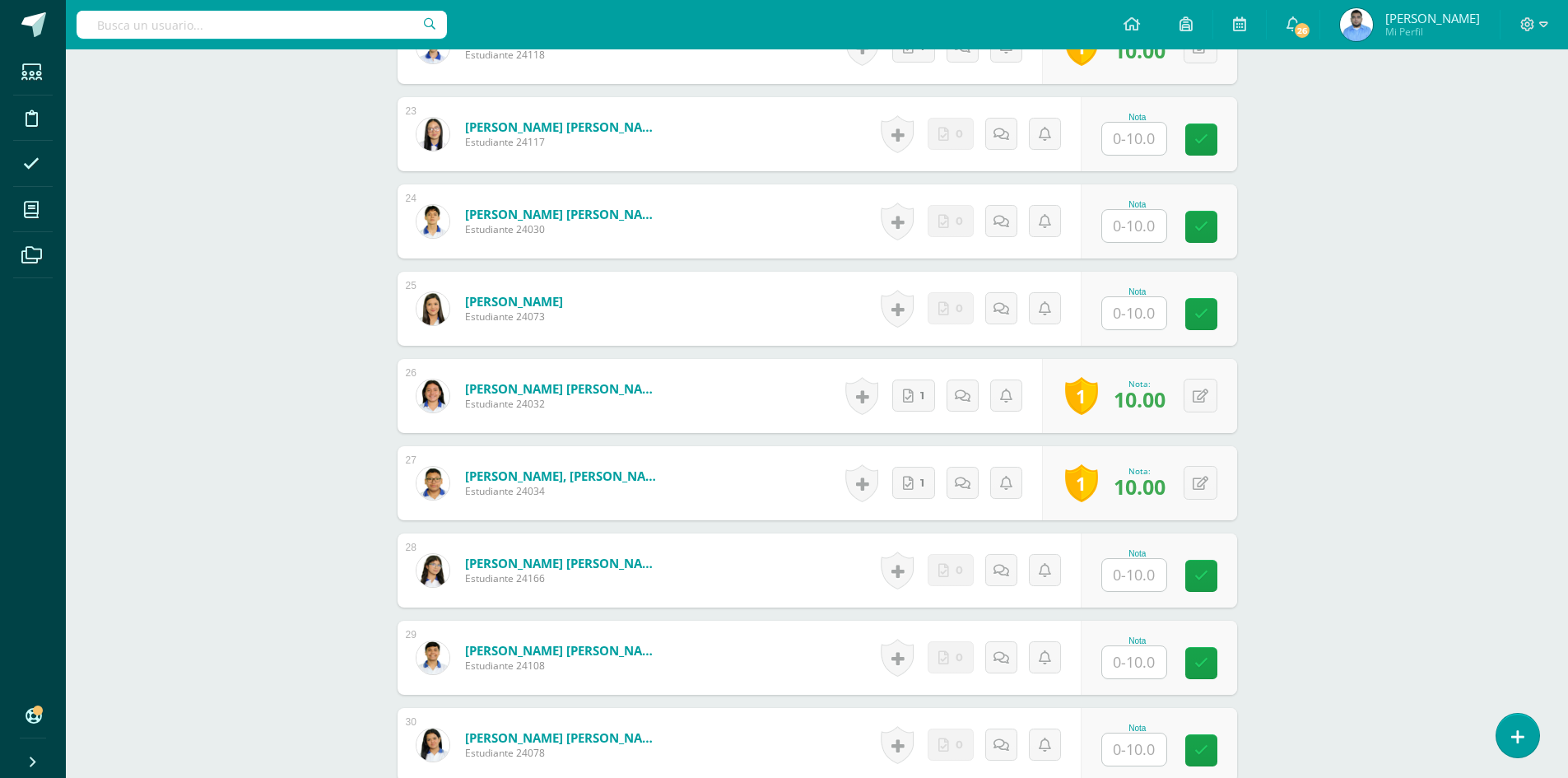
click at [1149, 311] on input "text" at bounding box center [1134, 312] width 64 height 32
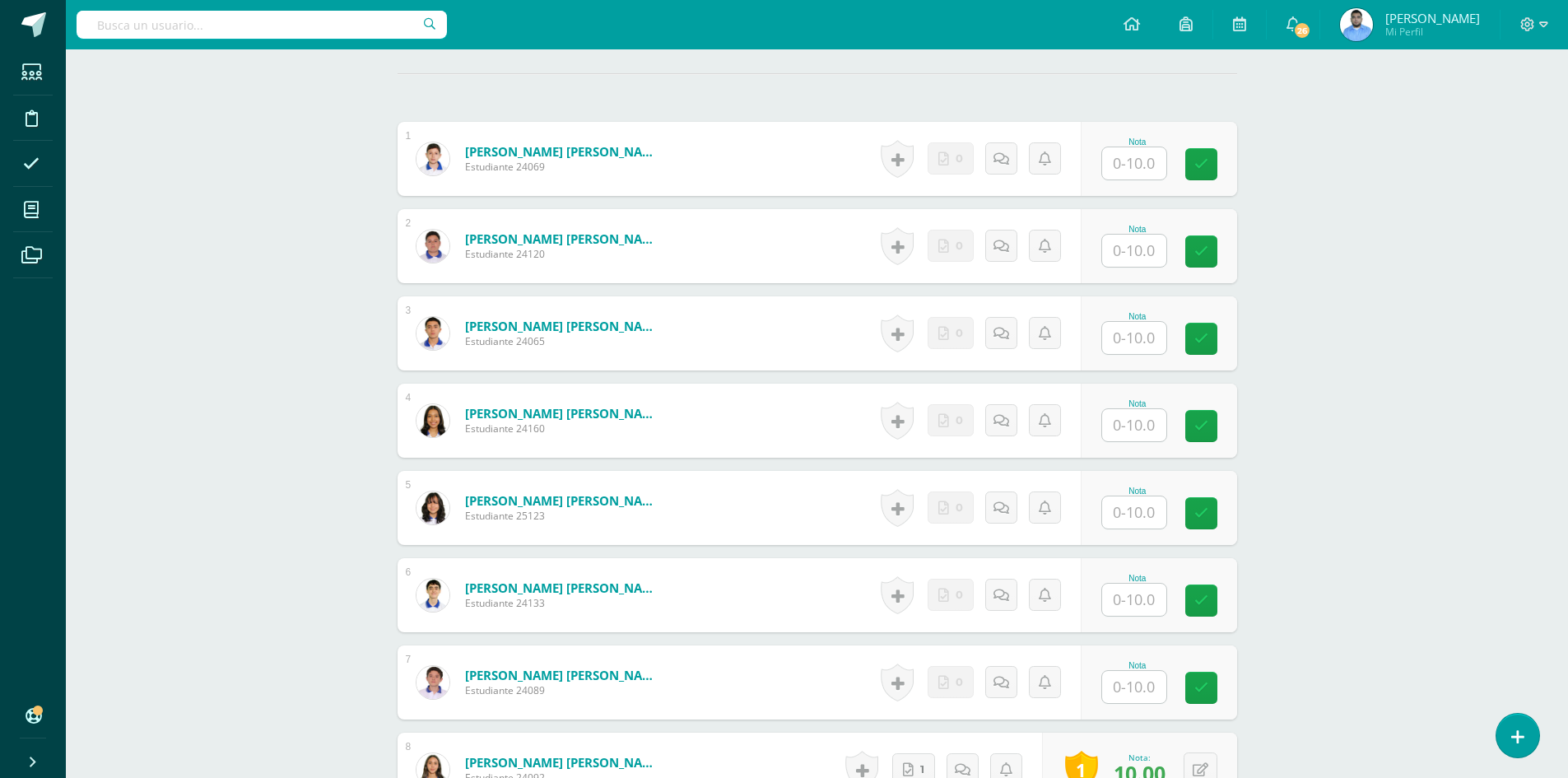
scroll to position [410, 0]
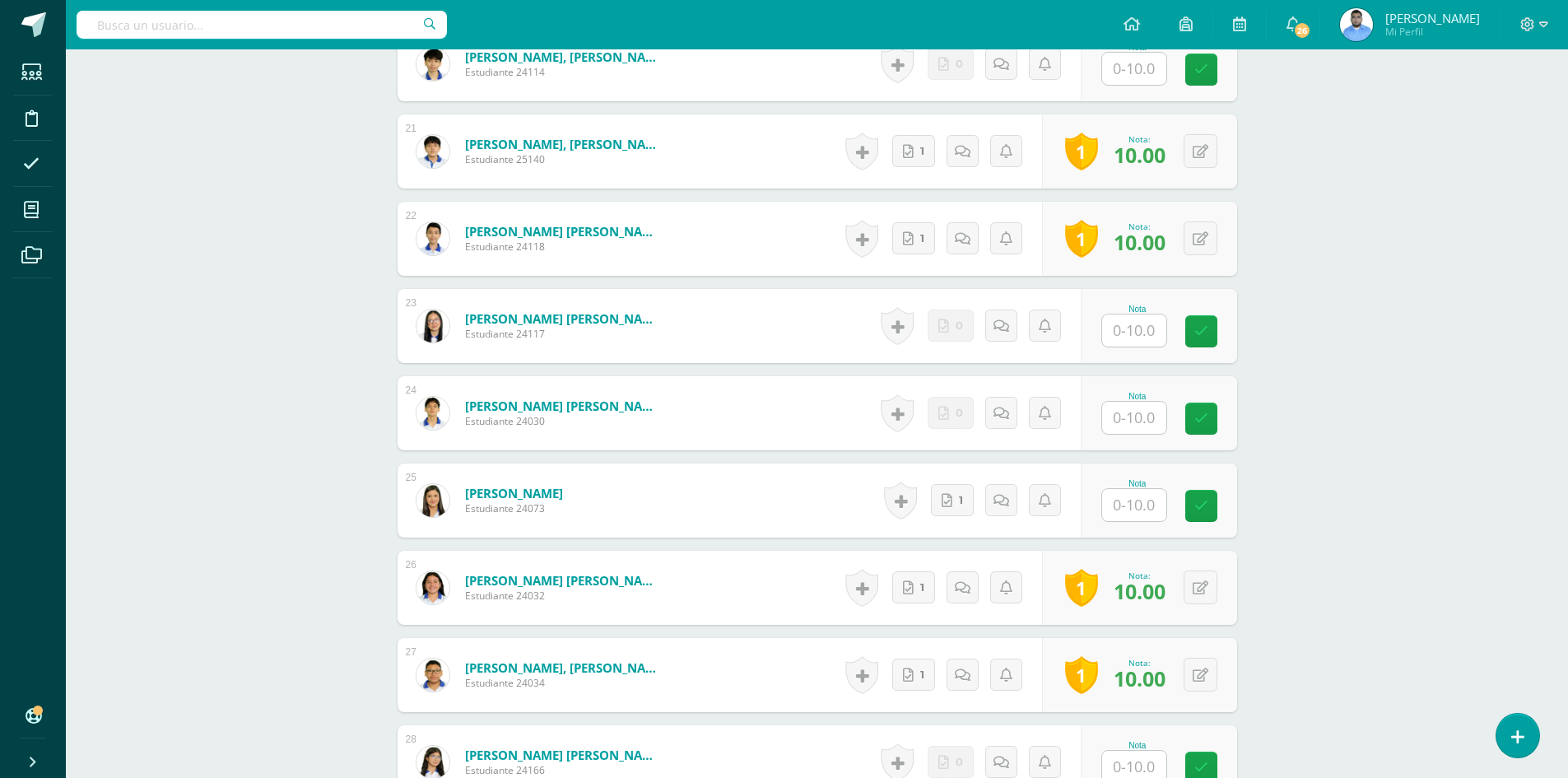
scroll to position [2218, 0]
click at [1144, 504] on input "text" at bounding box center [1134, 504] width 64 height 32
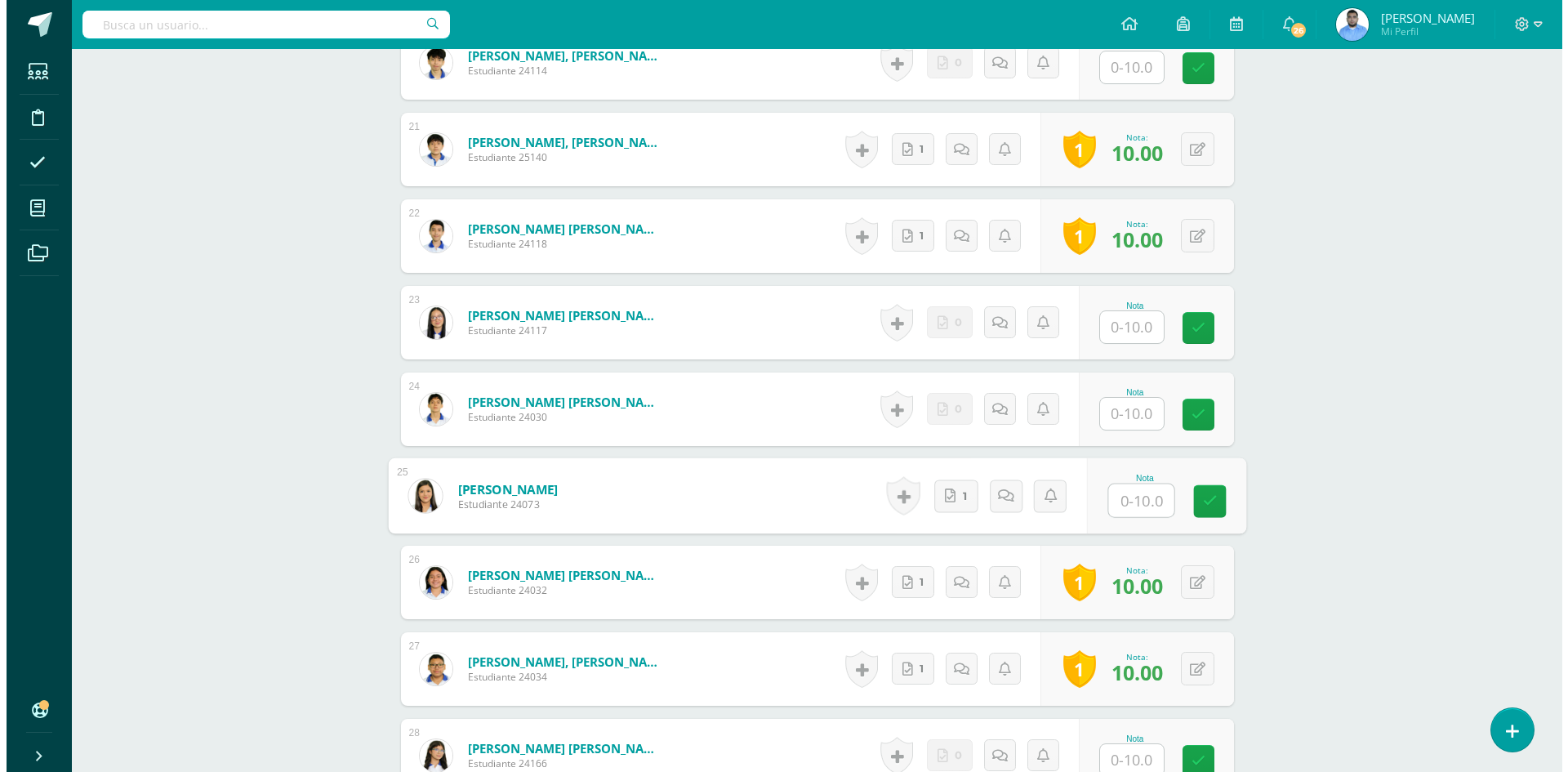
scroll to position [2202, 0]
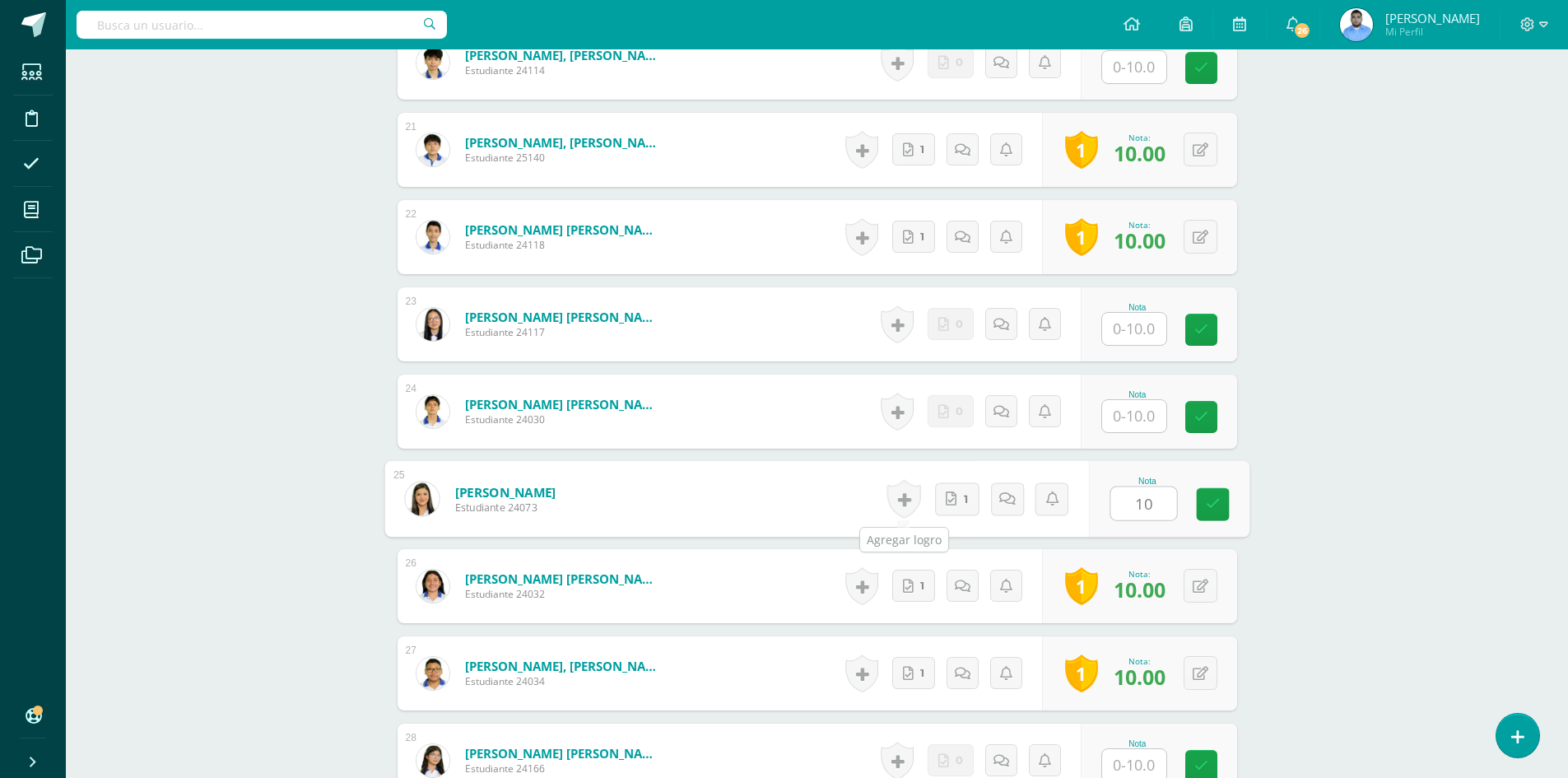
type input "10"
click at [902, 497] on link at bounding box center [902, 498] width 33 height 39
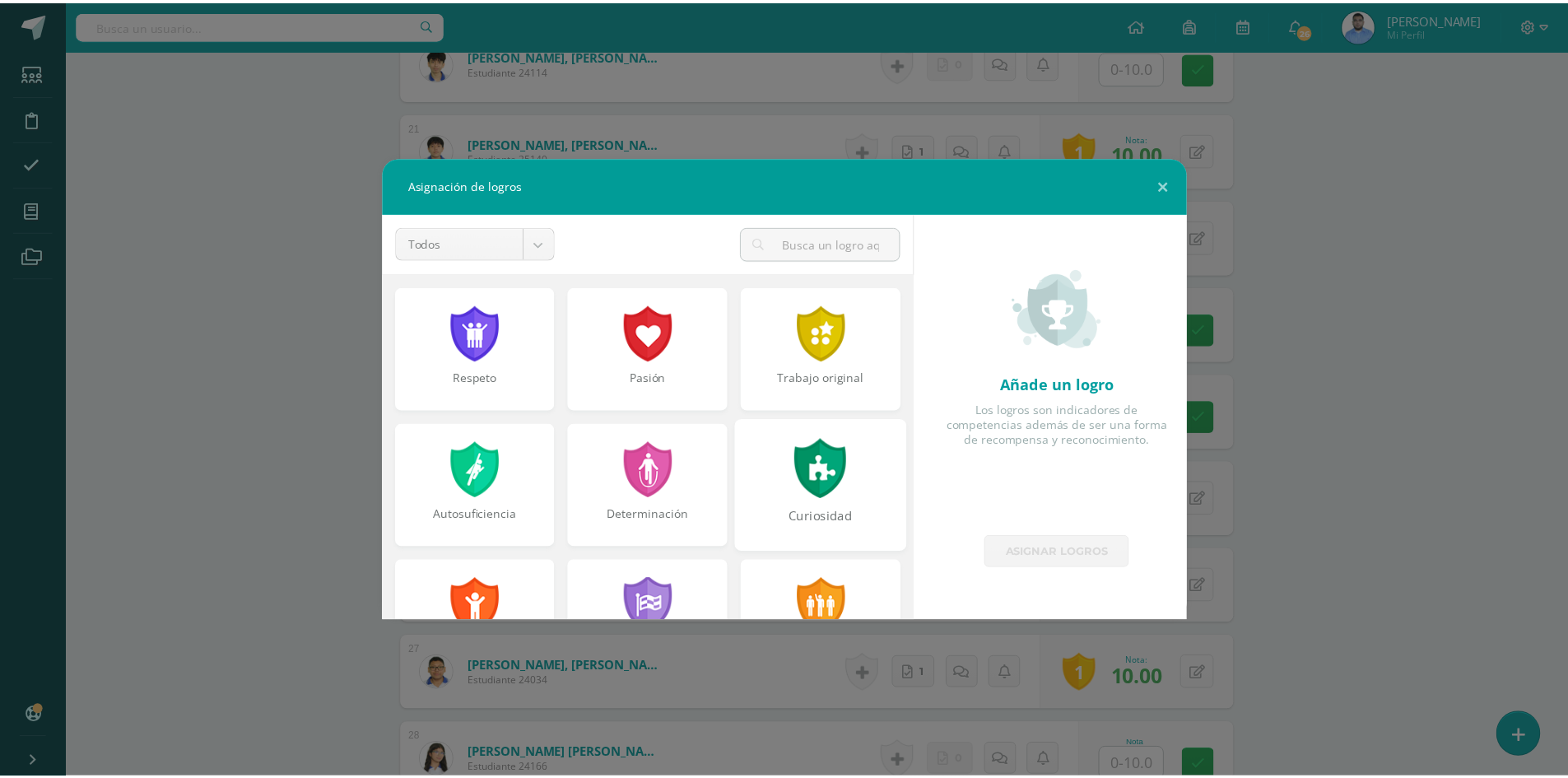
scroll to position [247, 0]
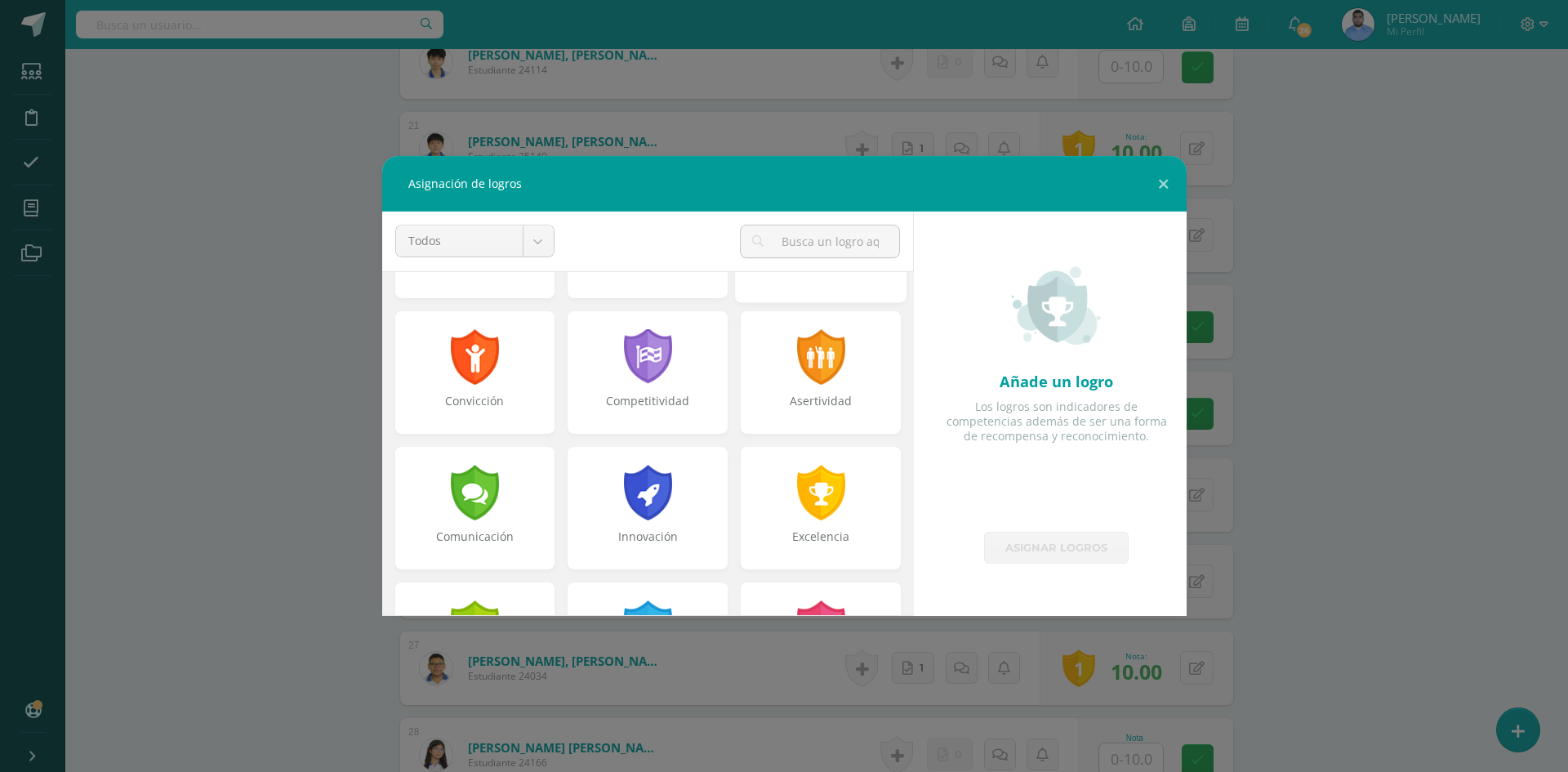
click at [773, 506] on div "Excelencia" at bounding box center [821, 508] width 160 height 123
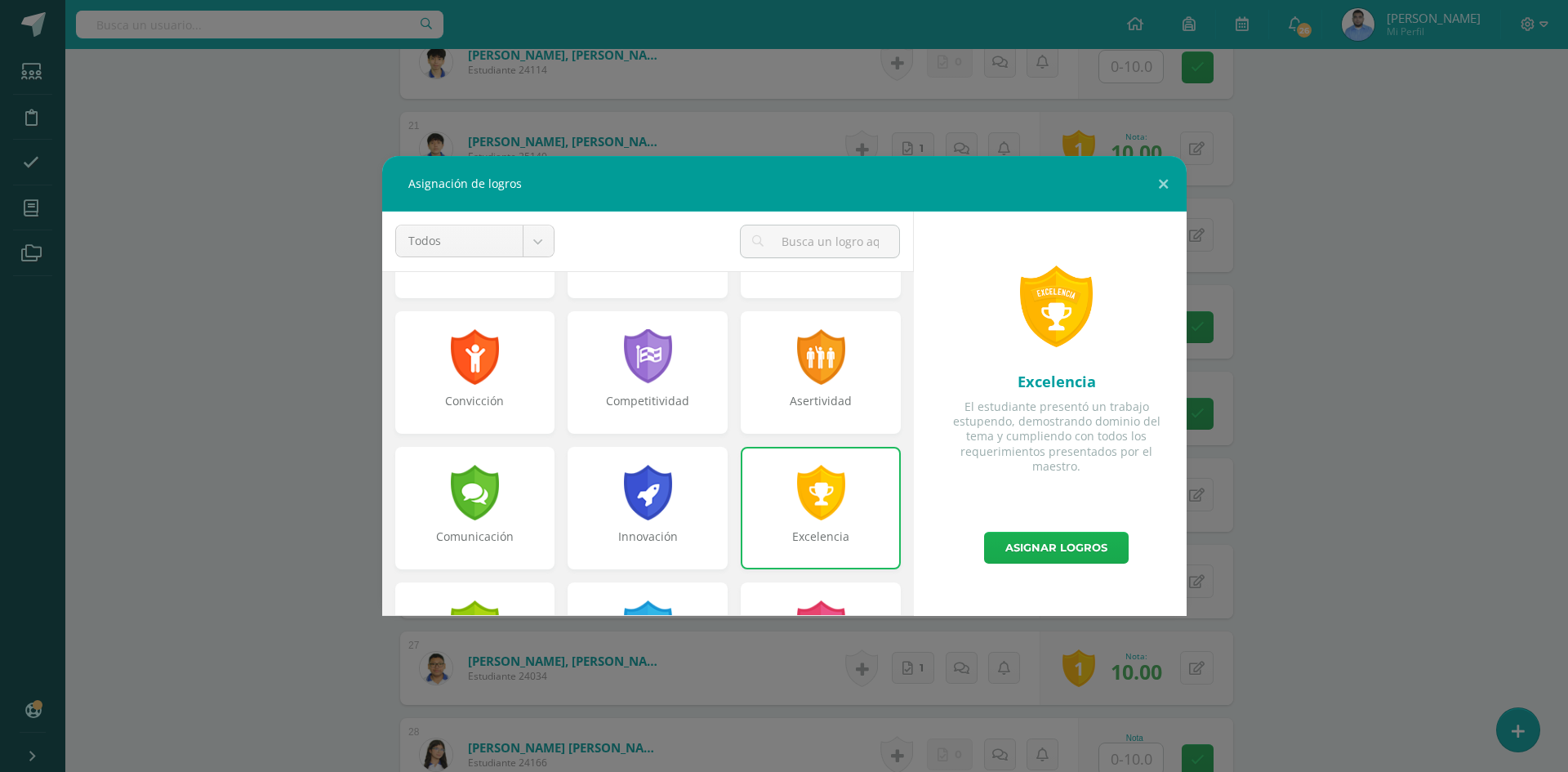
click at [1014, 553] on link "Asignar logros" at bounding box center [1056, 547] width 145 height 31
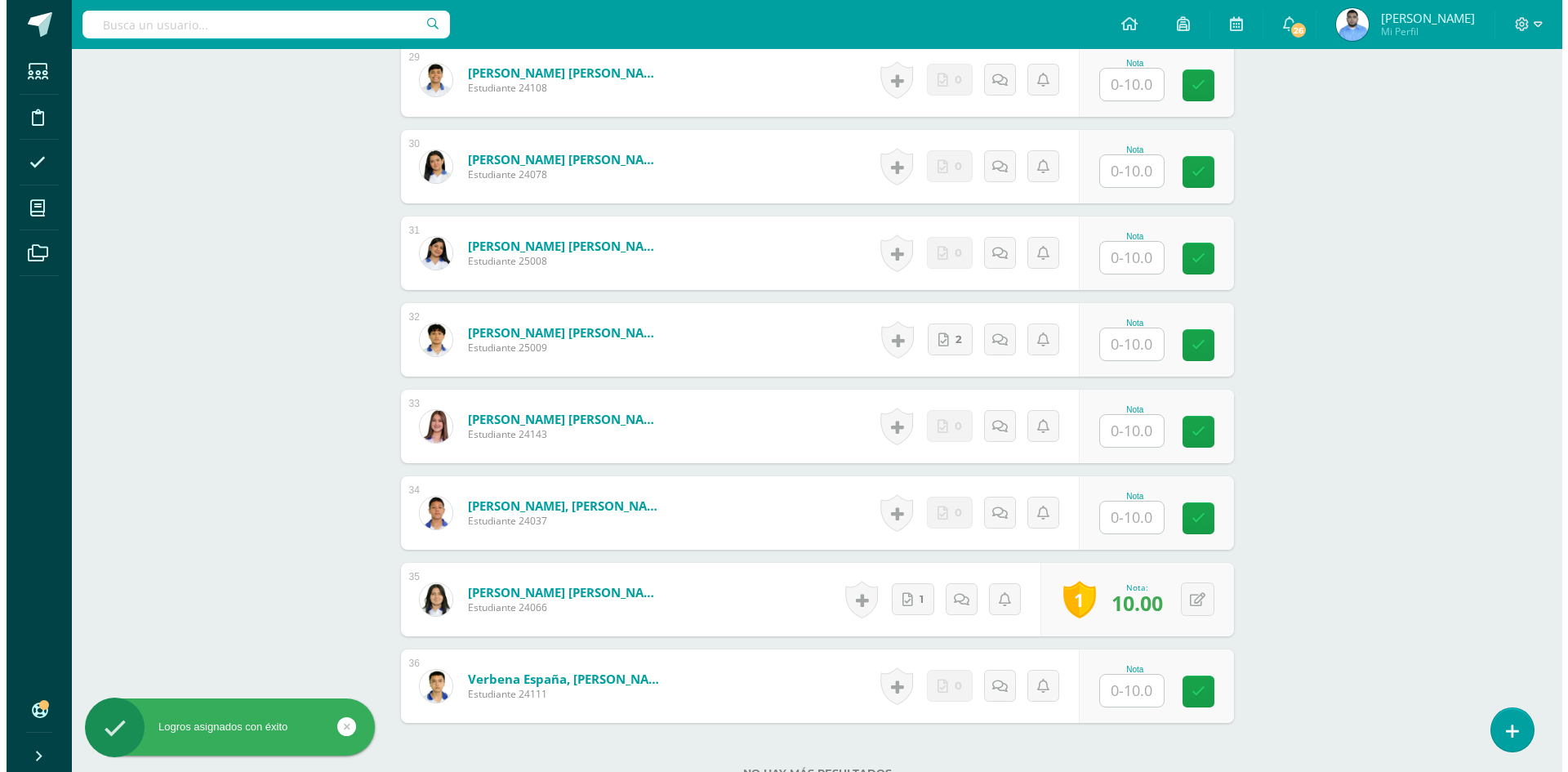
scroll to position [3019, 0]
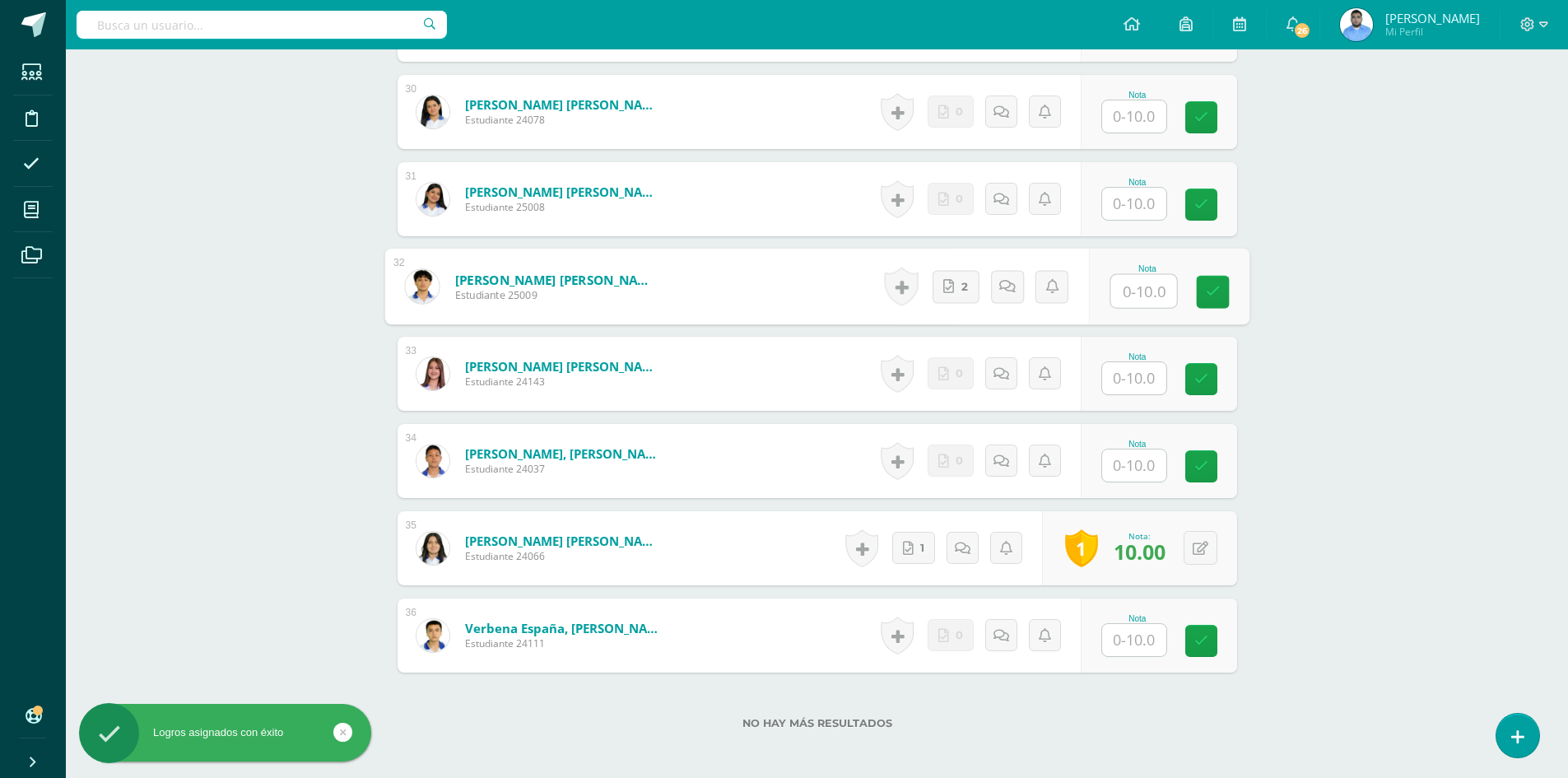
click at [1125, 281] on input "text" at bounding box center [1143, 291] width 66 height 33
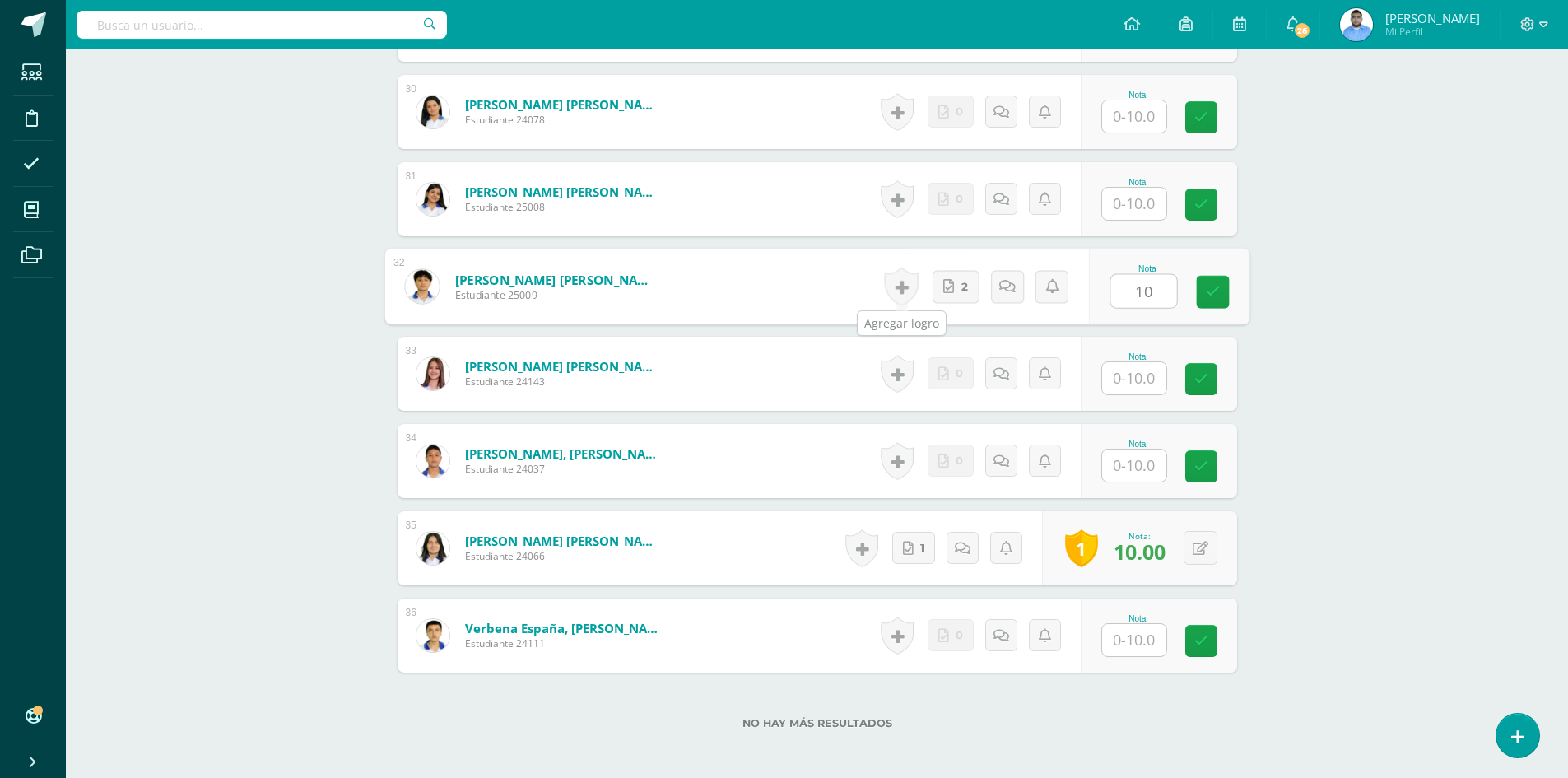
type input "10"
click at [905, 282] on link at bounding box center [900, 286] width 33 height 39
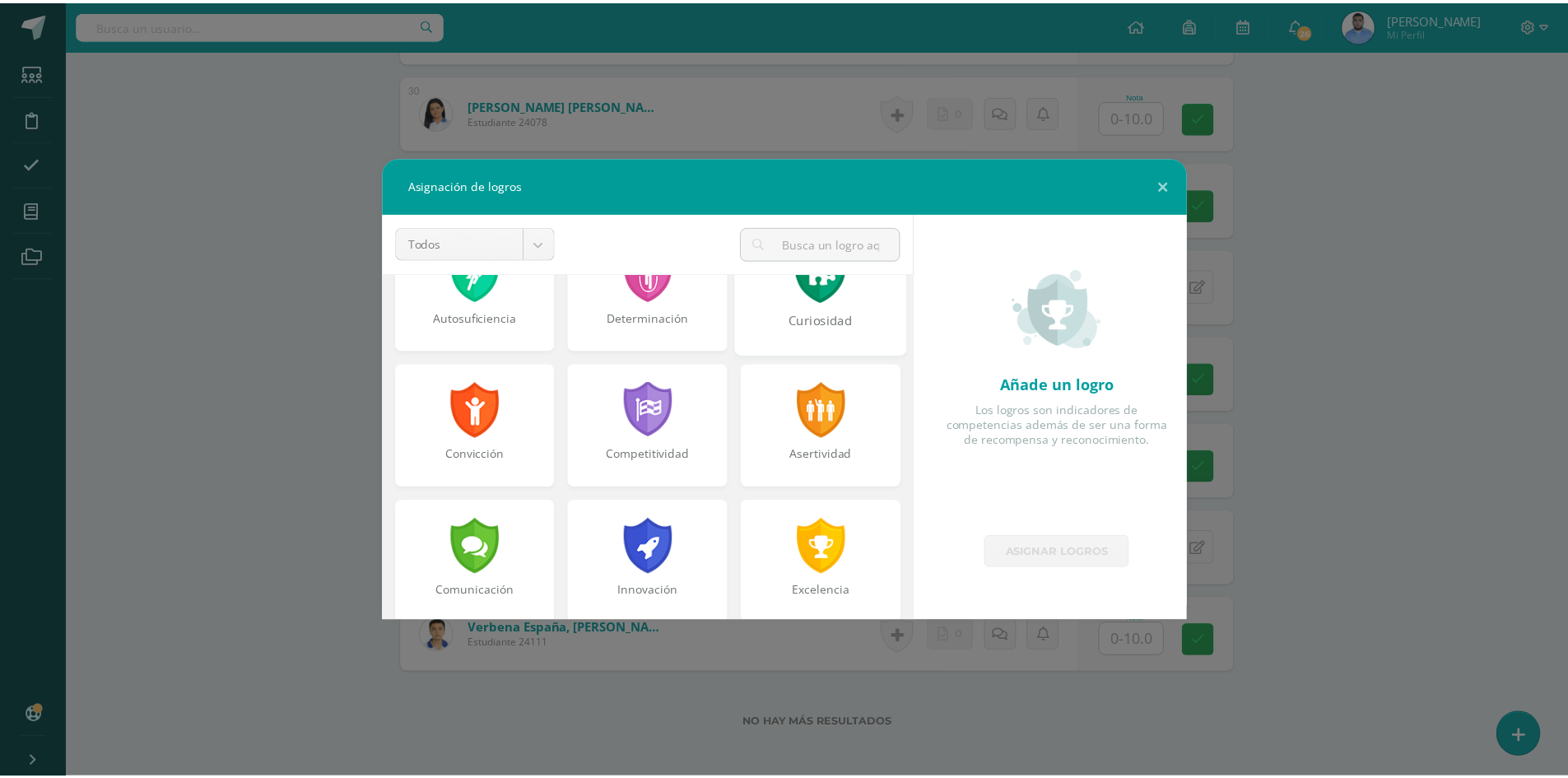
scroll to position [494, 0]
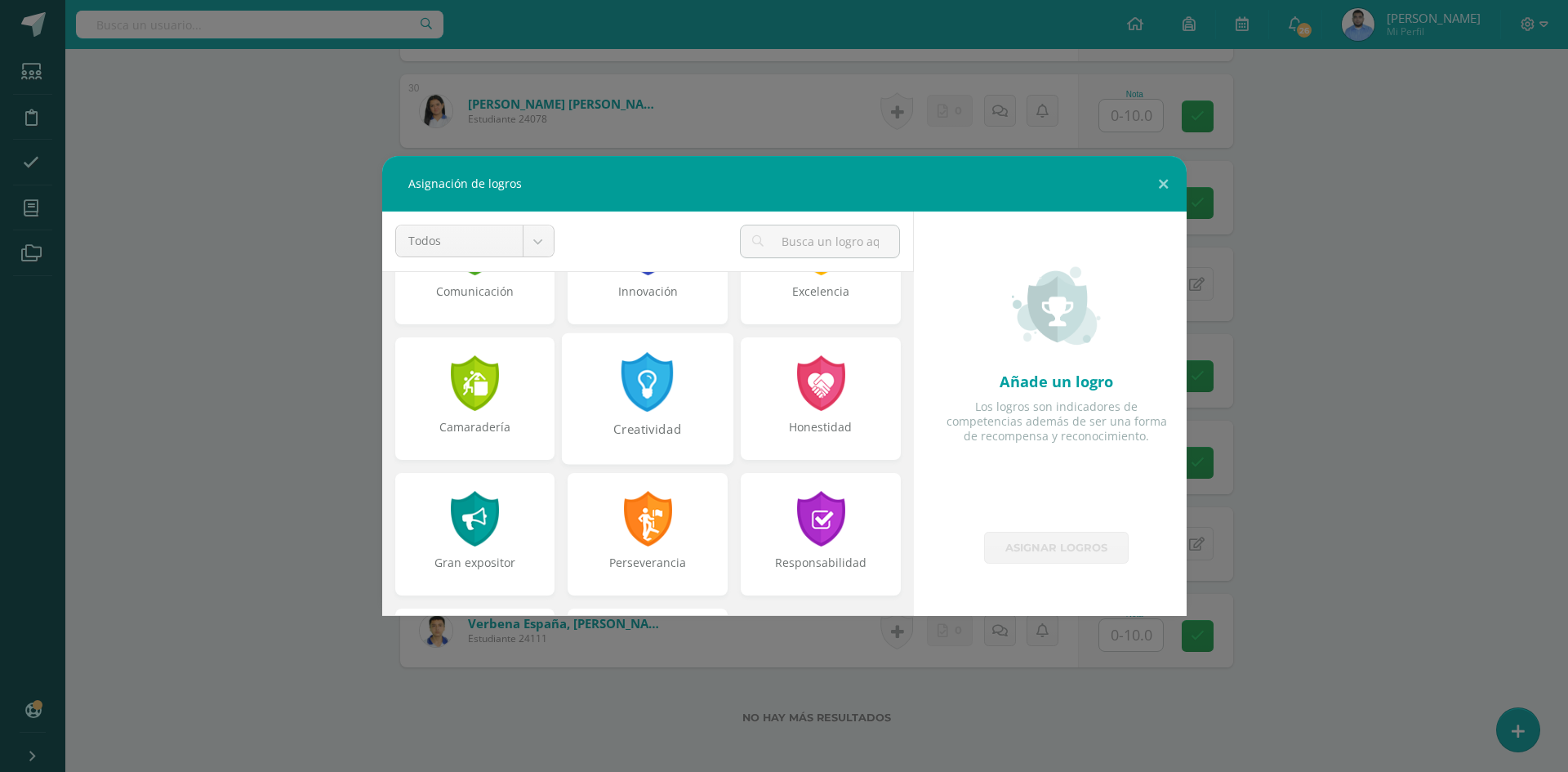
click at [661, 407] on div at bounding box center [648, 381] width 56 height 60
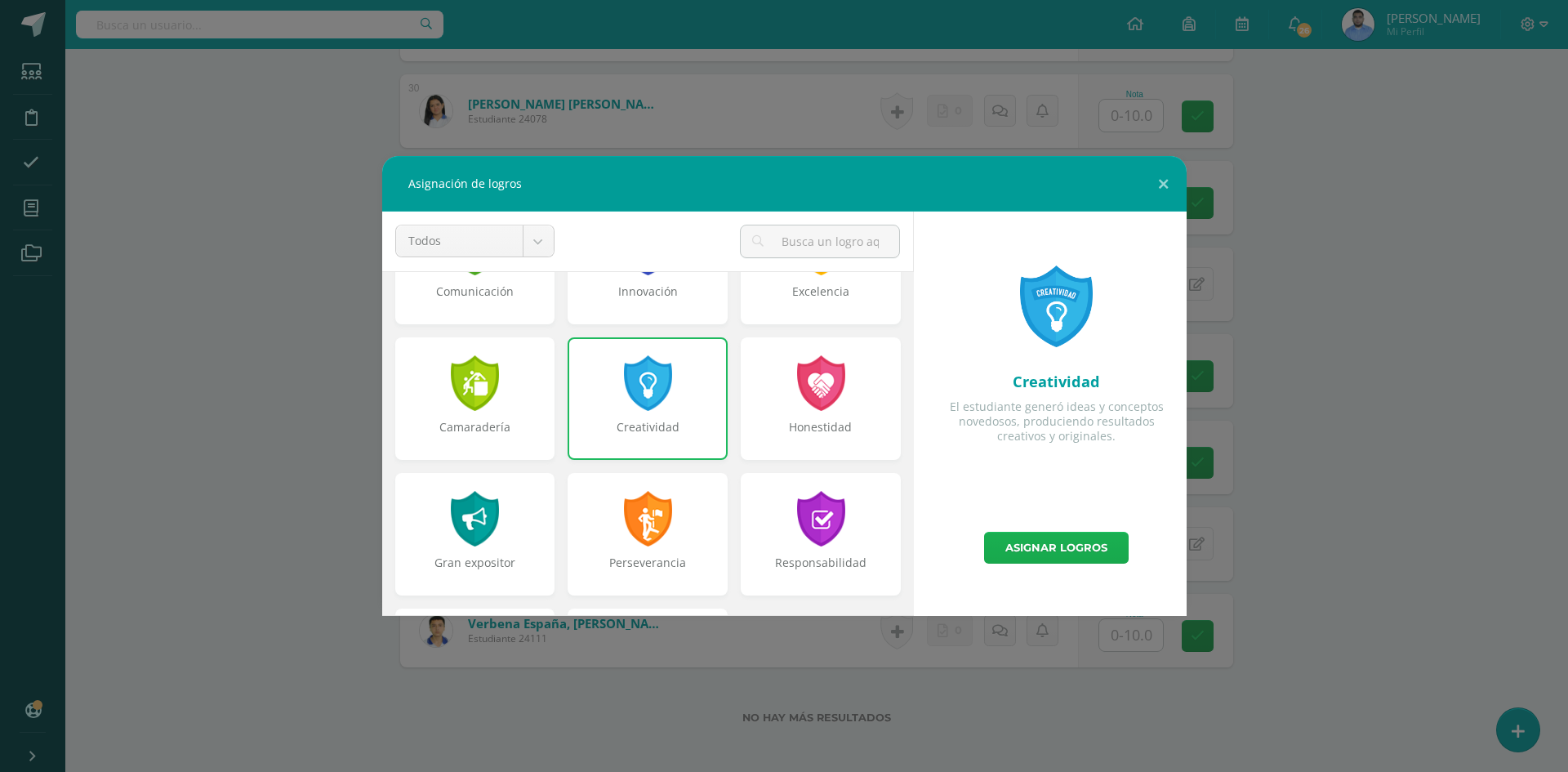
click at [1054, 552] on link "Asignar logros" at bounding box center [1056, 547] width 145 height 31
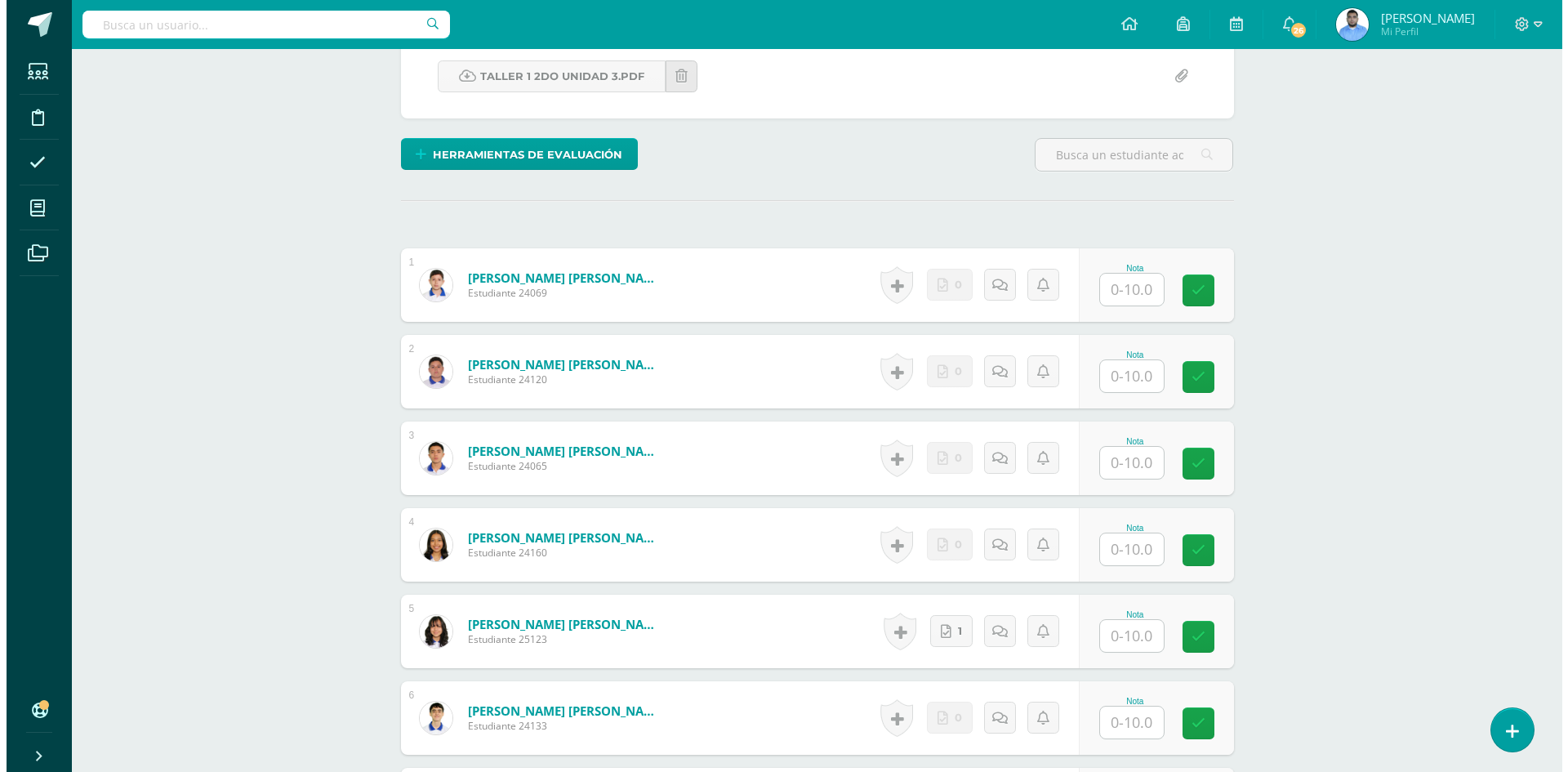
scroll to position [324, 0]
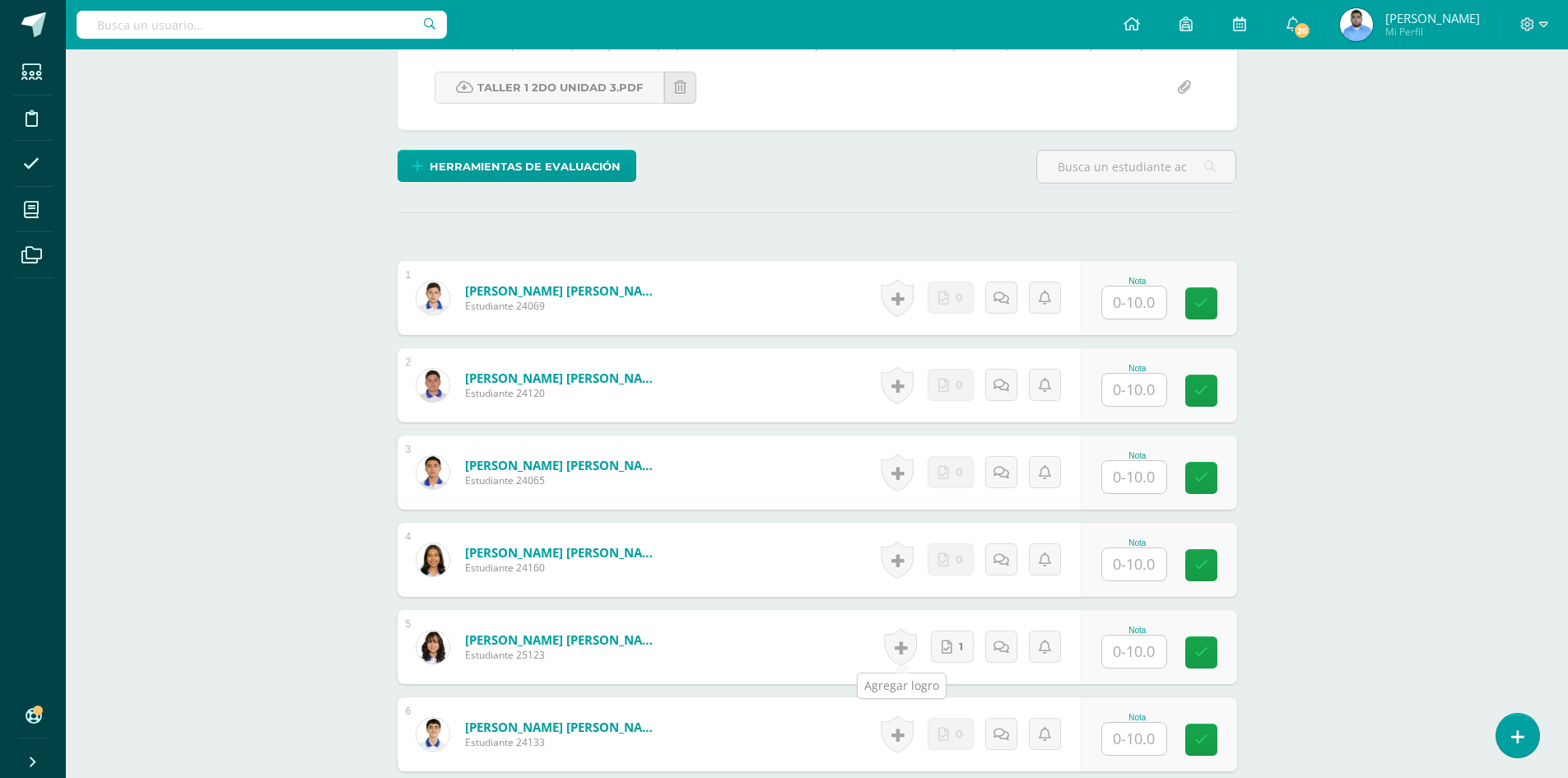
click at [906, 655] on link at bounding box center [900, 647] width 33 height 38
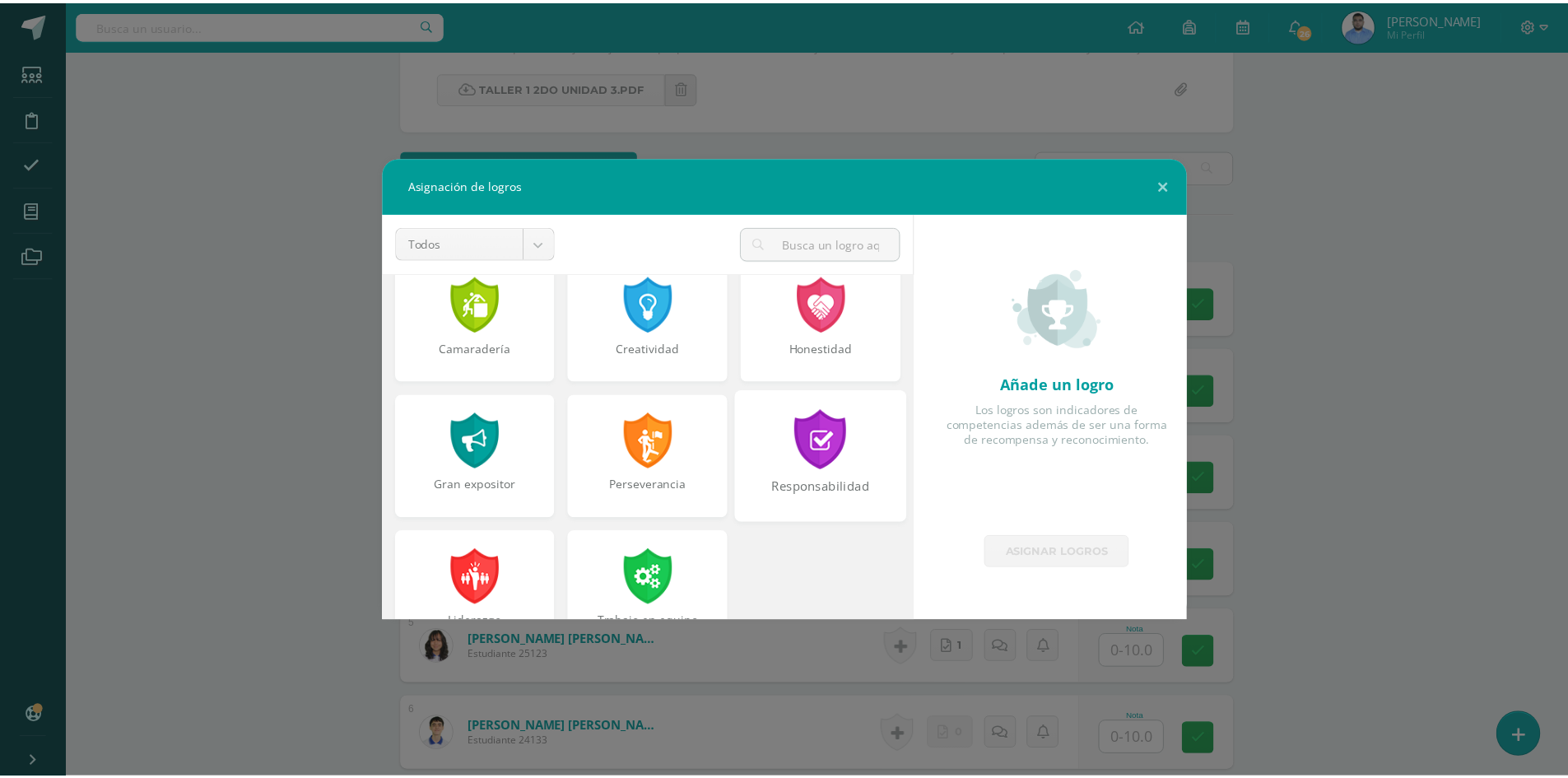
scroll to position [412, 0]
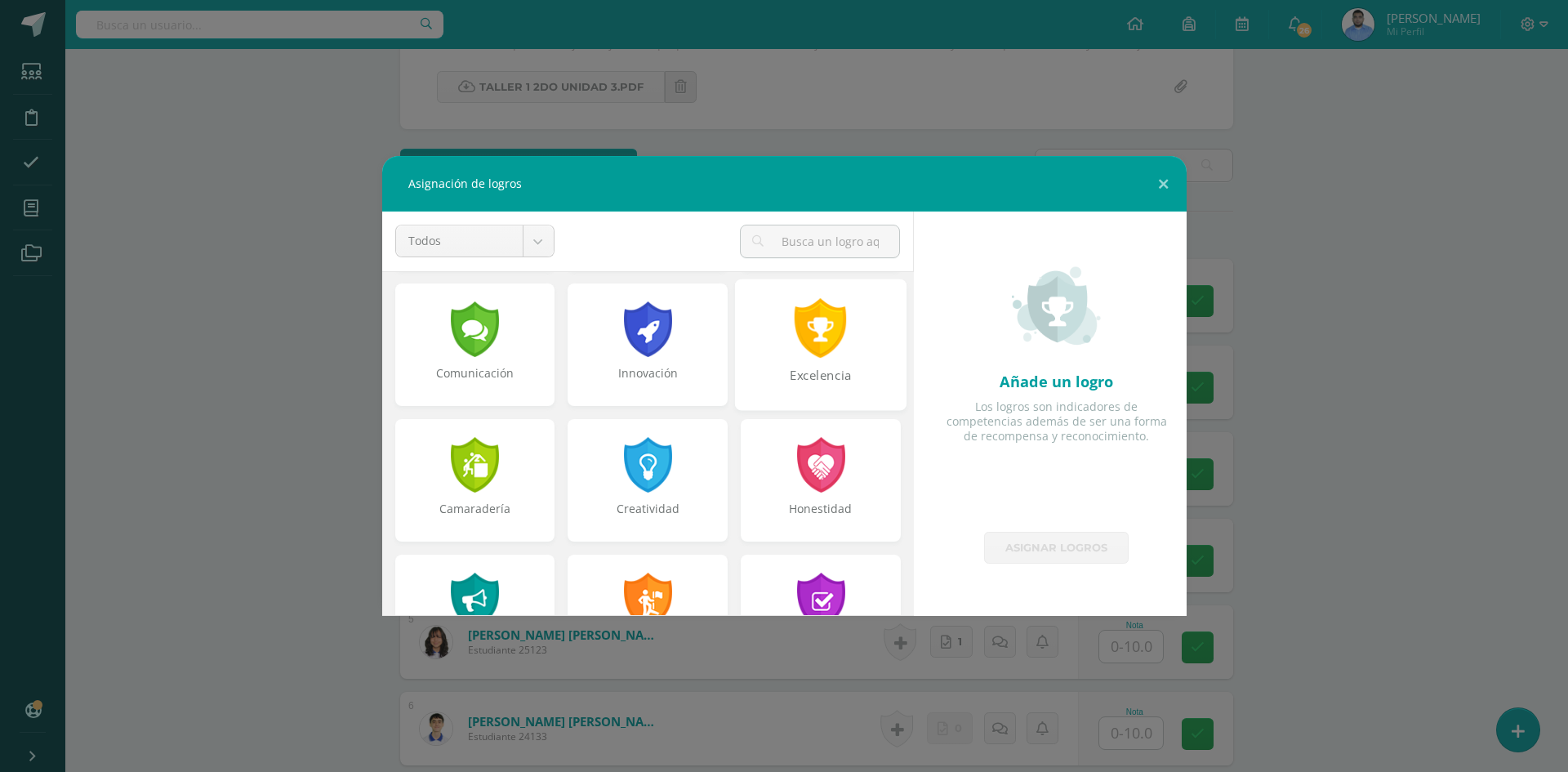
click at [818, 378] on div "Excelencia" at bounding box center [821, 384] width 169 height 35
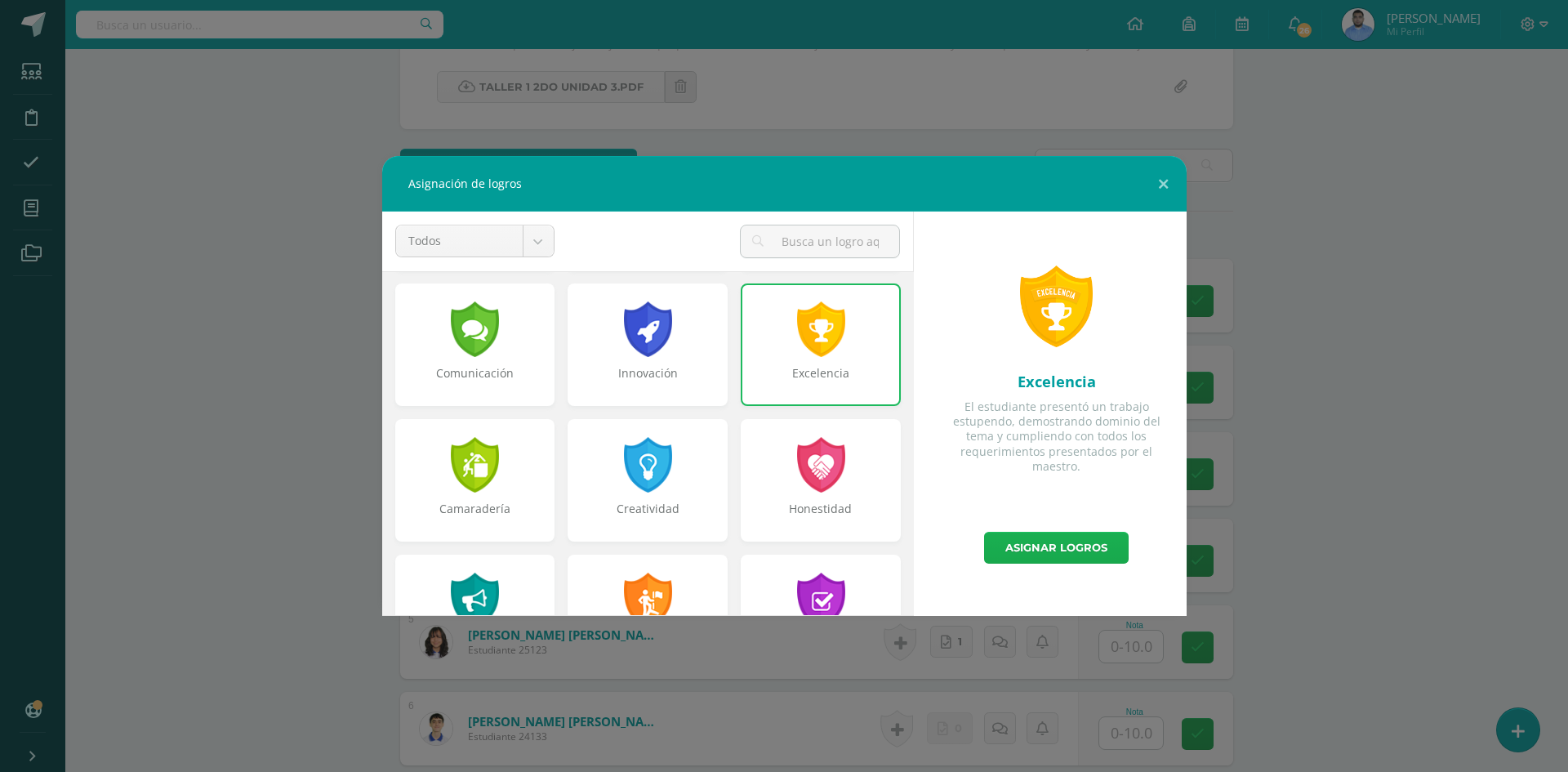
click at [1010, 549] on link "Asignar logros" at bounding box center [1056, 547] width 145 height 31
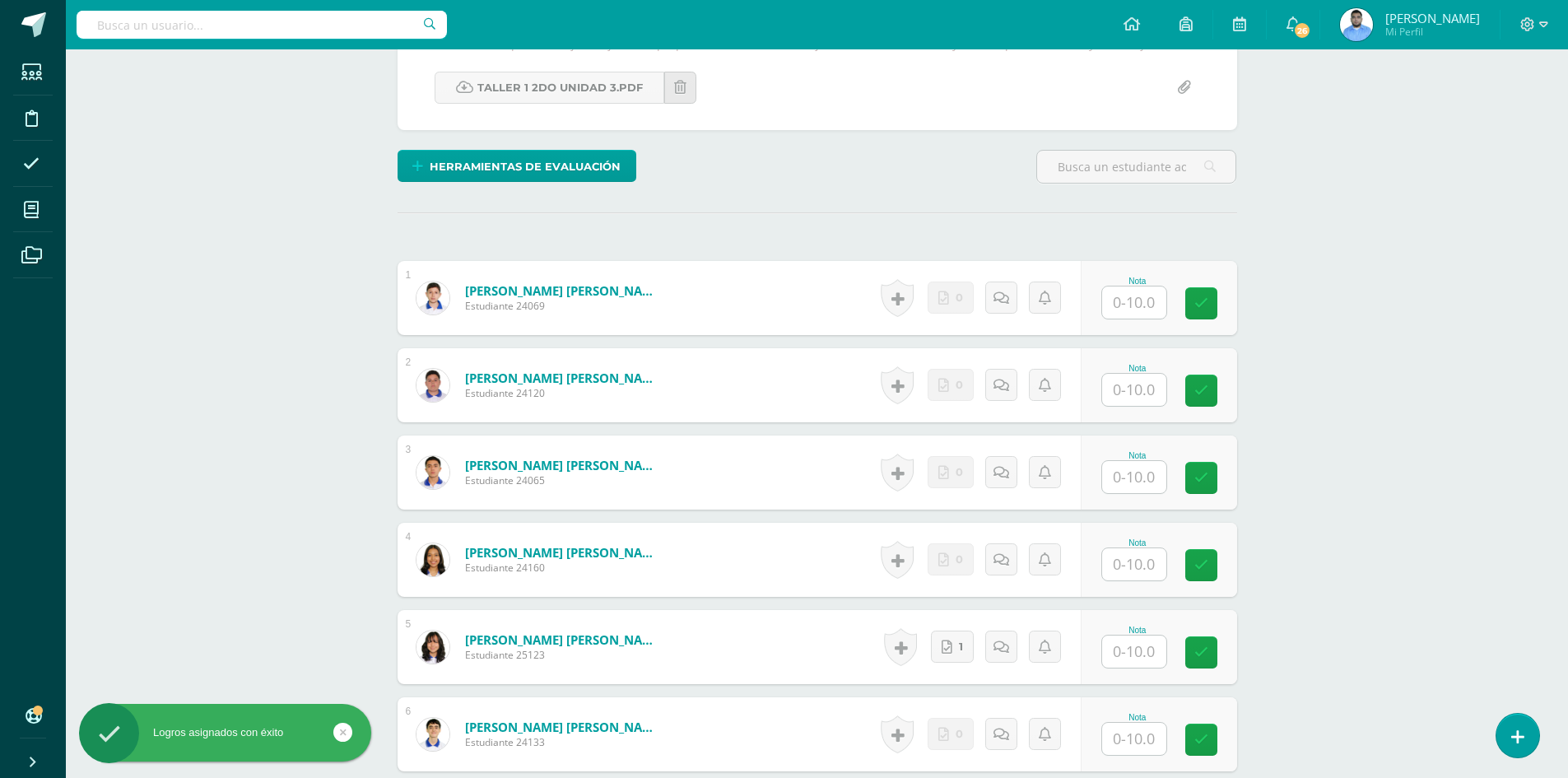
click at [1138, 654] on input "text" at bounding box center [1134, 651] width 64 height 32
type input "10"
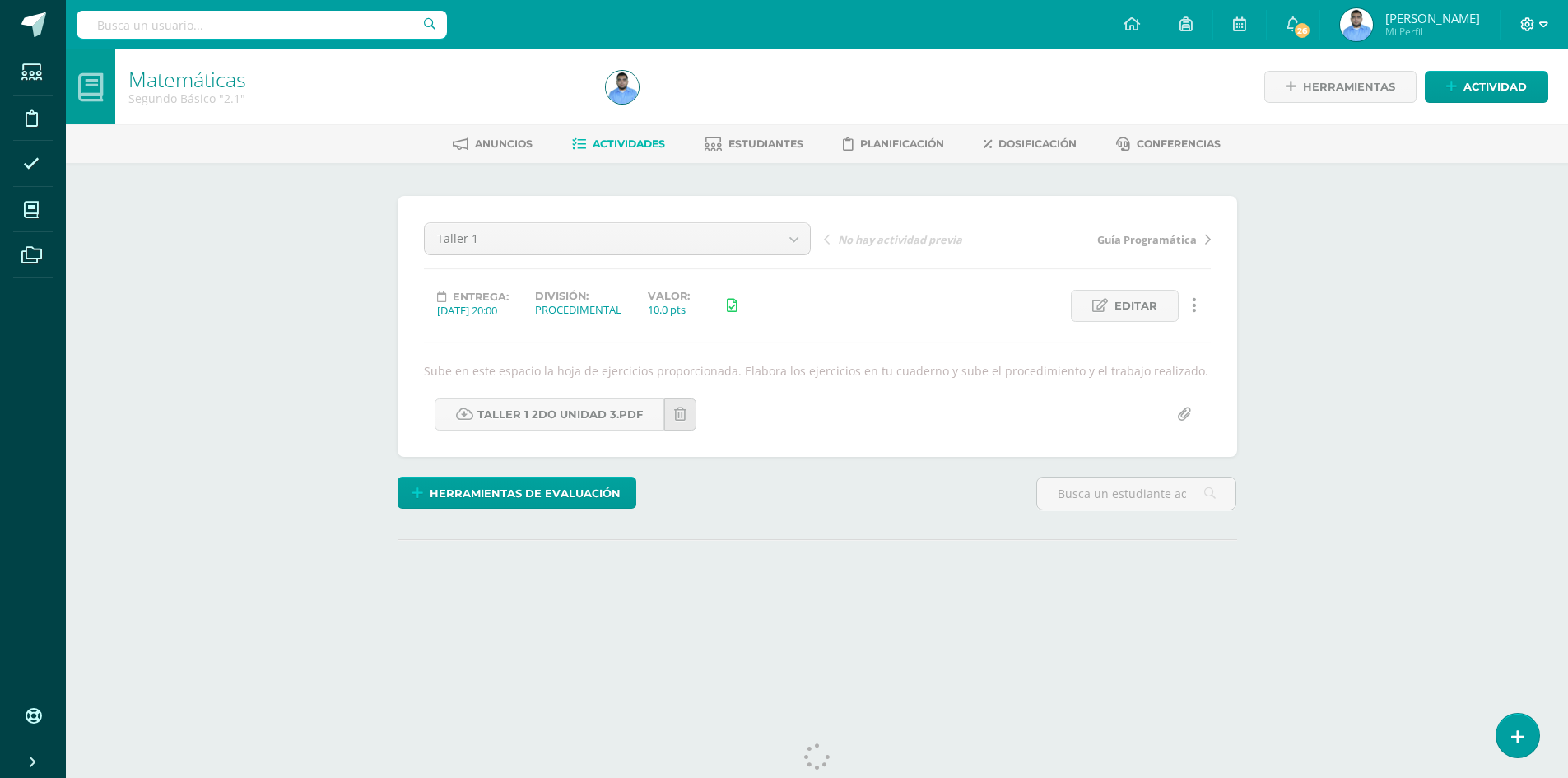
click at [1533, 22] on icon at bounding box center [1528, 24] width 14 height 14
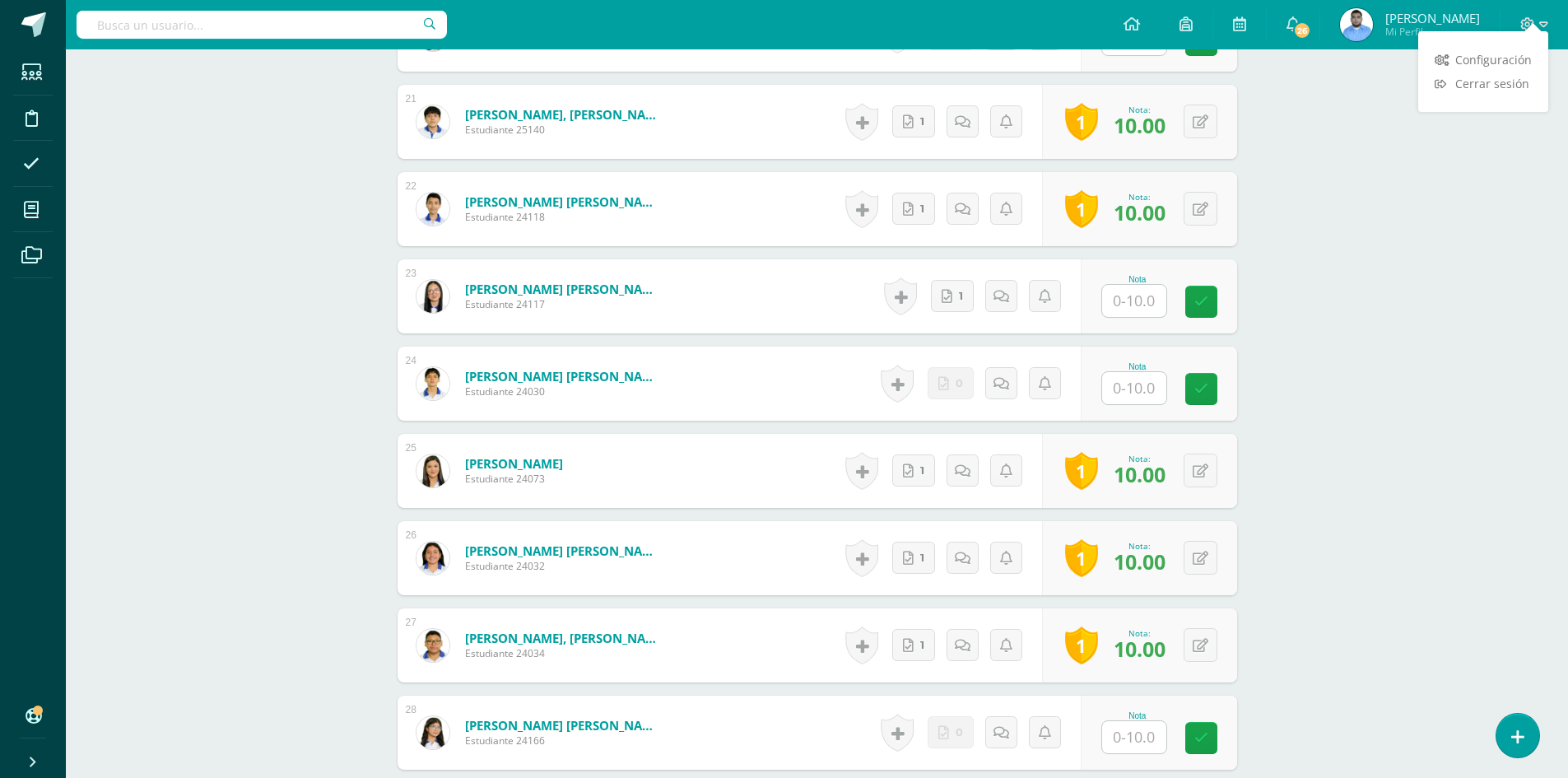
scroll to position [2218, 0]
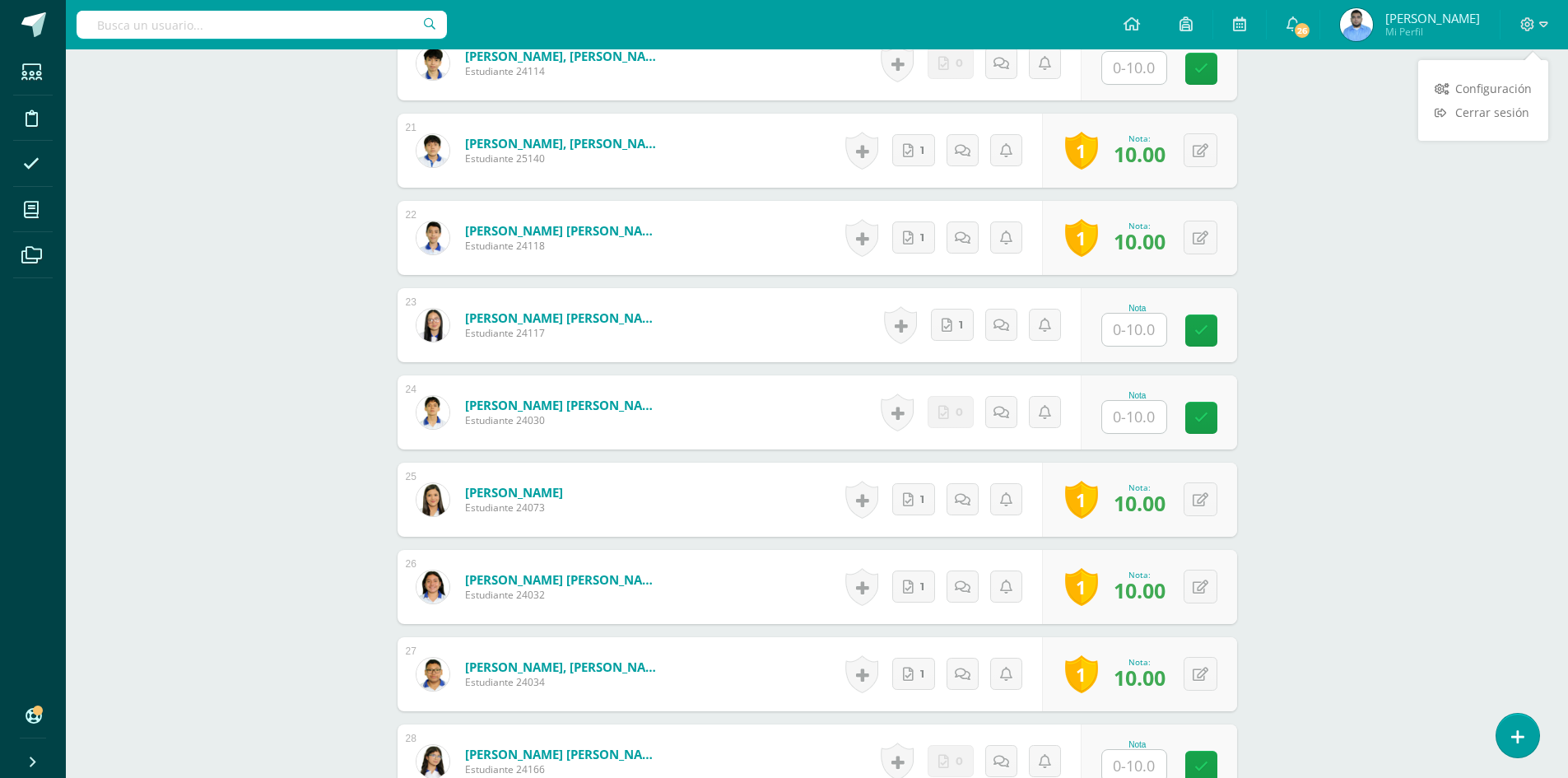
click at [1131, 331] on input "text" at bounding box center [1134, 329] width 64 height 32
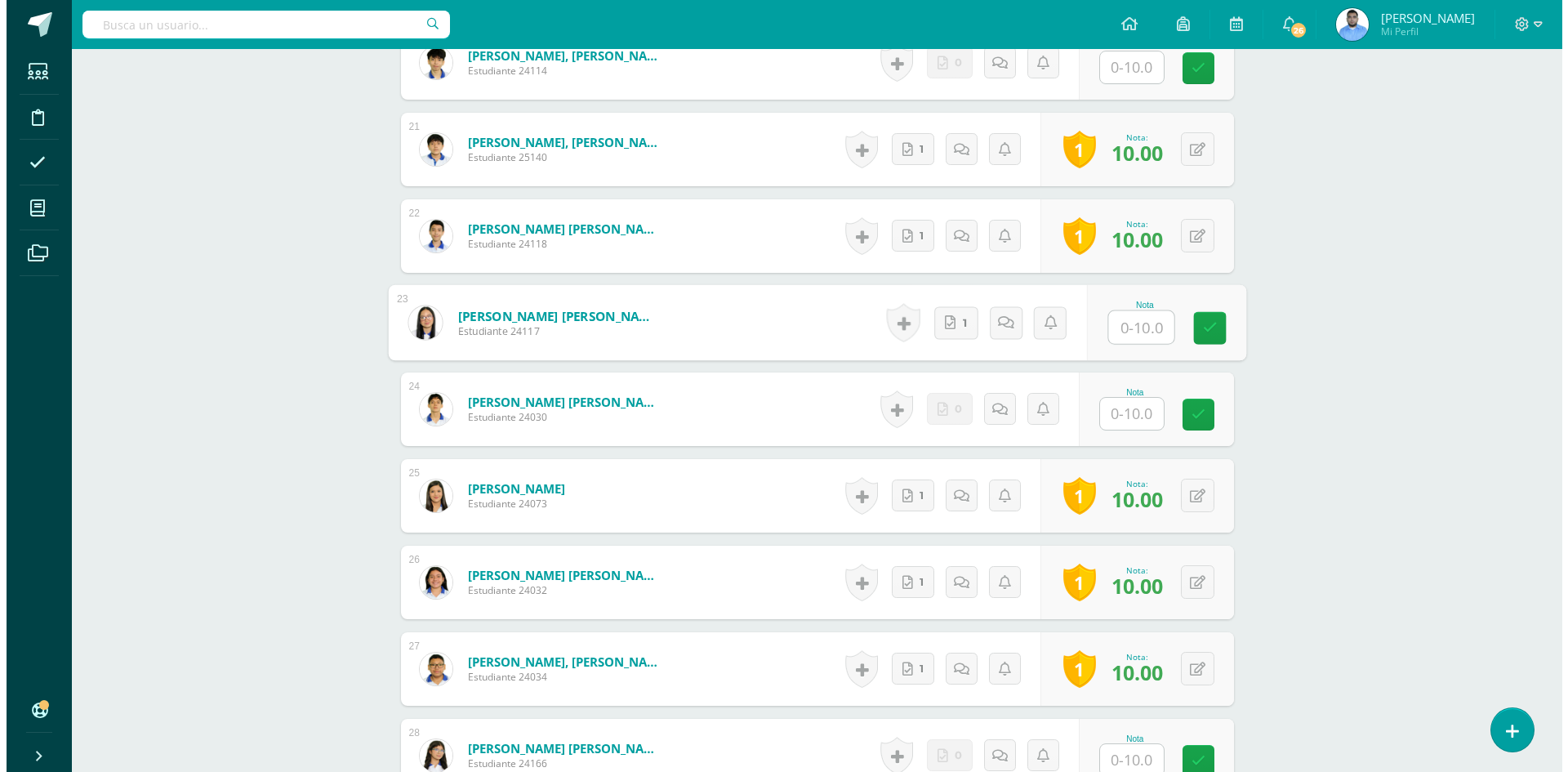
scroll to position [2202, 0]
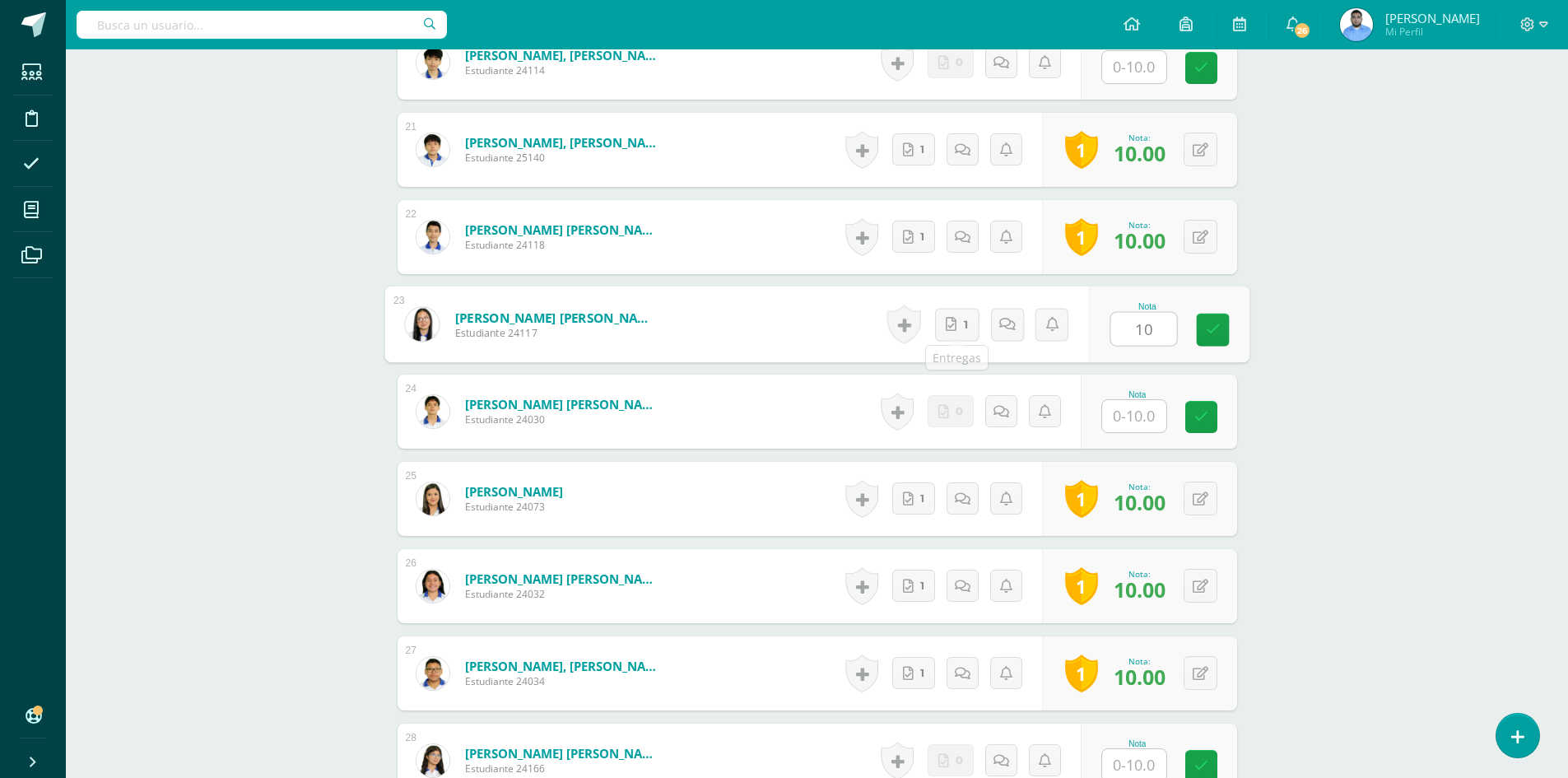
type input "10"
click at [924, 325] on div "Historial de actividad No hay historial para esta actividad 1 Agregar Comentari…" at bounding box center [980, 324] width 202 height 74
click at [906, 330] on link at bounding box center [900, 324] width 33 height 38
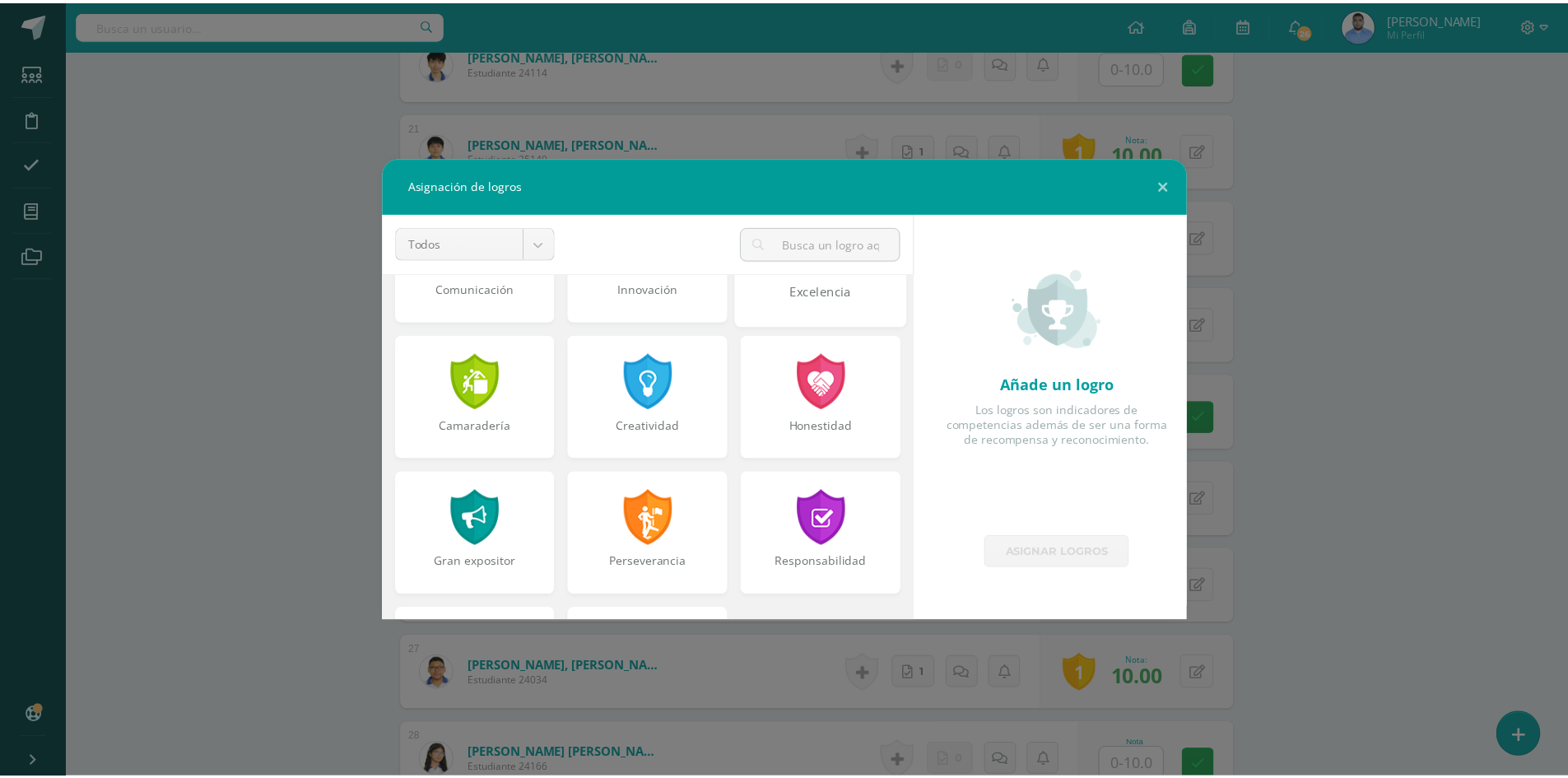
scroll to position [412, 0]
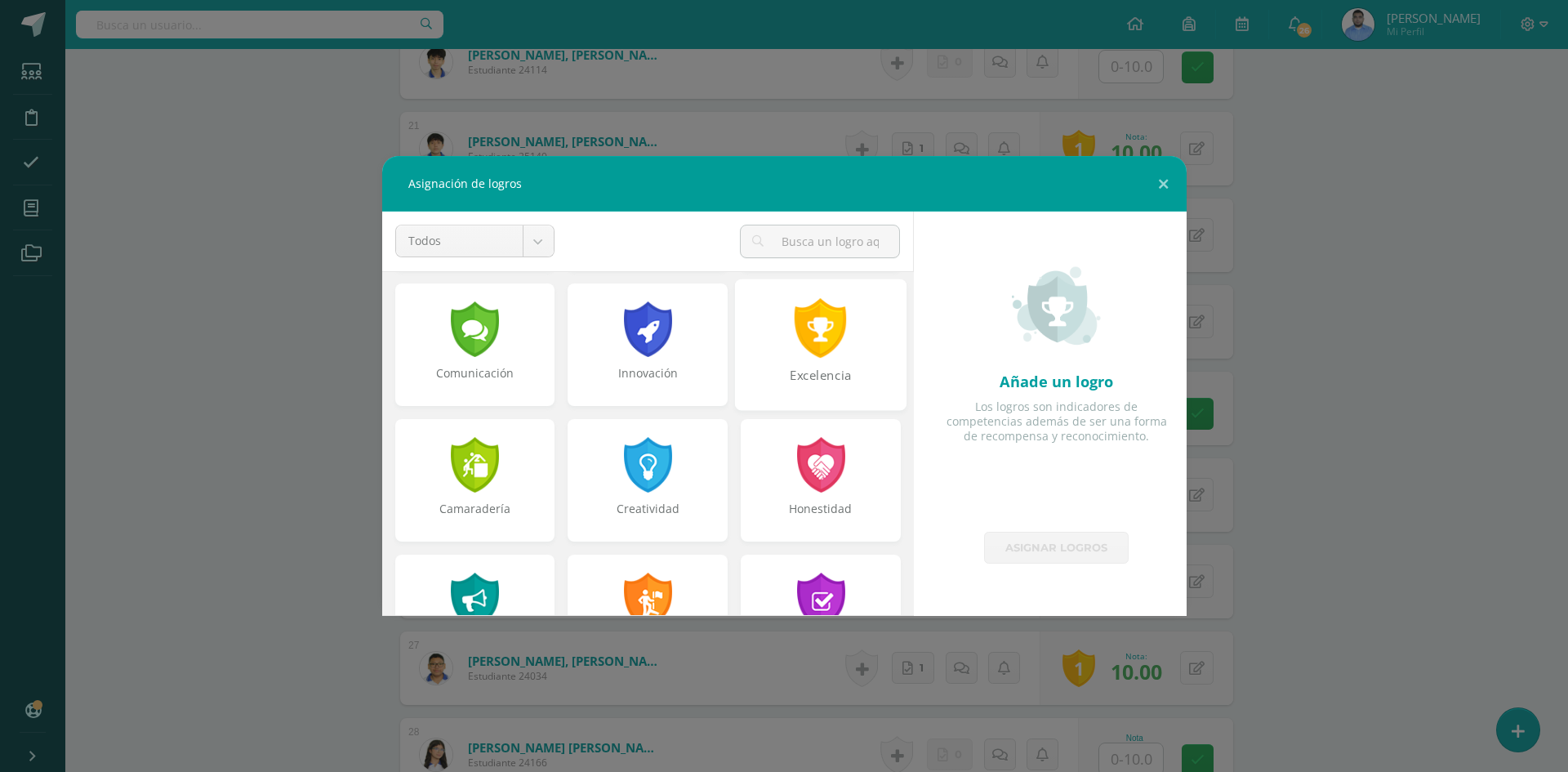
click at [821, 374] on div "Excelencia" at bounding box center [821, 384] width 169 height 35
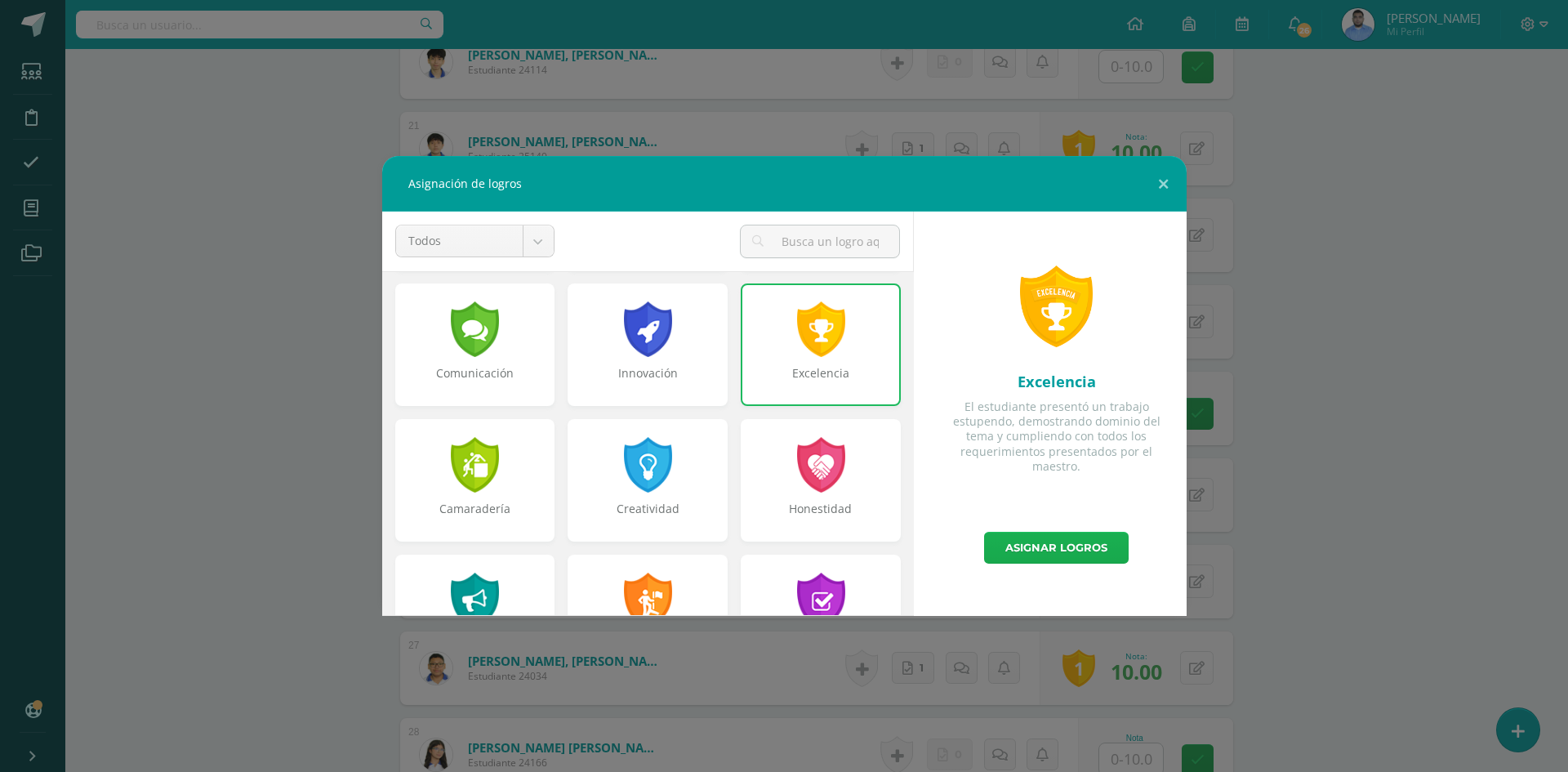
click at [1027, 550] on link "Asignar logros" at bounding box center [1056, 547] width 145 height 31
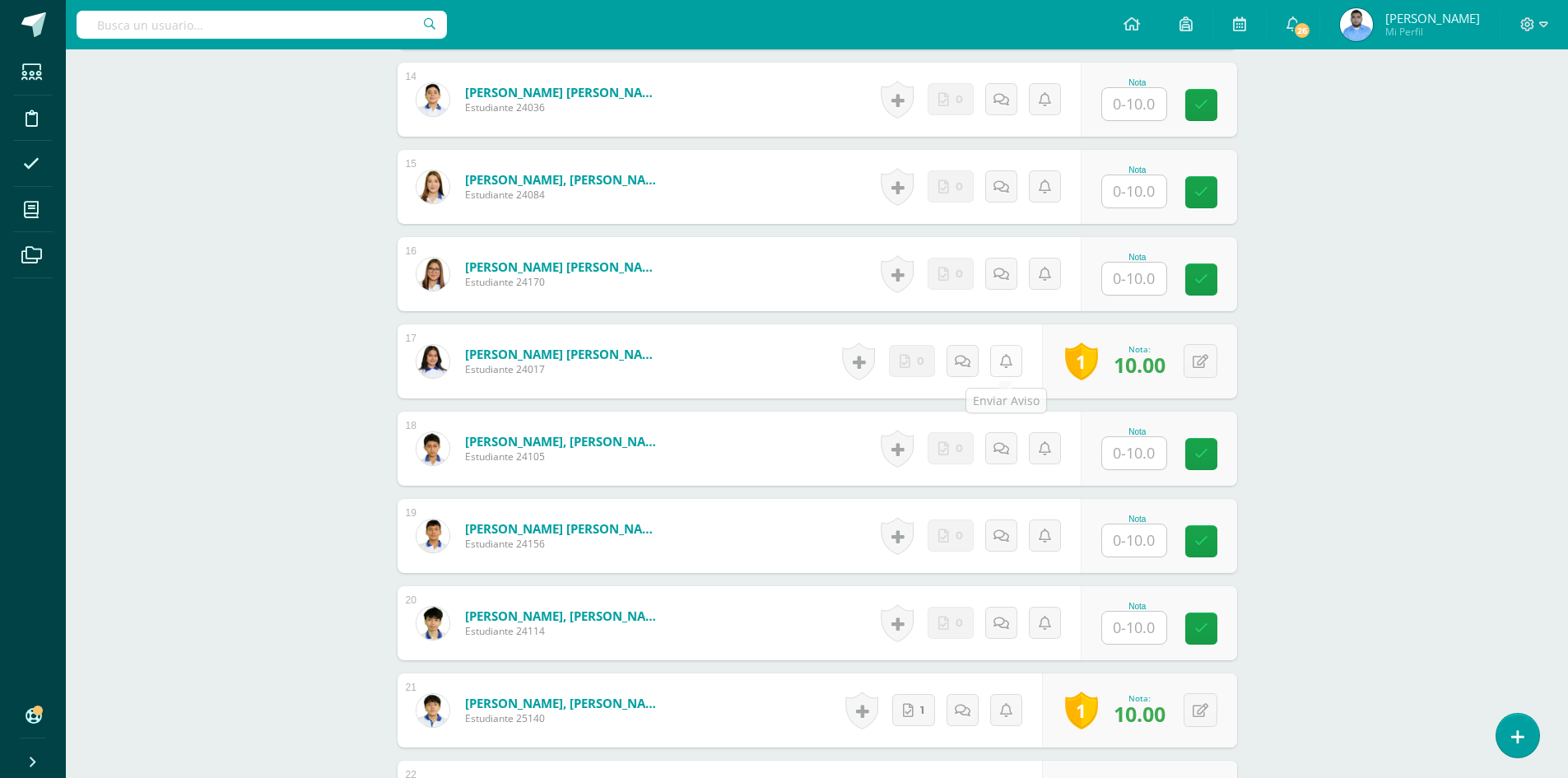
scroll to position [1149, 0]
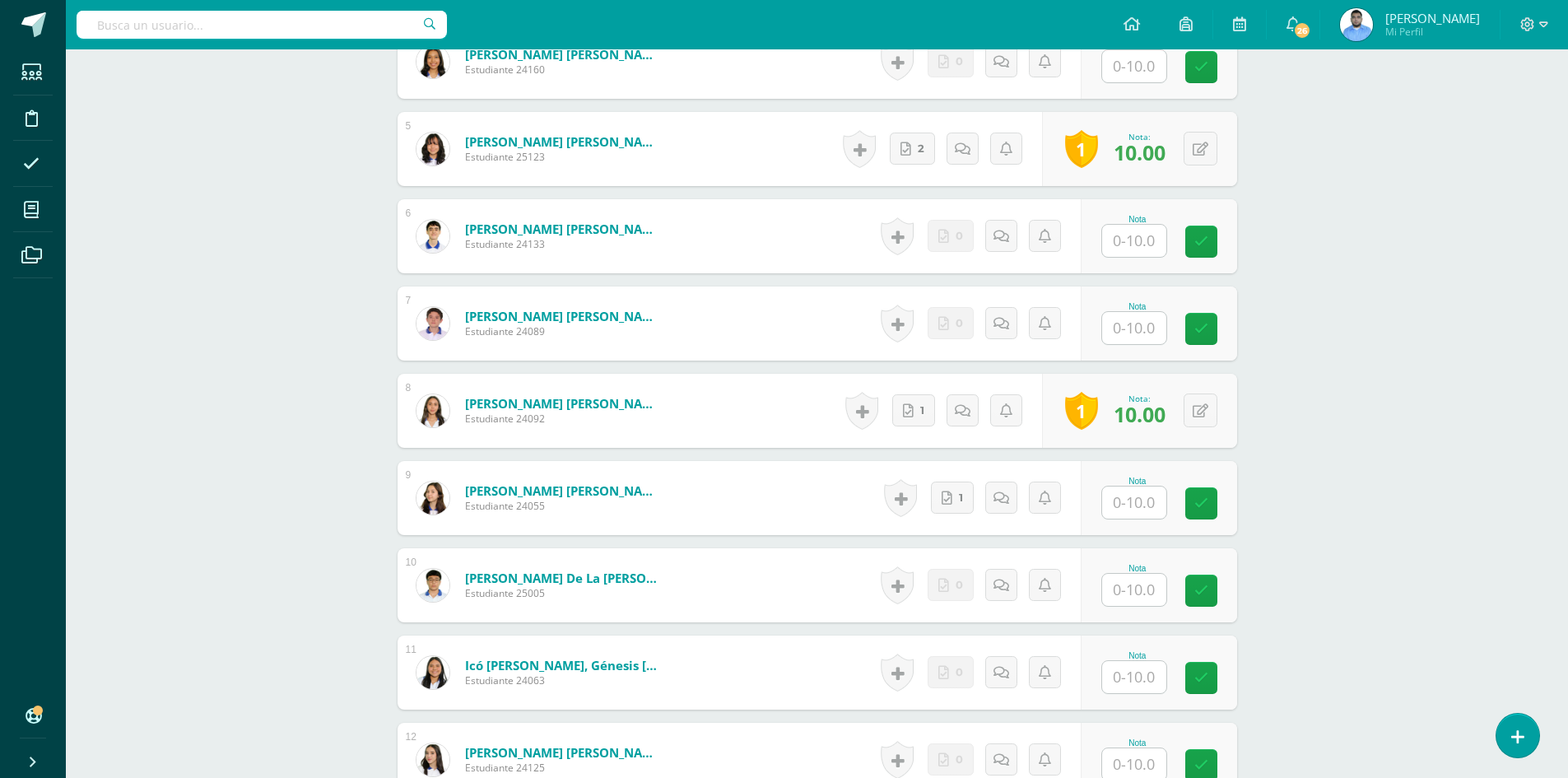
scroll to position [907, 0]
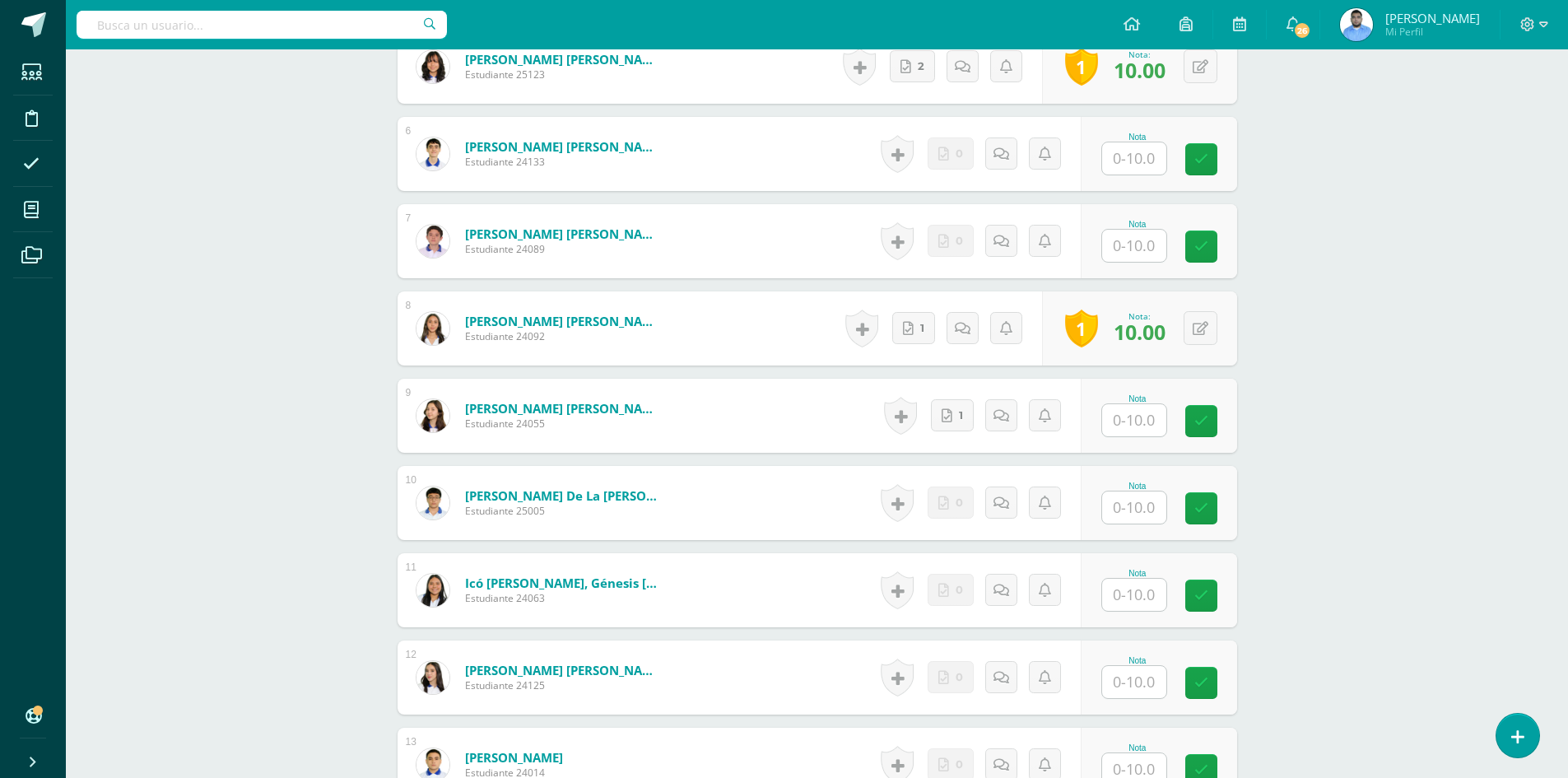
click at [1102, 424] on input "text" at bounding box center [1134, 419] width 64 height 32
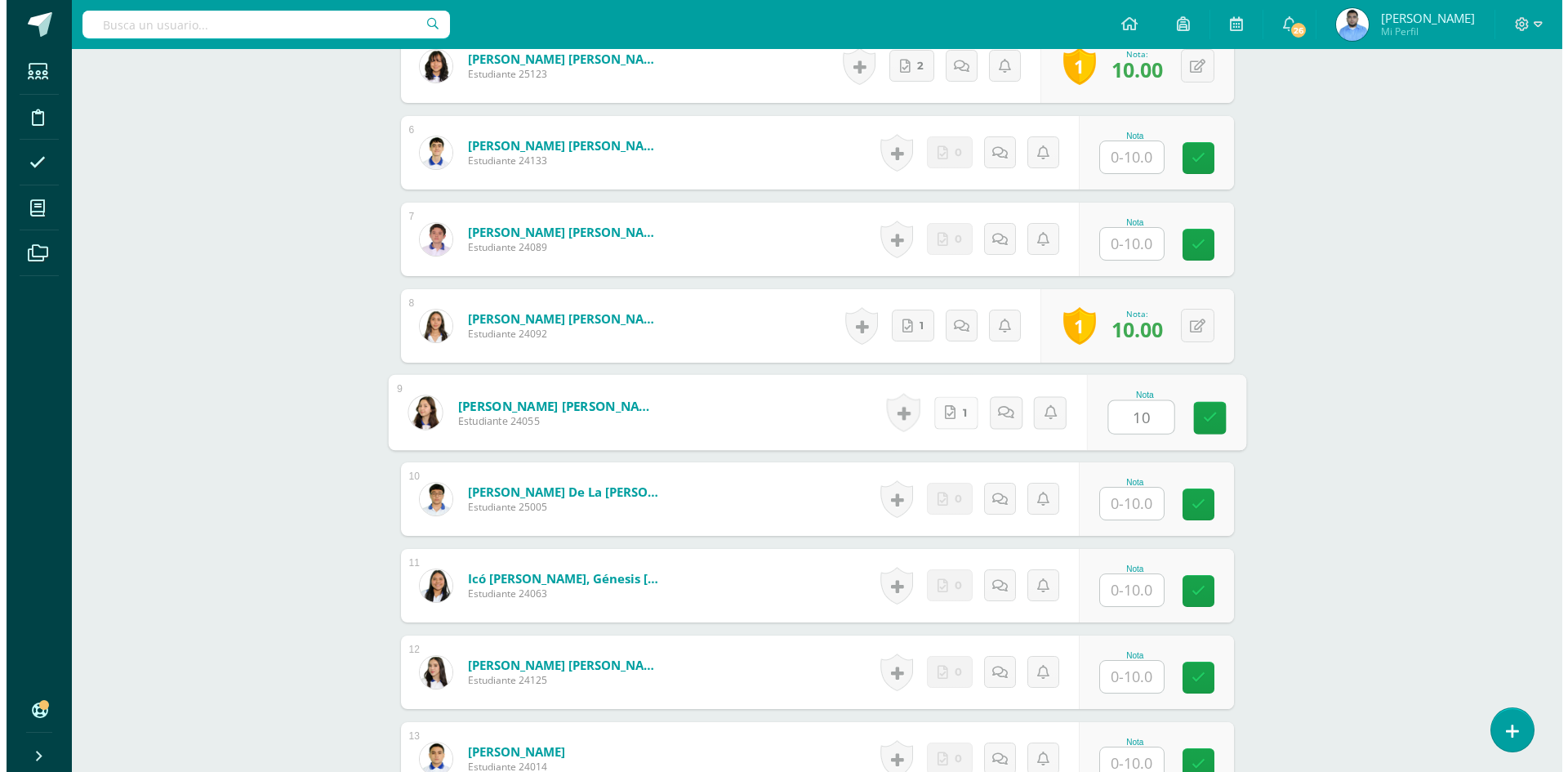
scroll to position [901, 0]
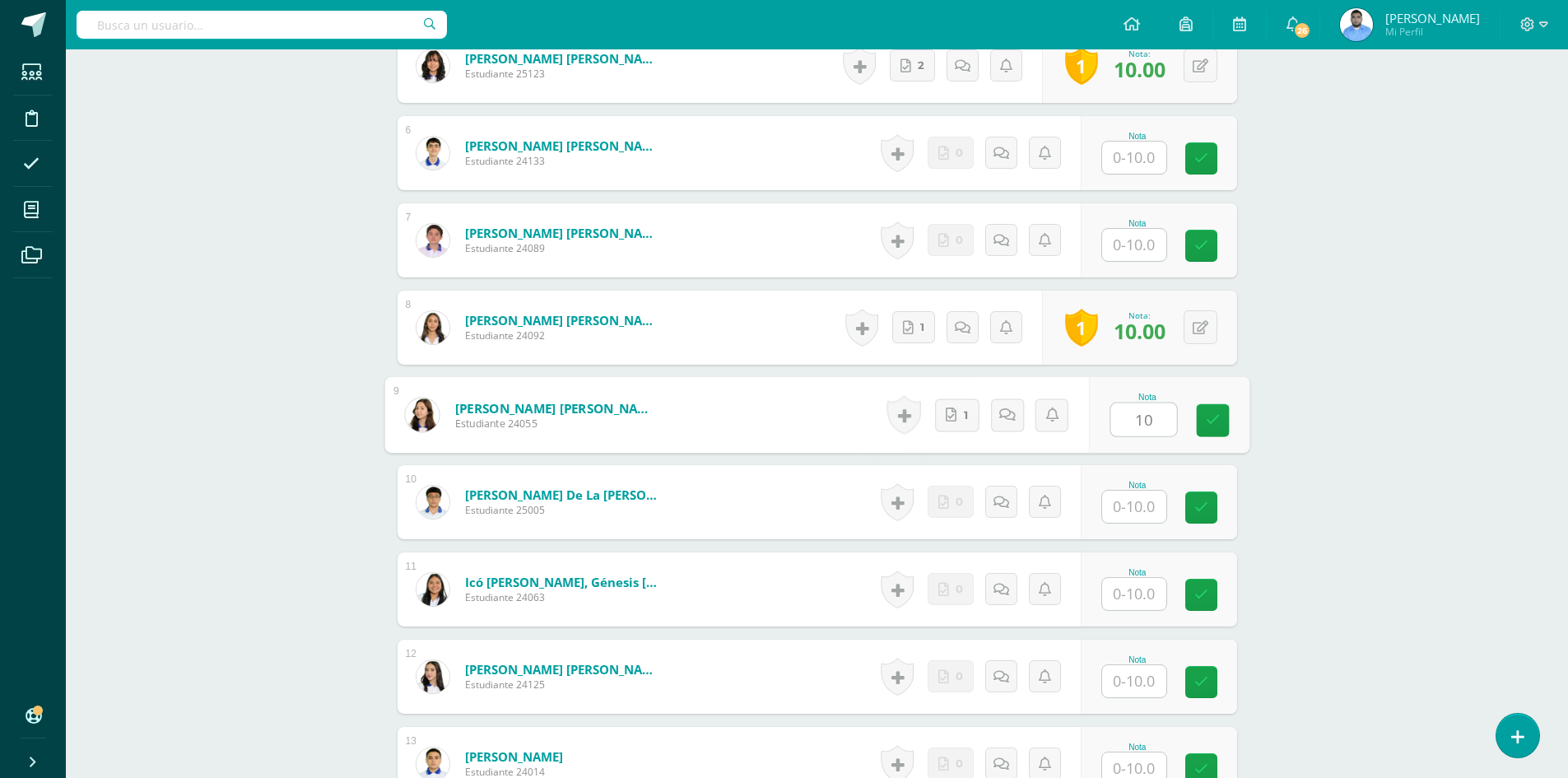
type input "10"
click at [901, 425] on link at bounding box center [900, 414] width 33 height 38
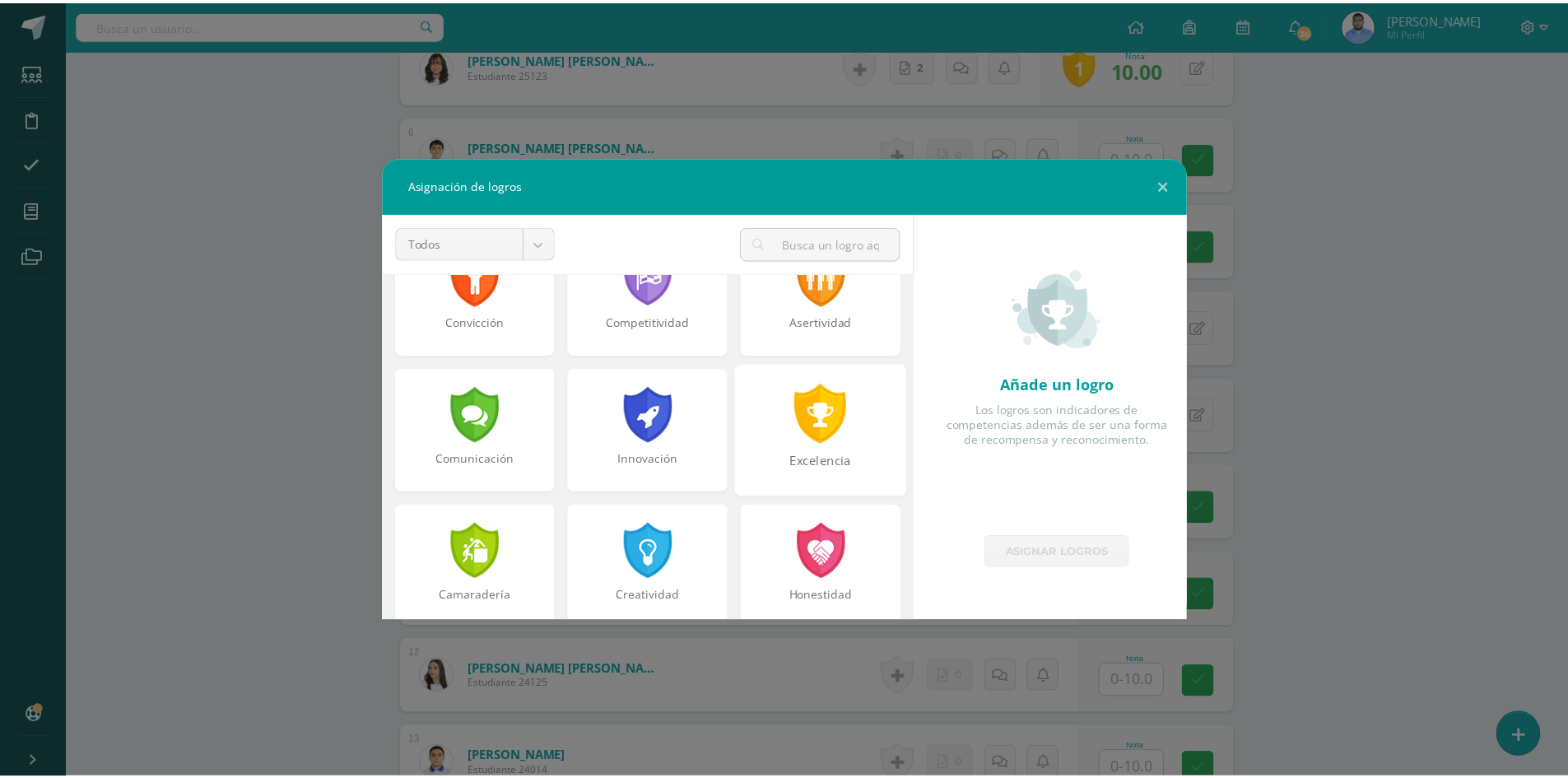
scroll to position [908, 0]
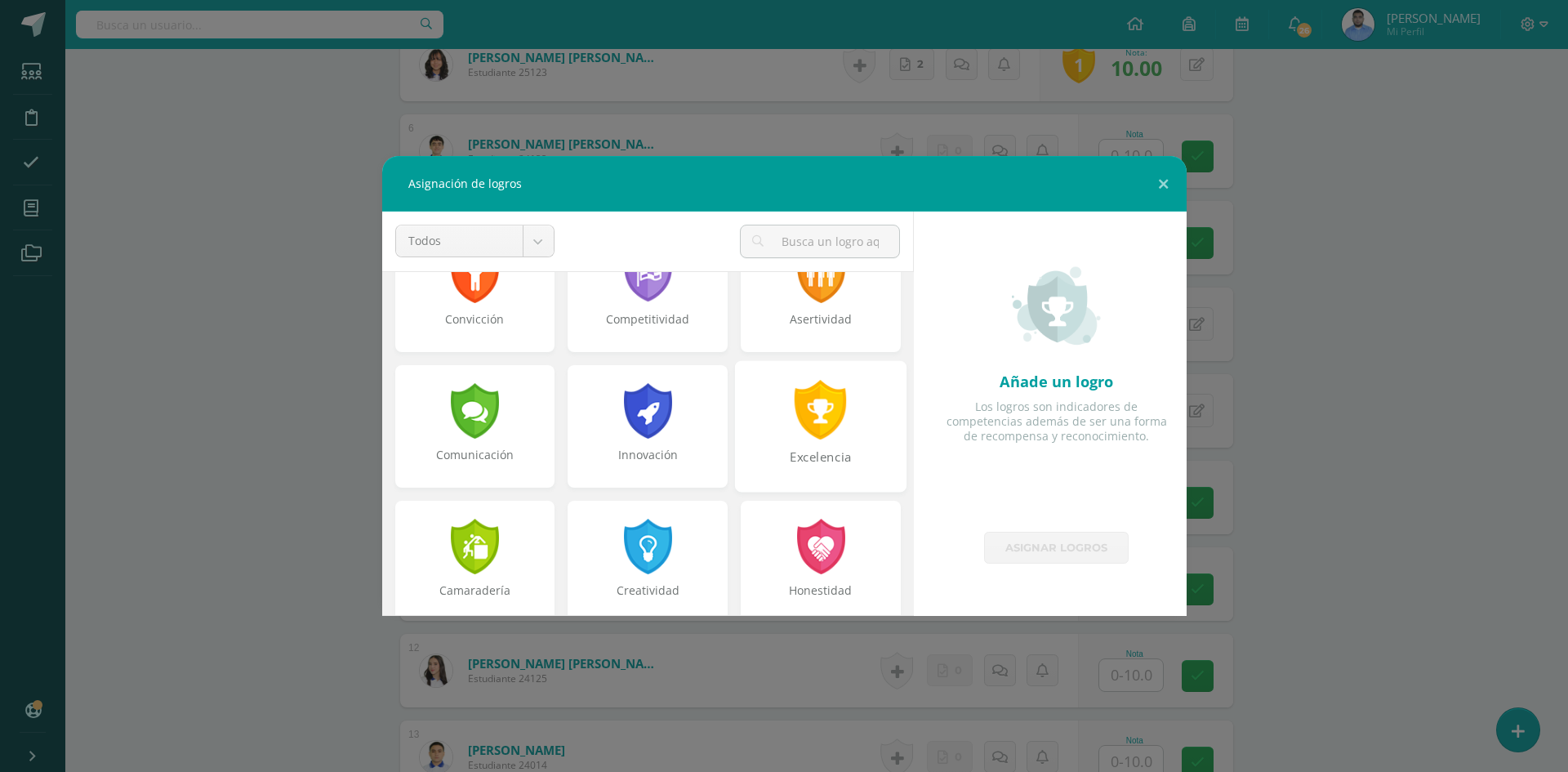
click at [843, 459] on div "Excelencia" at bounding box center [821, 466] width 169 height 35
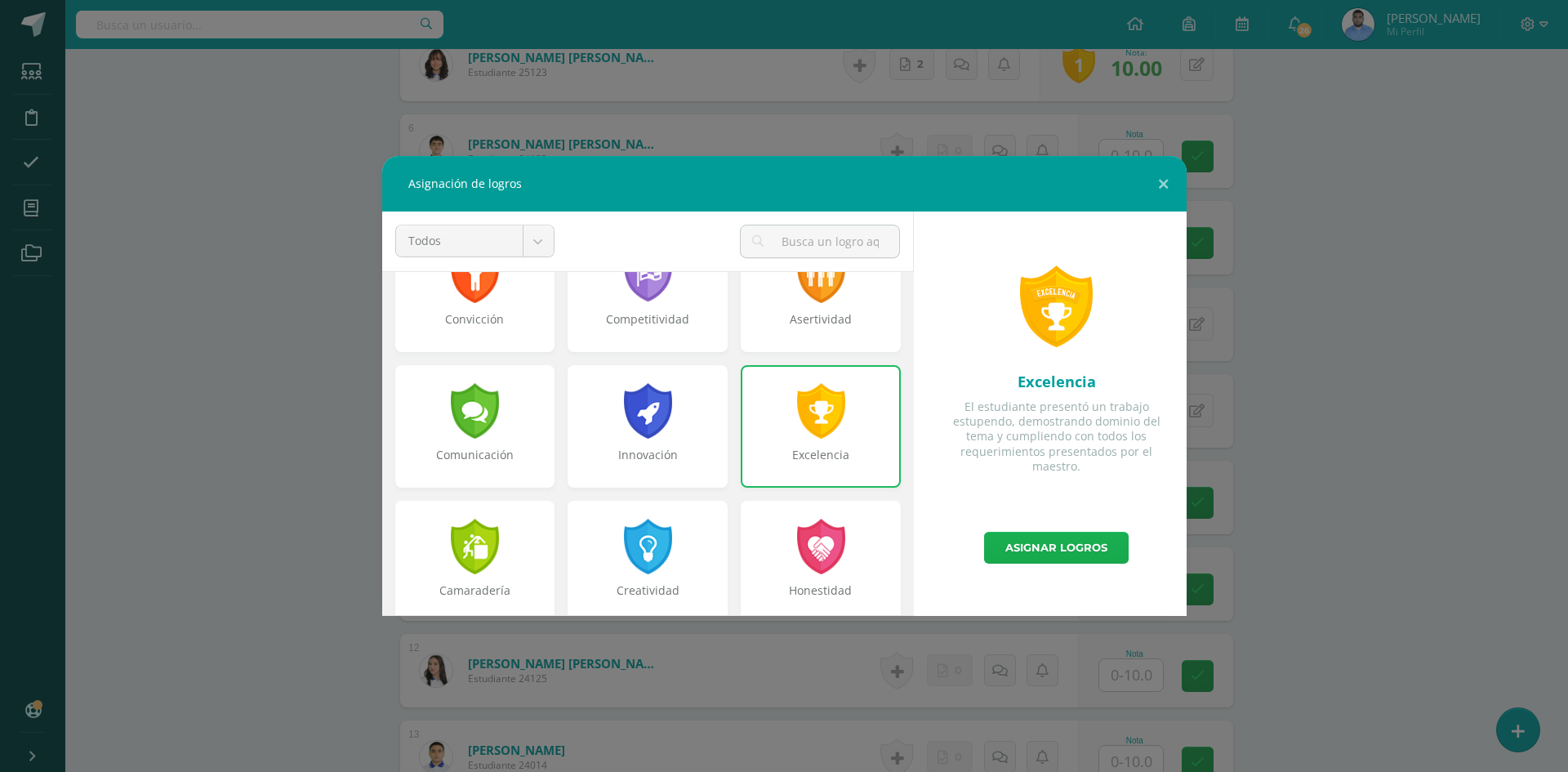
click at [1060, 556] on link "Asignar logros" at bounding box center [1056, 547] width 145 height 31
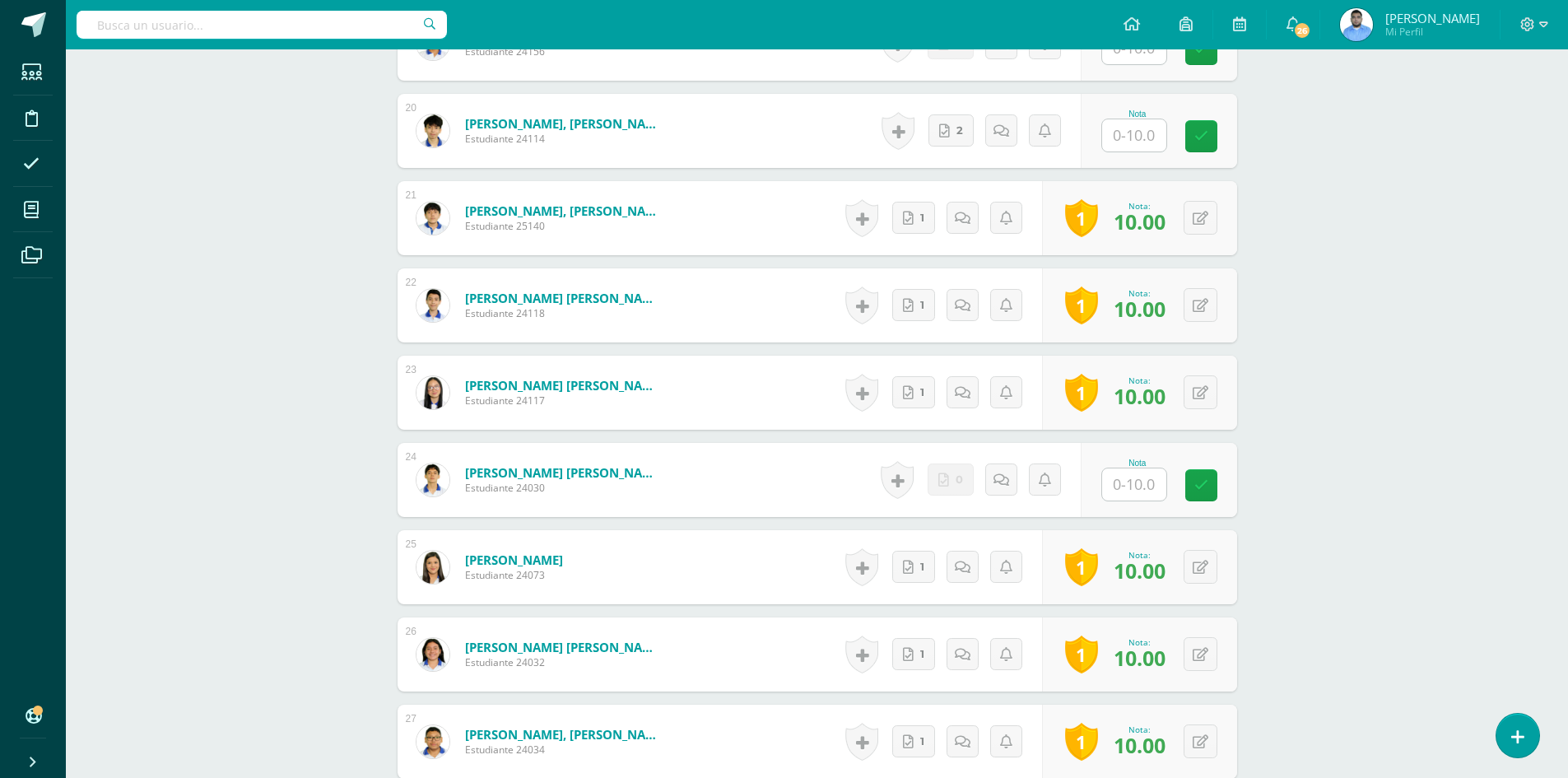
scroll to position [2143, 0]
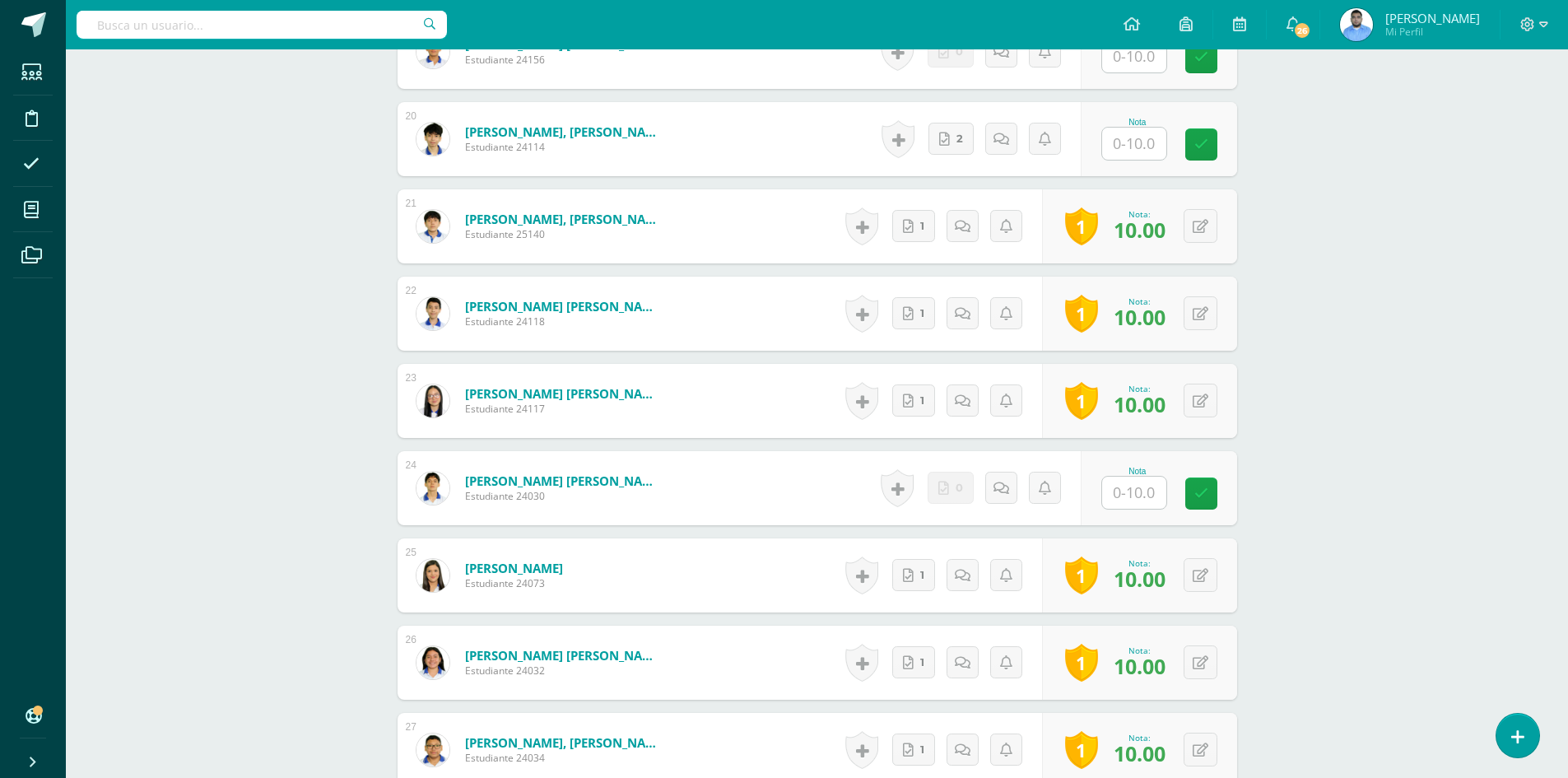
click at [1529, 35] on div at bounding box center [1534, 25] width 68 height 50
click at [1530, 23] on icon at bounding box center [1527, 24] width 15 height 15
click at [1485, 106] on span "Cerrar sesión" at bounding box center [1492, 112] width 74 height 15
